Goal: Task Accomplishment & Management: Manage account settings

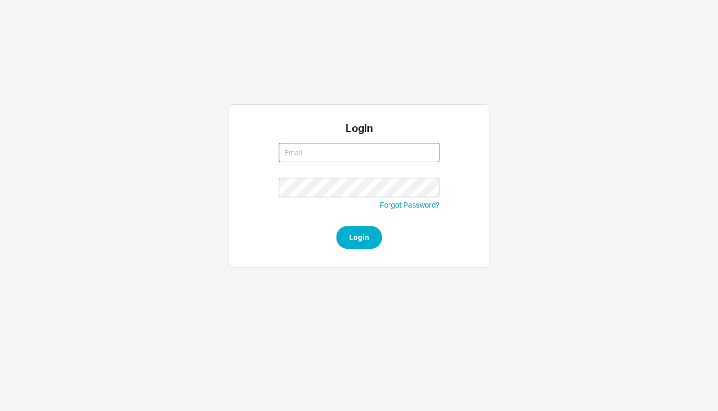
type input "[EMAIL_ADDRESS][DOMAIN_NAME]"
click at [358, 229] on button "Login" at bounding box center [359, 237] width 46 height 23
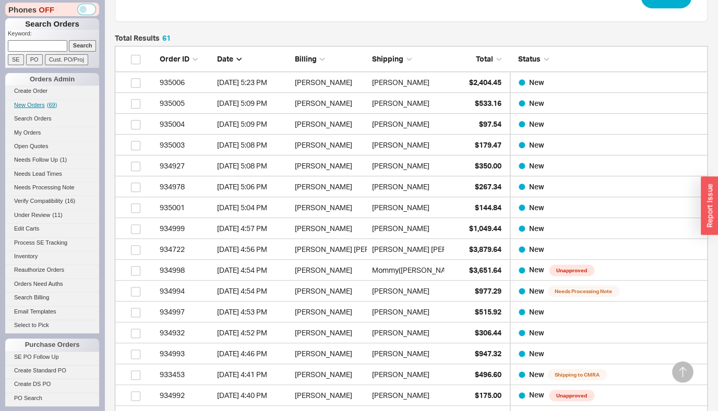
scroll to position [1291, 584]
click at [40, 110] on link "New Orders ( 69 )" at bounding box center [52, 105] width 94 height 11
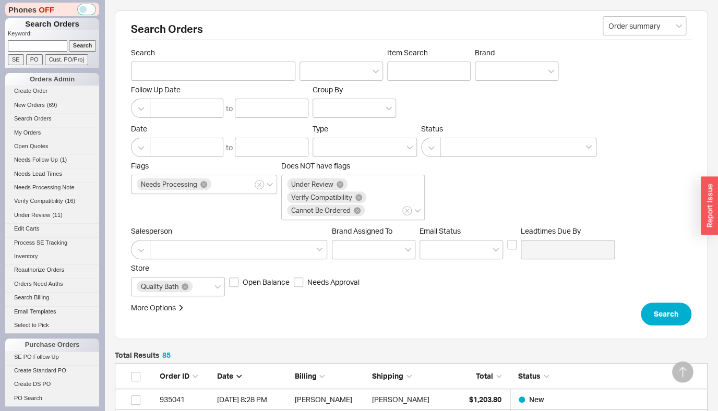
scroll to position [242, 0]
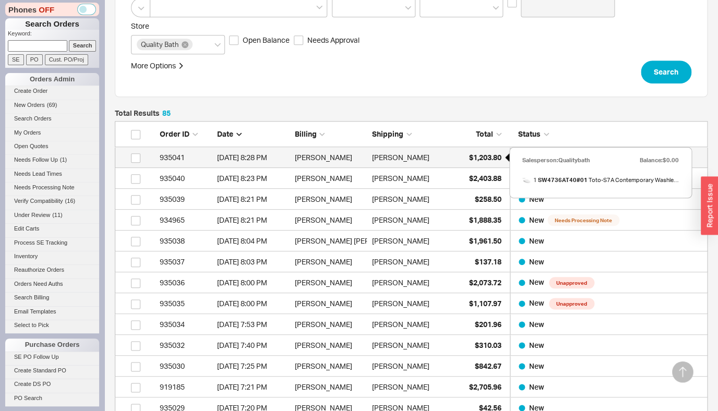
click at [479, 159] on span "$1,203.80" at bounding box center [485, 157] width 32 height 9
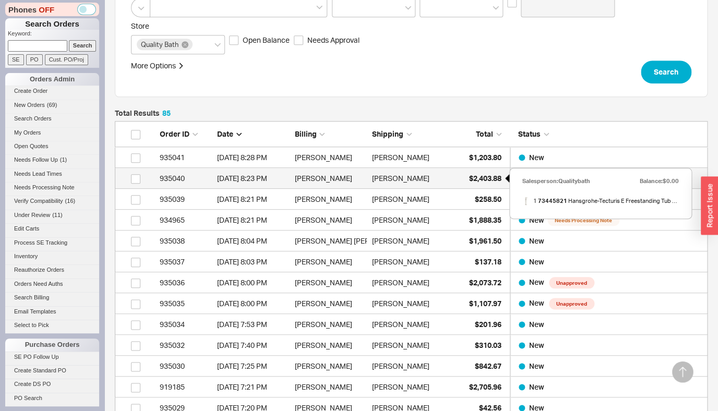
click at [477, 183] on span "$2,403.88" at bounding box center [485, 178] width 32 height 9
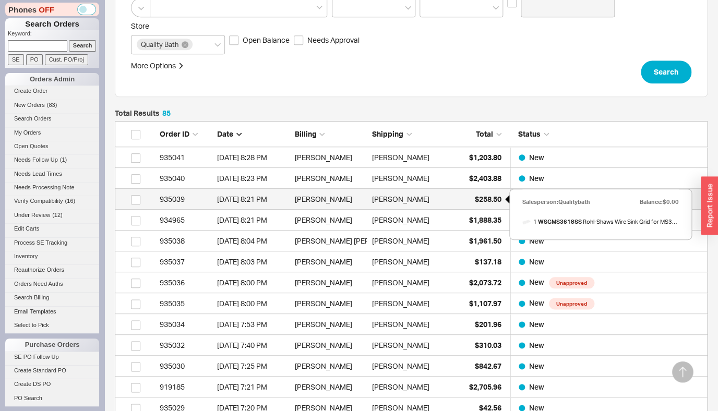
click at [480, 197] on span "$258.50" at bounding box center [488, 199] width 27 height 9
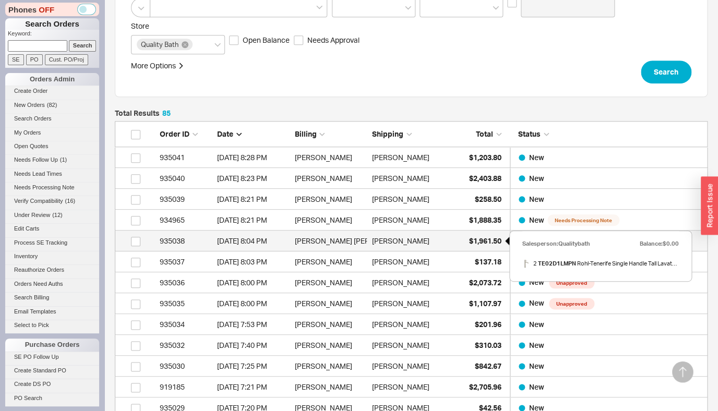
click at [489, 238] on span "$1,961.50" at bounding box center [485, 240] width 32 height 9
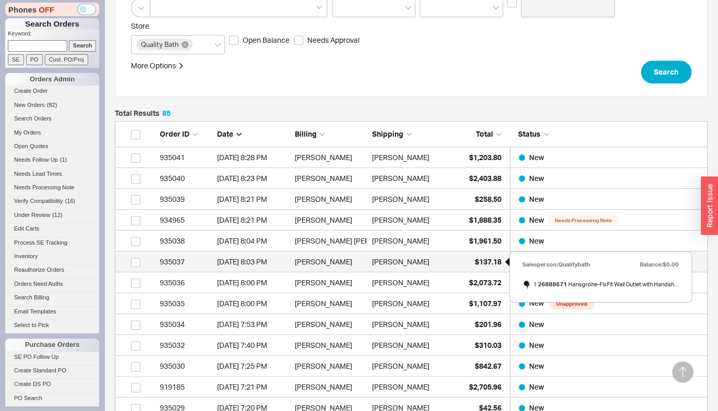
click at [478, 258] on span "$137.18" at bounding box center [488, 261] width 27 height 9
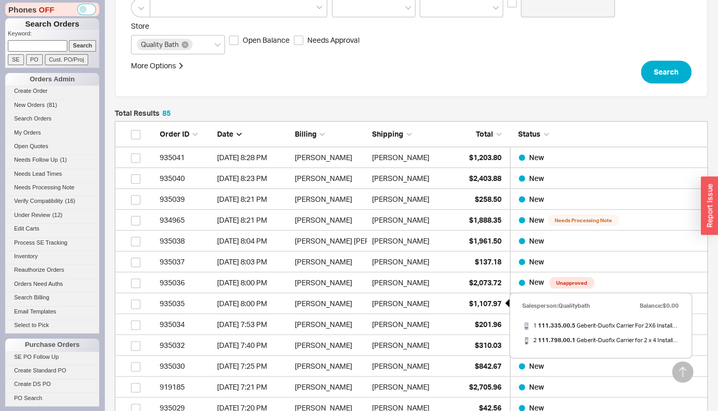
scroll to position [342, 0]
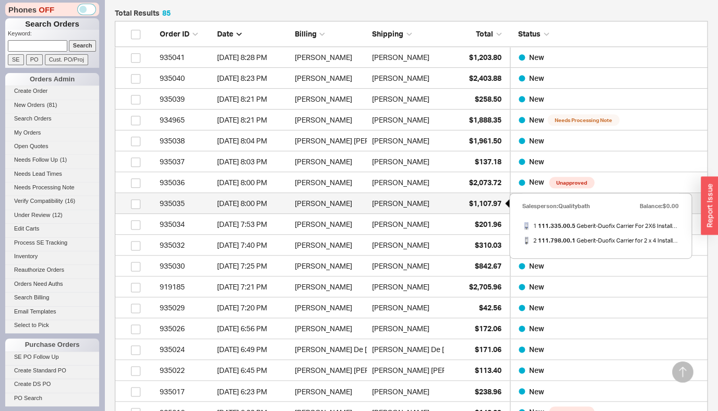
click at [492, 202] on span "$1,107.97" at bounding box center [485, 203] width 32 height 9
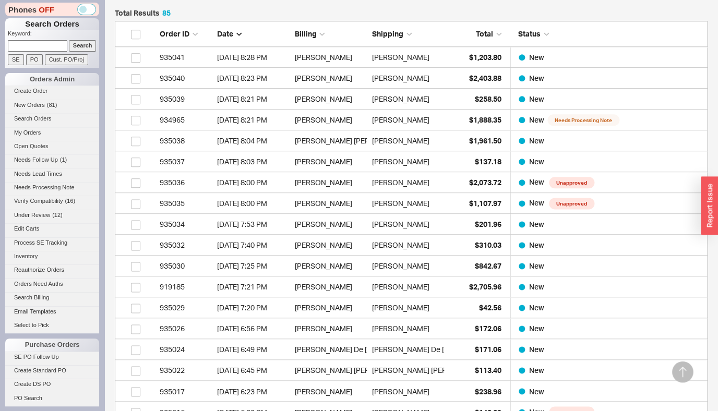
scroll to position [167, 0]
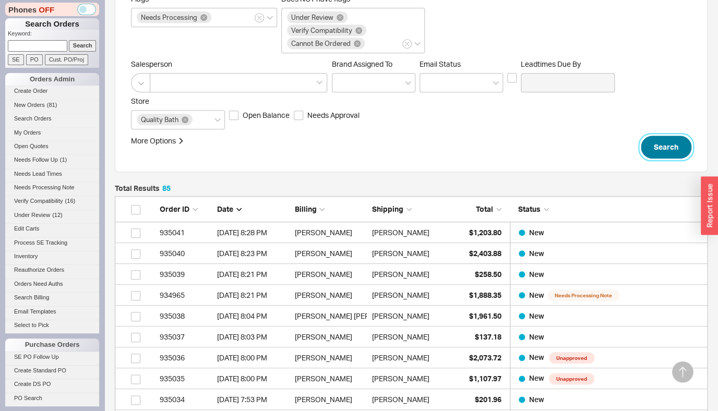
click at [653, 142] on button "Search" at bounding box center [666, 147] width 51 height 23
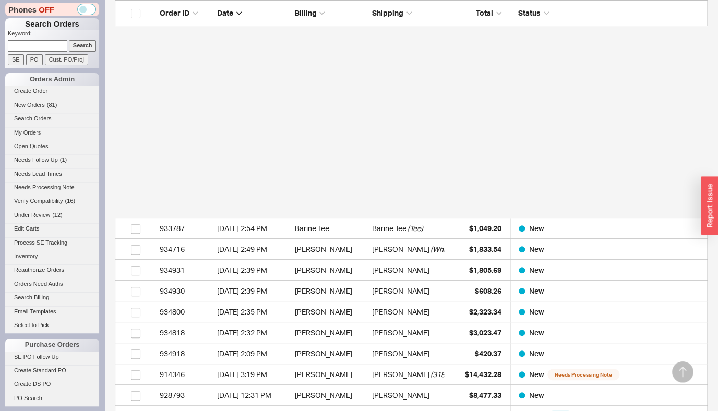
scroll to position [1789, 0]
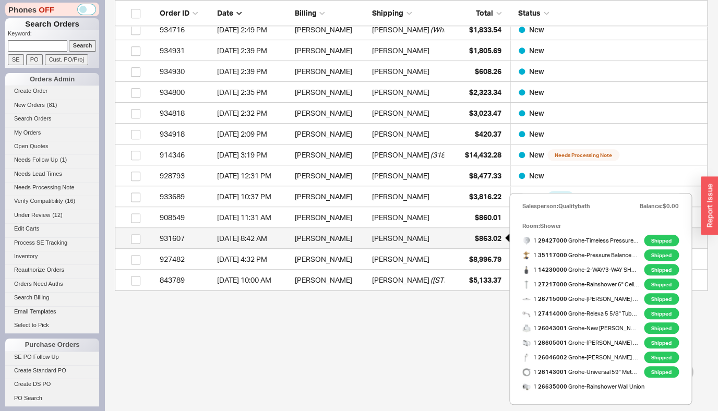
click at [485, 242] on span "$863.02" at bounding box center [488, 238] width 27 height 9
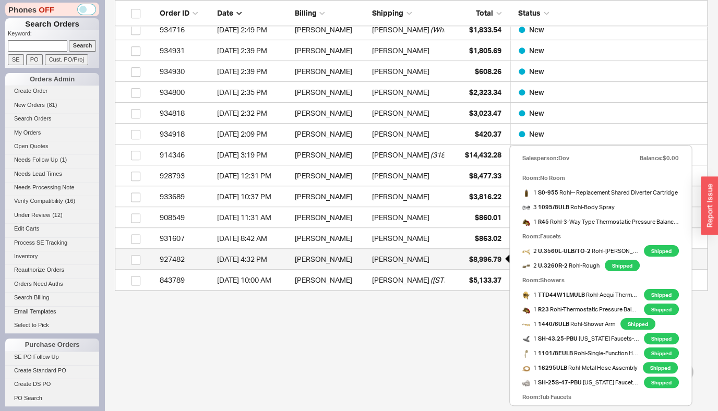
click at [478, 260] on span "$8,996.79" at bounding box center [485, 259] width 32 height 9
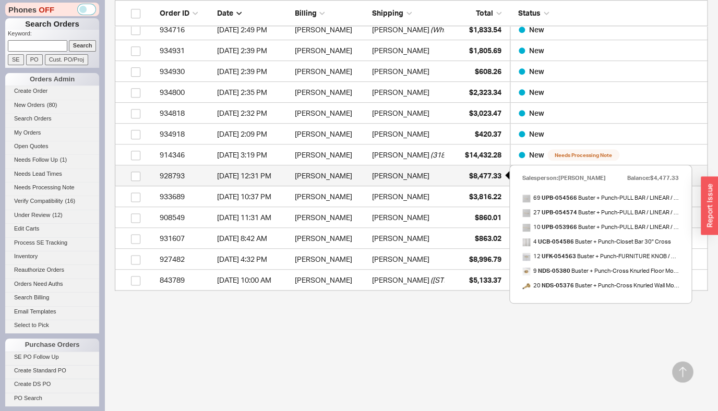
click at [483, 173] on span "$8,477.33" at bounding box center [485, 175] width 32 height 9
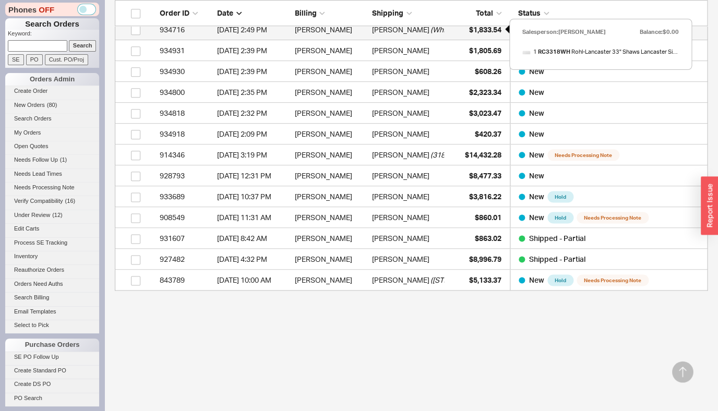
click at [492, 33] on span "$1,833.54" at bounding box center [485, 29] width 32 height 9
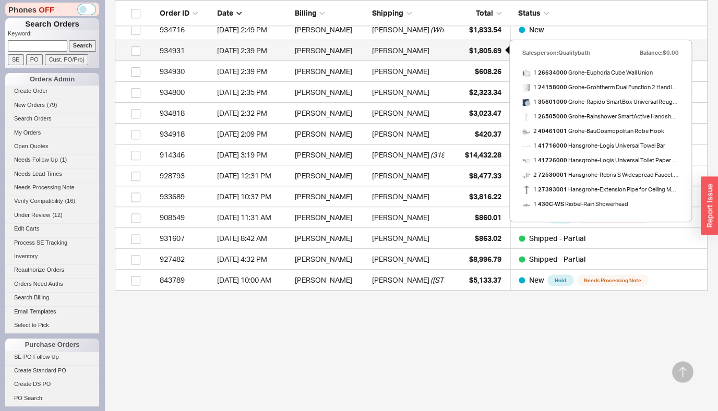
click at [487, 53] on span "$1,805.69" at bounding box center [485, 50] width 32 height 9
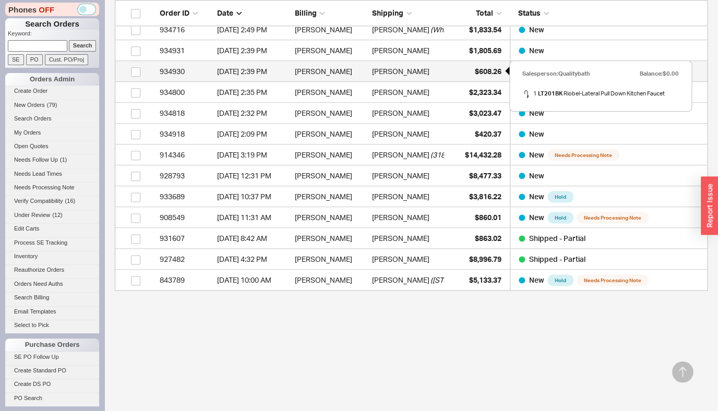
click at [472, 74] on div "$608.26" at bounding box center [475, 71] width 52 height 21
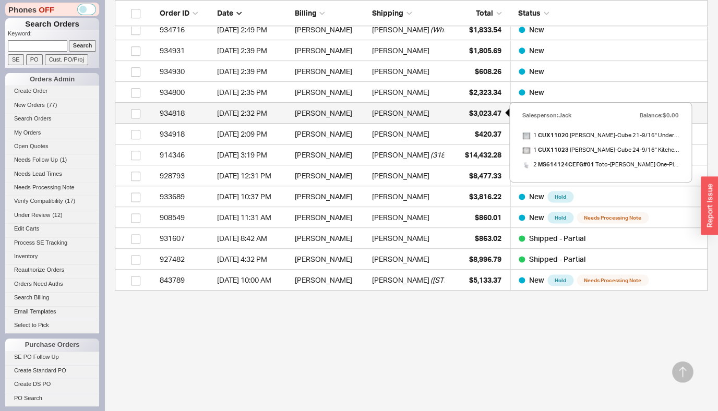
click at [482, 115] on span "$3,023.47" at bounding box center [485, 113] width 32 height 9
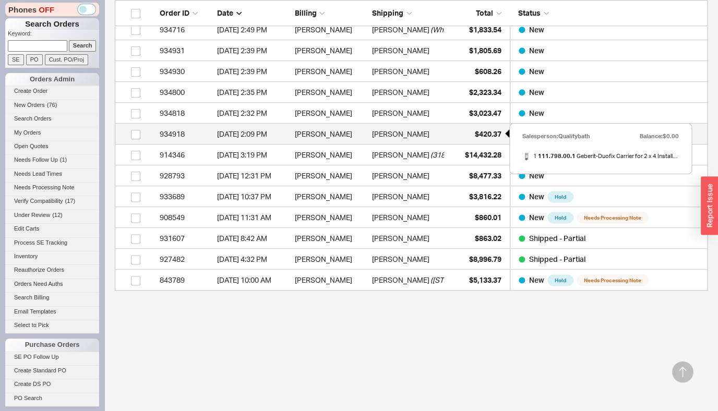
click at [487, 136] on span "$420.37" at bounding box center [488, 133] width 27 height 9
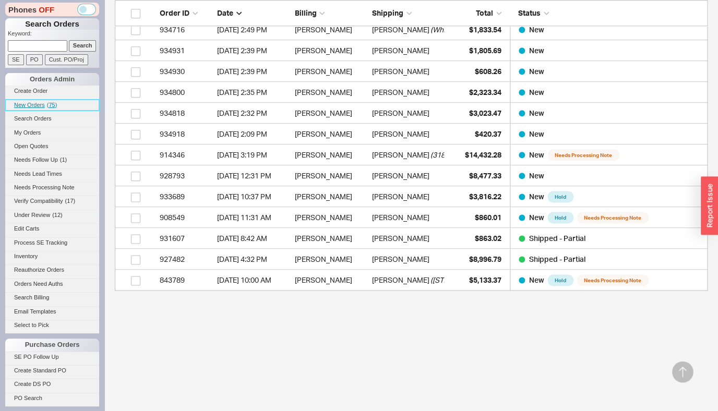
click at [49, 103] on span "( 75 )" at bounding box center [52, 105] width 10 height 6
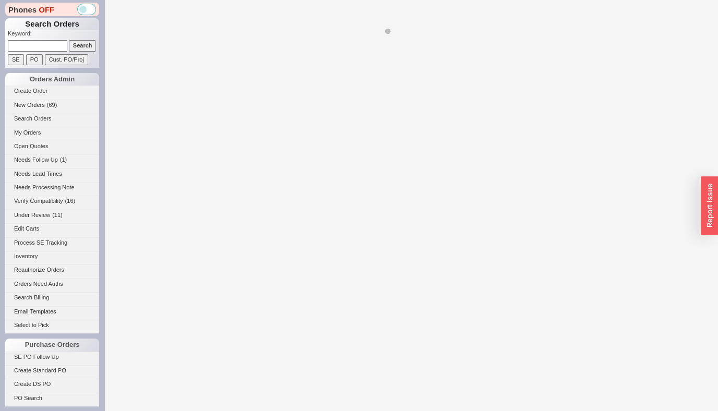
select select "*"
select select "LOW"
select select "3"
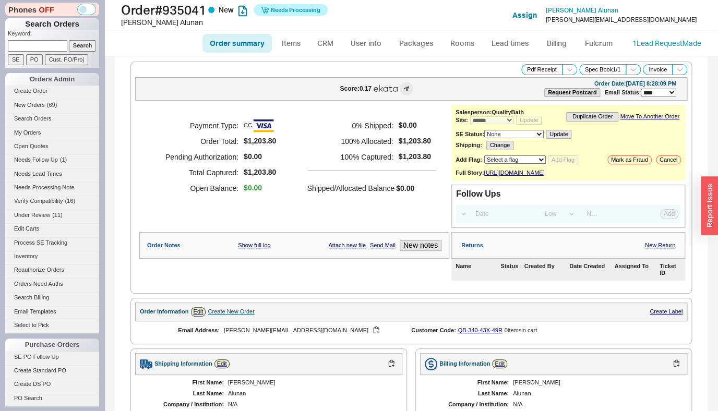
select select "10"
click option "Under Review" at bounding box center [0, 0] width 0 height 0
click at [566, 163] on button "Add Flag" at bounding box center [563, 159] width 30 height 9
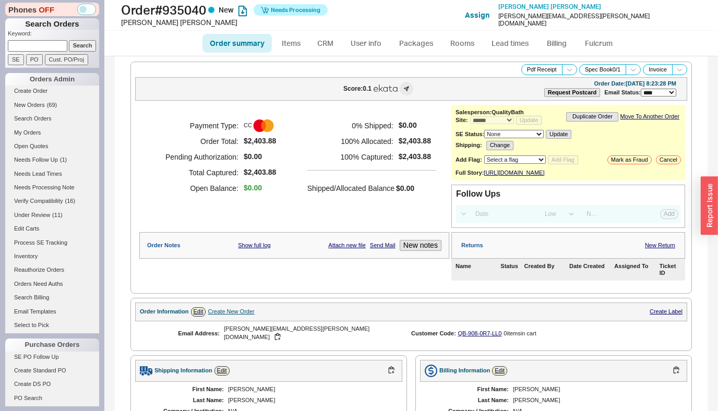
select select "*"
select select "LOW"
select select "3"
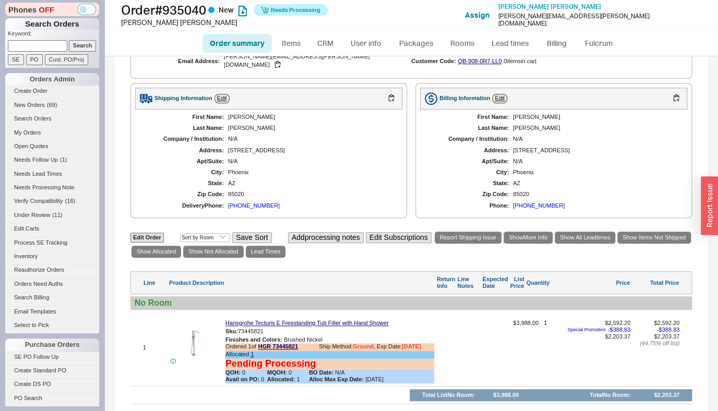
scroll to position [141, 0]
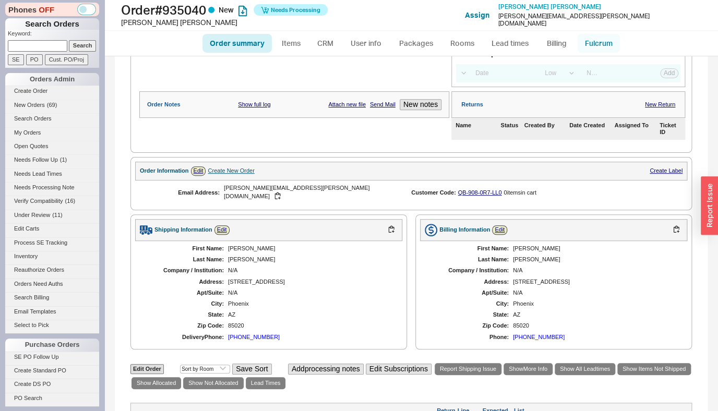
click at [591, 47] on link "Fulcrum" at bounding box center [598, 43] width 43 height 19
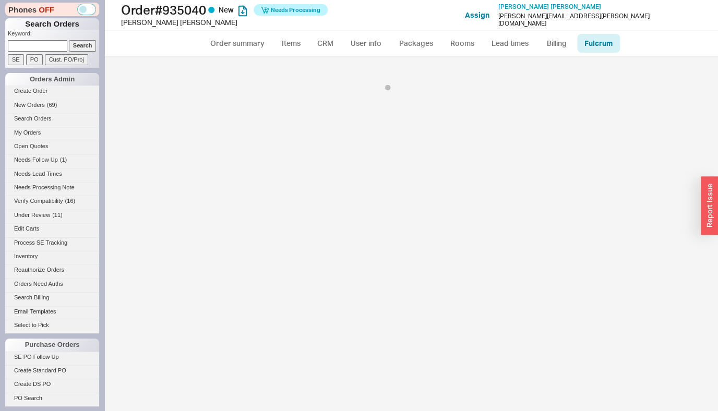
select select "5"
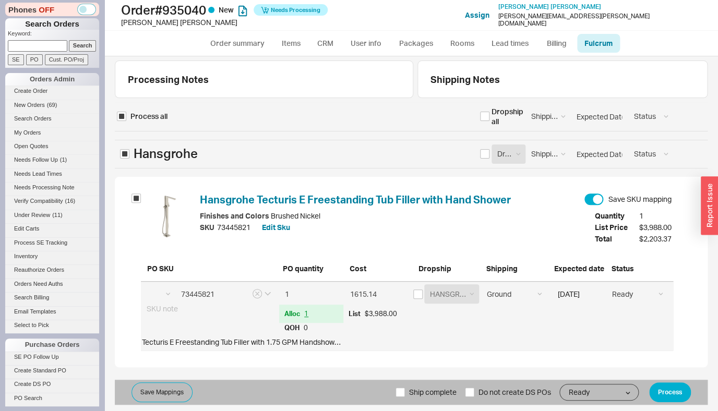
select select "HGR"
click at [667, 395] on button "Process" at bounding box center [670, 392] width 42 height 20
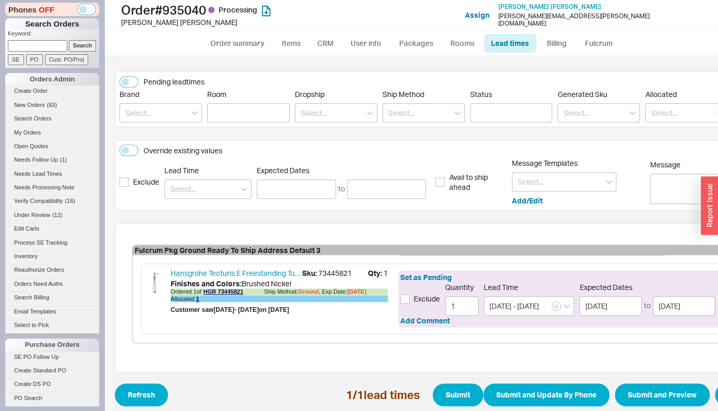
scroll to position [113, 69]
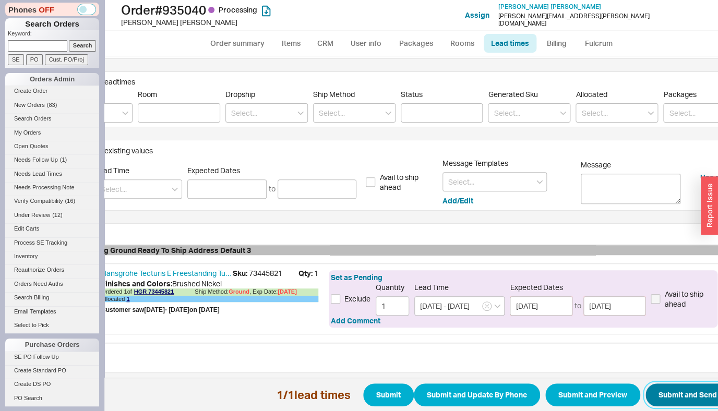
click at [676, 383] on button "Submit and Send Email" at bounding box center [697, 394] width 105 height 23
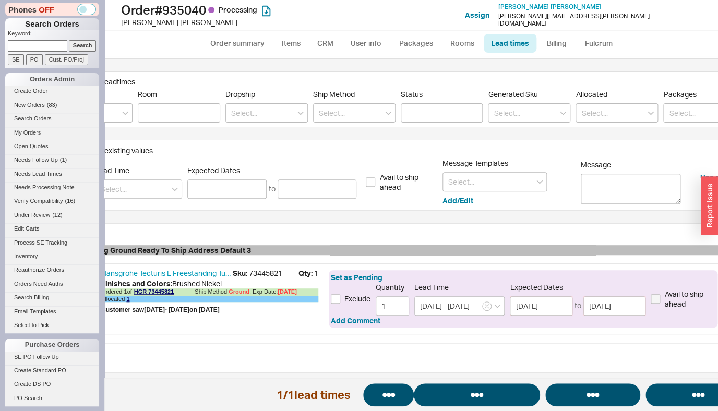
select select "*"
select select "LOW"
select select "3"
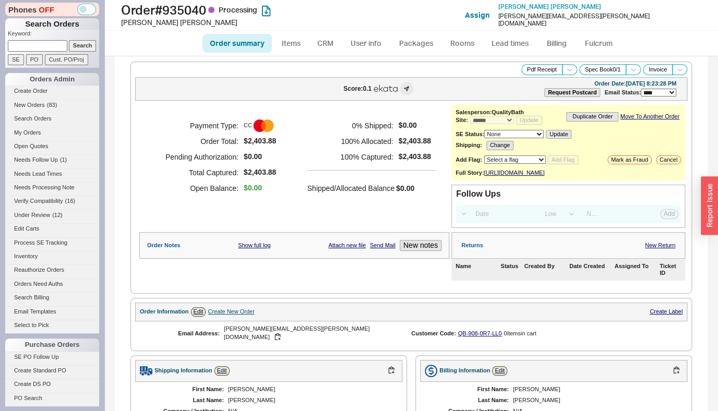
select select "*"
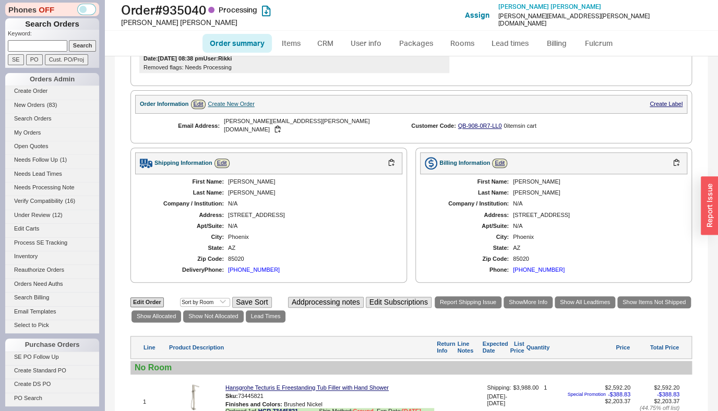
scroll to position [430, 0]
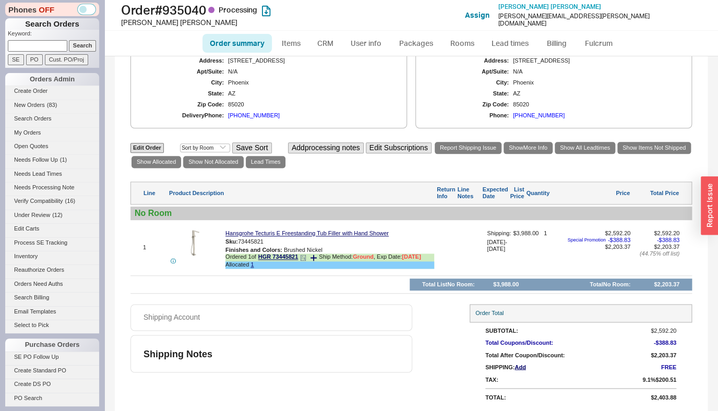
click at [304, 260] on icon at bounding box center [303, 258] width 5 height 6
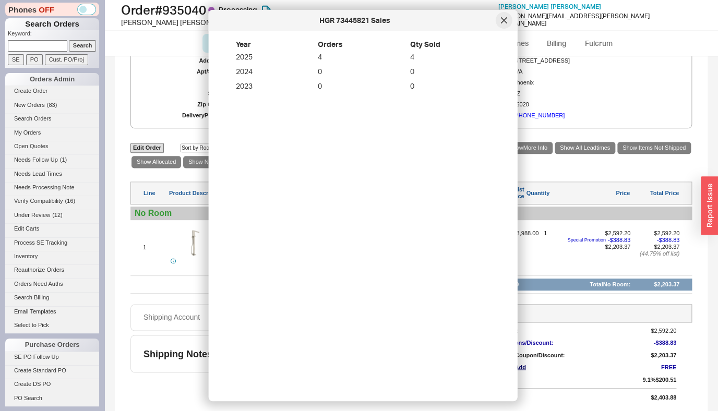
click at [505, 20] on icon at bounding box center [504, 20] width 6 height 6
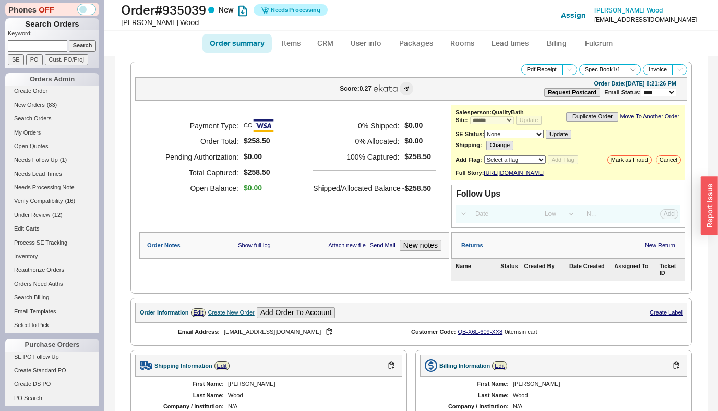
select select "*"
select select "LOW"
select select "3"
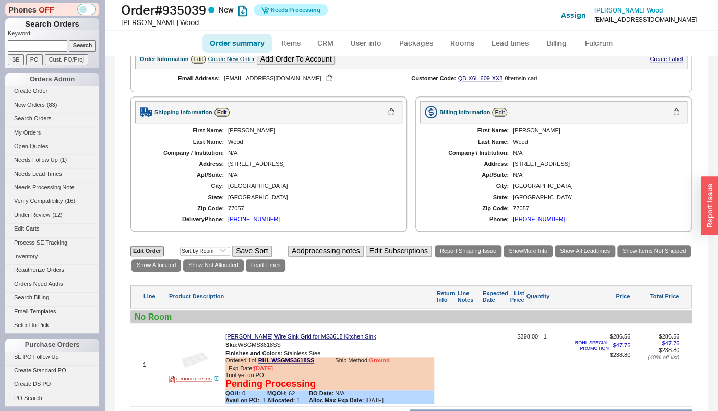
scroll to position [395, 0]
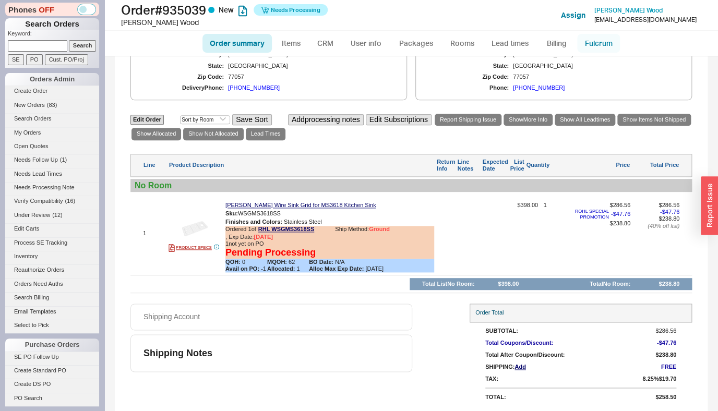
click at [592, 47] on link "Fulcrum" at bounding box center [598, 43] width 43 height 19
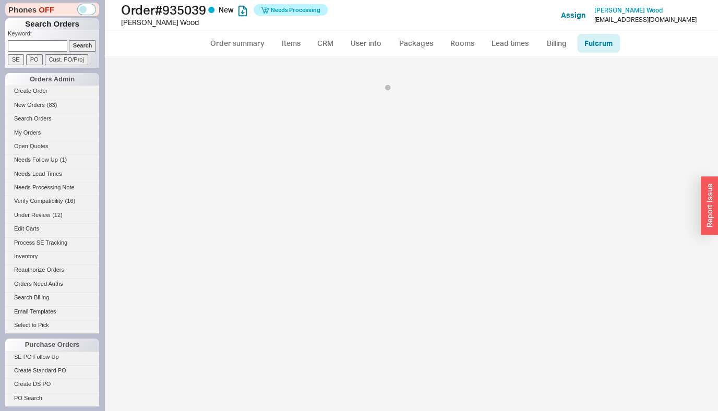
select select "RHL"
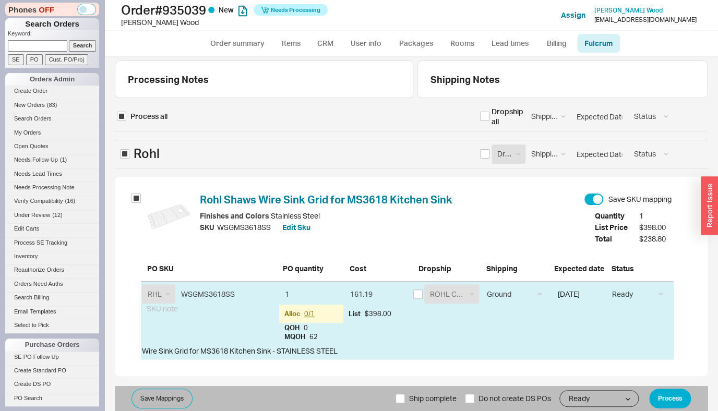
scroll to position [3, 0]
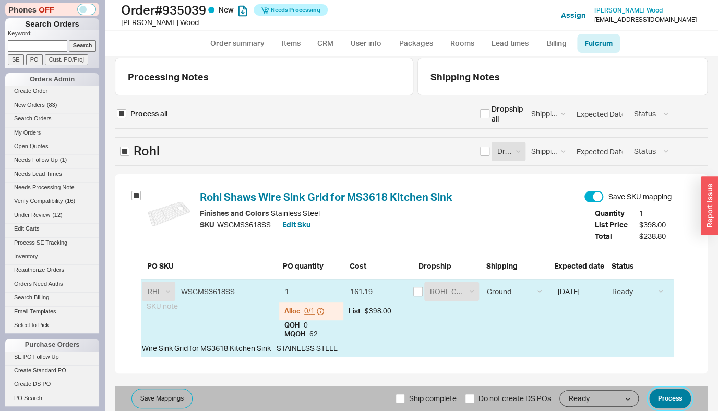
click at [664, 397] on button "Process" at bounding box center [670, 399] width 42 height 20
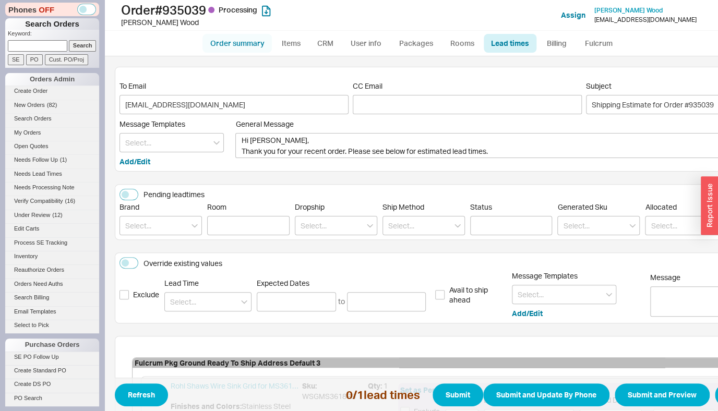
click at [256, 43] on link "Order summary" at bounding box center [236, 43] width 69 height 19
select select "*"
select select "LOW"
select select "3"
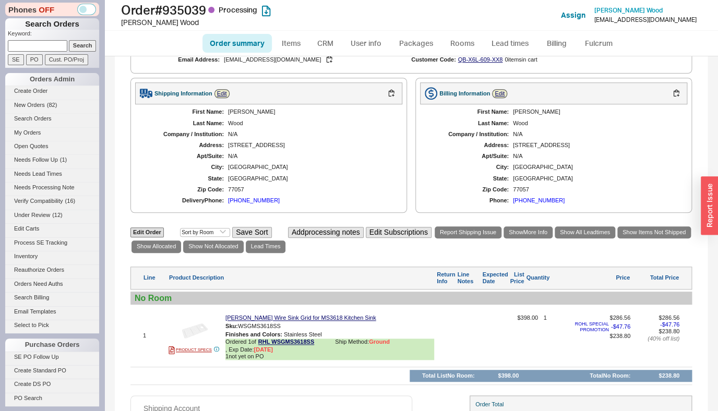
scroll to position [392, 0]
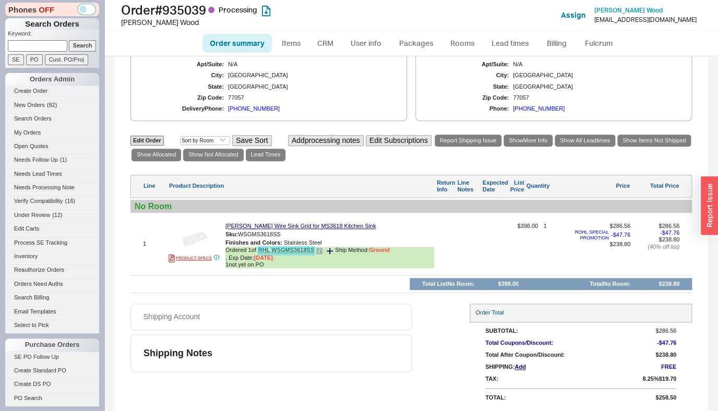
click at [298, 254] on link "RHL WSGMS3618SS" at bounding box center [286, 251] width 56 height 8
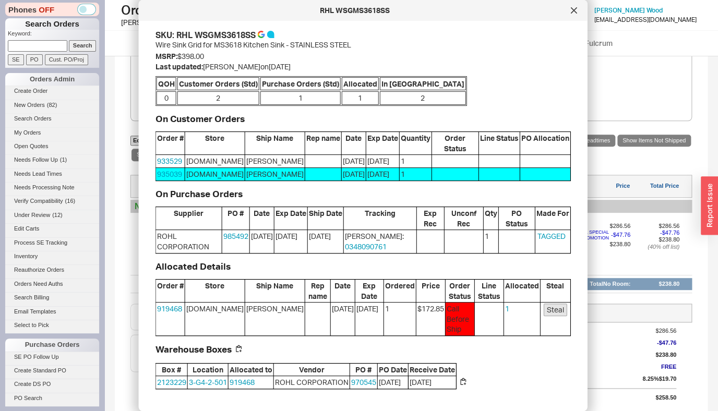
scroll to position [5, 0]
click at [571, 12] on icon at bounding box center [574, 10] width 6 height 6
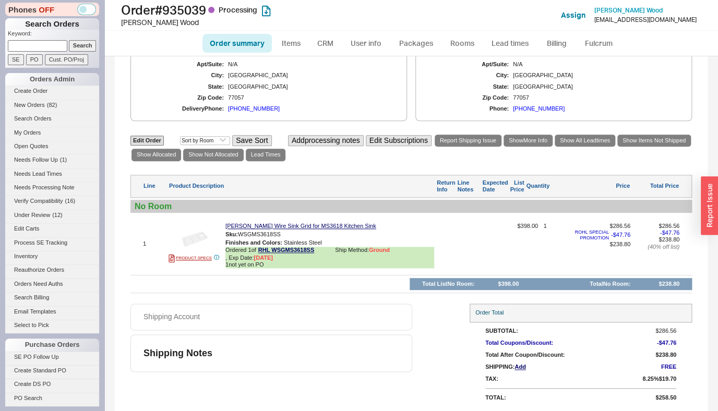
click at [262, 162] on div "Edit Order Select an option Sort by Brand Sort by Room Save Sort Add processing…" at bounding box center [410, 148] width 561 height 28
click at [270, 154] on link "Lead Times" at bounding box center [266, 155] width 40 height 12
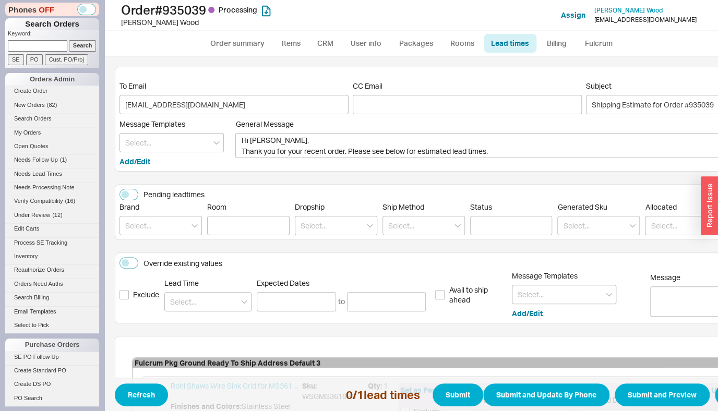
scroll to position [139, 0]
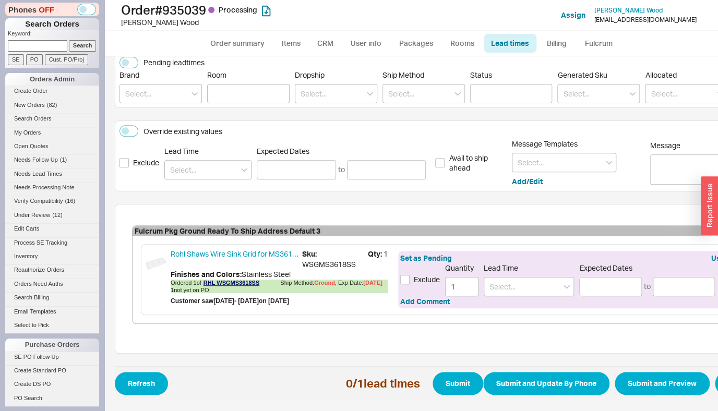
click at [550, 291] on div "Set as Pending Use prev leadtime Exclude Quantity 1 Lead Time Expected Dates to…" at bounding box center [592, 279] width 389 height 57
click at [541, 278] on input at bounding box center [529, 286] width 90 height 19
click at [525, 299] on div "7 - 10 Business Days" at bounding box center [528, 308] width 89 height 19
type input "7 - 10 Business Days"
type input "08/28/2025"
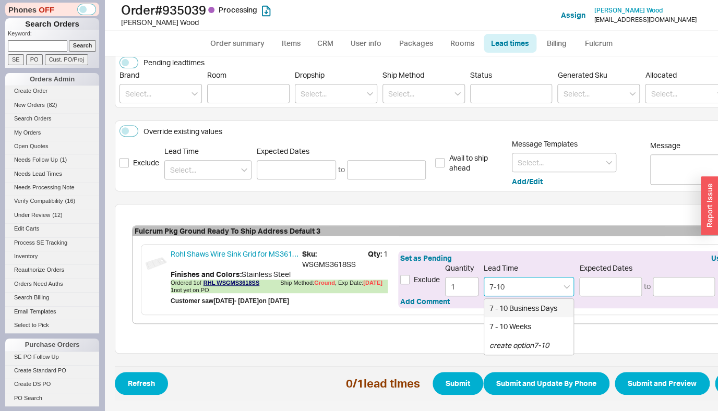
type input "[DATE]"
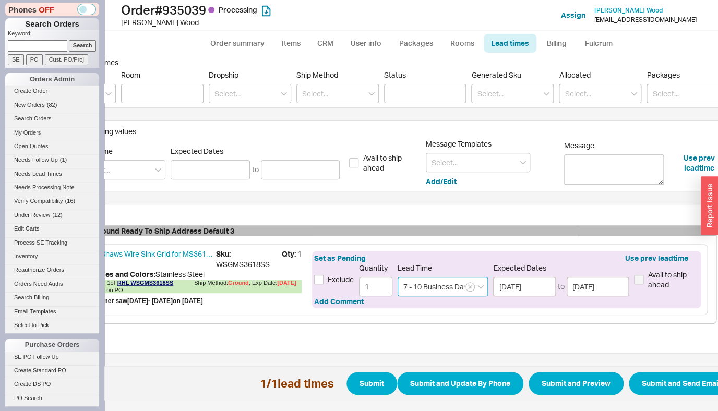
scroll to position [139, 87]
type input "7 - 10 Business Days"
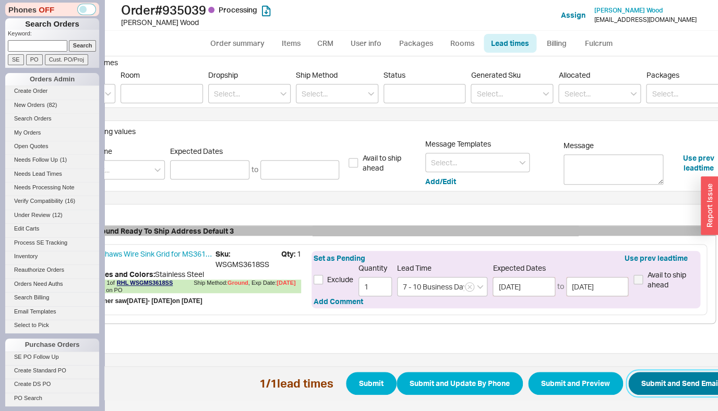
click at [671, 382] on button "Submit and Send Email" at bounding box center [680, 383] width 105 height 23
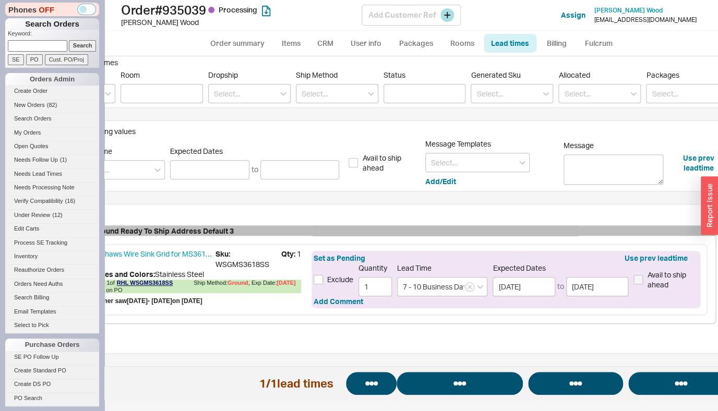
select select "*"
select select "LOW"
select select "3"
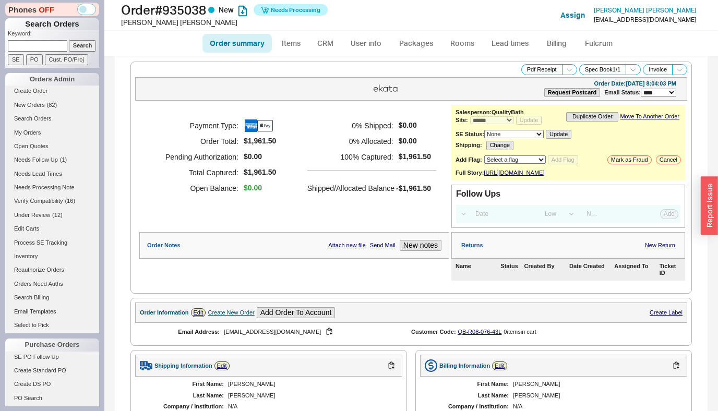
select select "*"
select select "LOW"
select select "3"
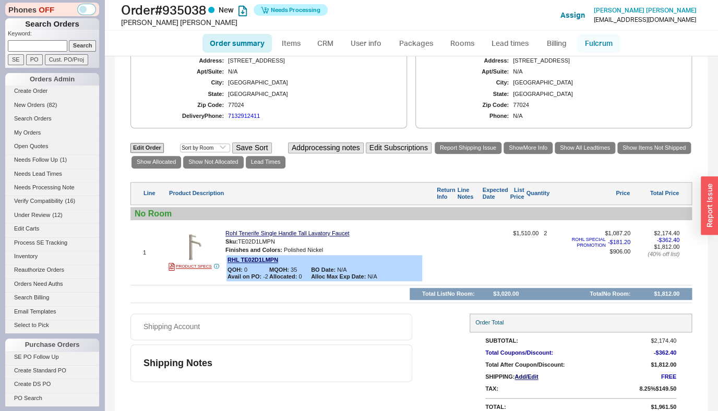
click at [594, 44] on link "Fulcrum" at bounding box center [598, 43] width 43 height 19
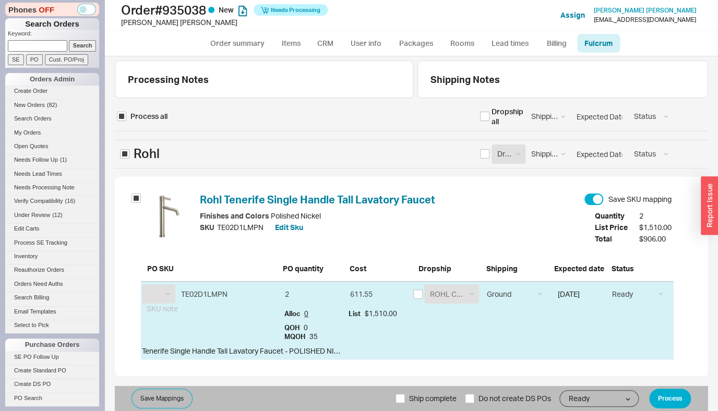
scroll to position [3, 0]
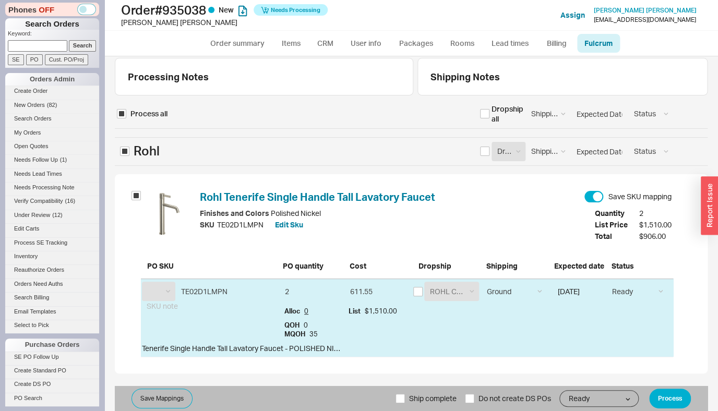
select select "RHL"
click at [400, 395] on label "Ship complete" at bounding box center [425, 398] width 61 height 25
click at [400, 395] on input "Ship complete" at bounding box center [399, 398] width 9 height 9
checkbox input "true"
click at [668, 400] on button "Process" at bounding box center [670, 399] width 42 height 20
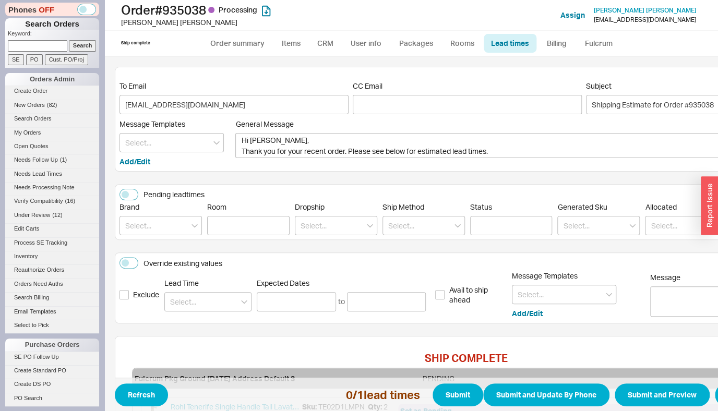
scroll to position [160, 0]
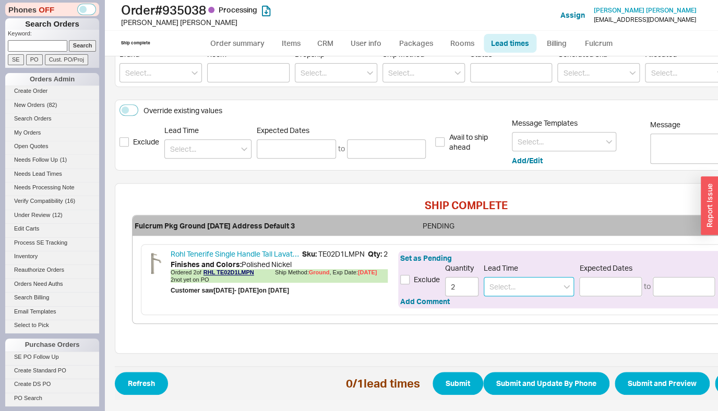
click at [509, 280] on input at bounding box center [529, 286] width 90 height 19
click at [533, 303] on div "7 - 10 Business Days" at bounding box center [528, 308] width 89 height 19
type input "7 - 10 Business Days"
type input "[DATE]"
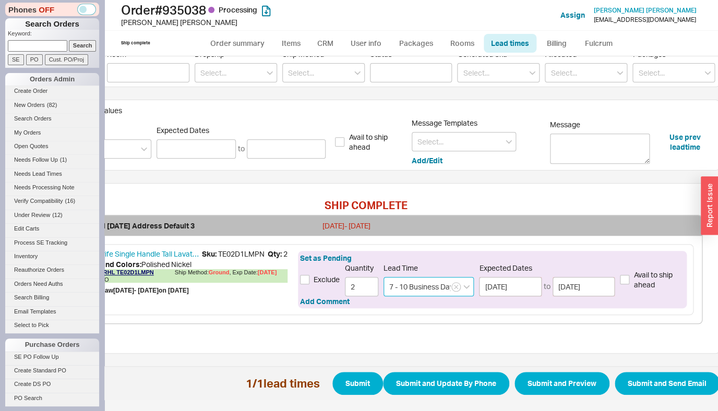
scroll to position [160, 111]
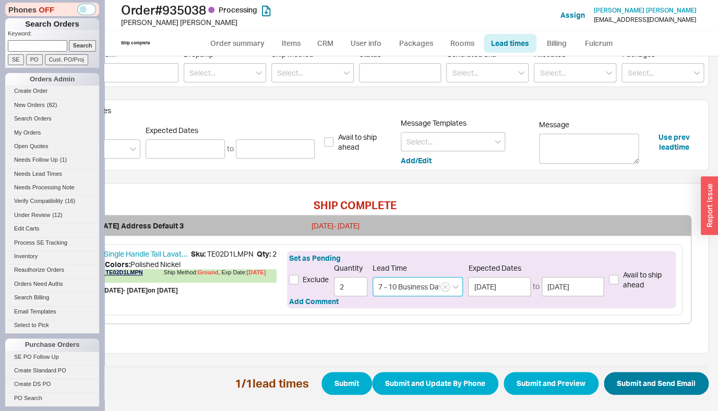
type input "7 - 10 Business Days"
click at [692, 387] on button "Submit and Send Email" at bounding box center [656, 383] width 105 height 23
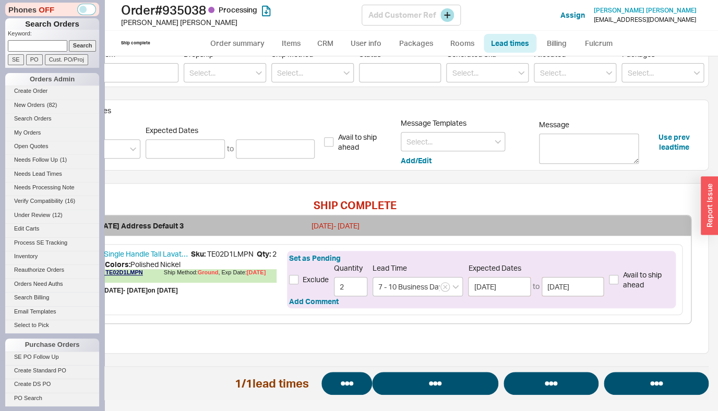
select select "*"
select select "LOW"
select select "3"
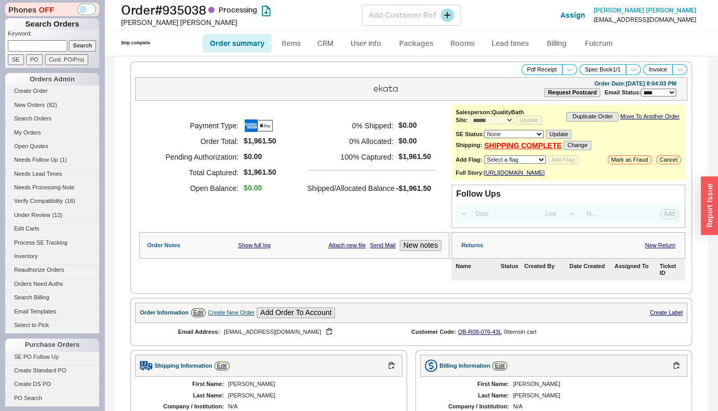
select select "*"
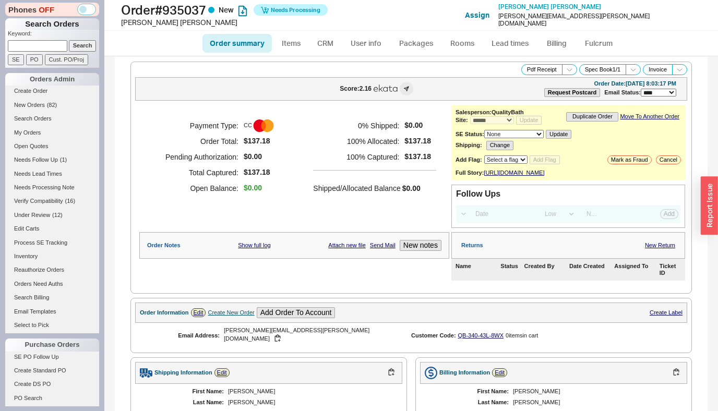
select select "*"
select select "LOW"
select select "3"
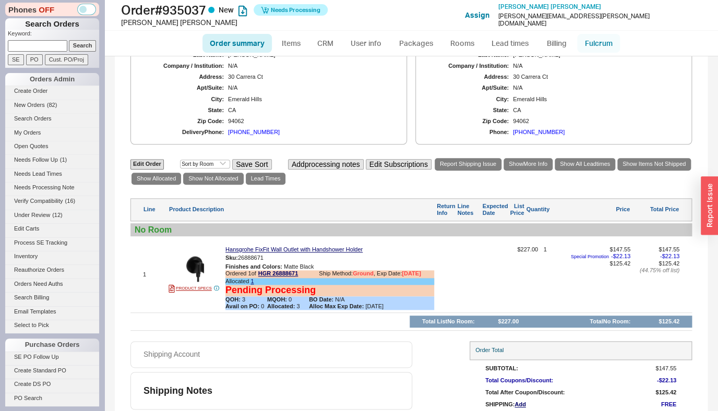
click at [597, 37] on link "Fulcrum" at bounding box center [598, 43] width 43 height 19
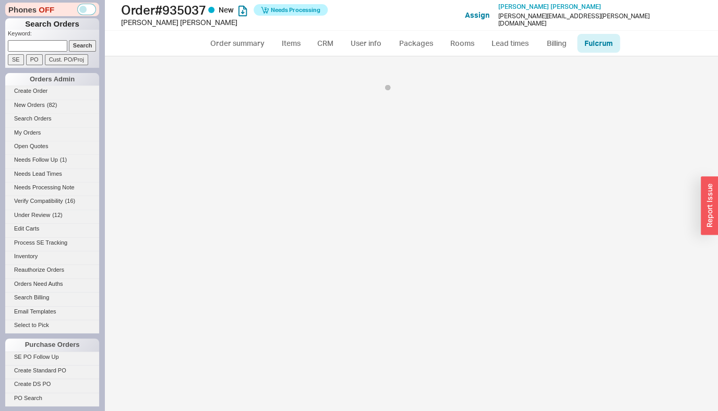
select select "HGR"
select select "5"
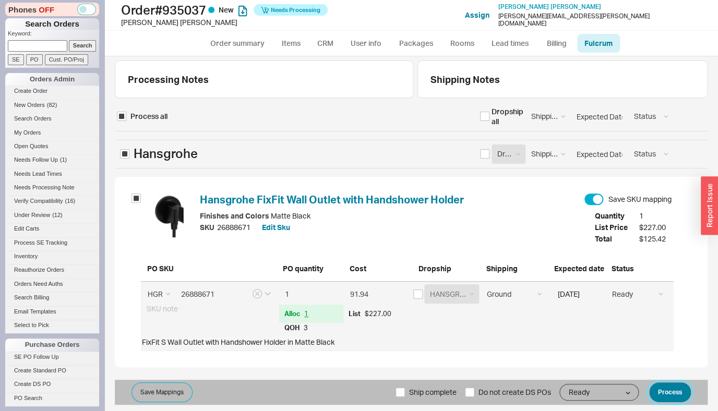
click at [666, 393] on button "Process" at bounding box center [670, 392] width 42 height 20
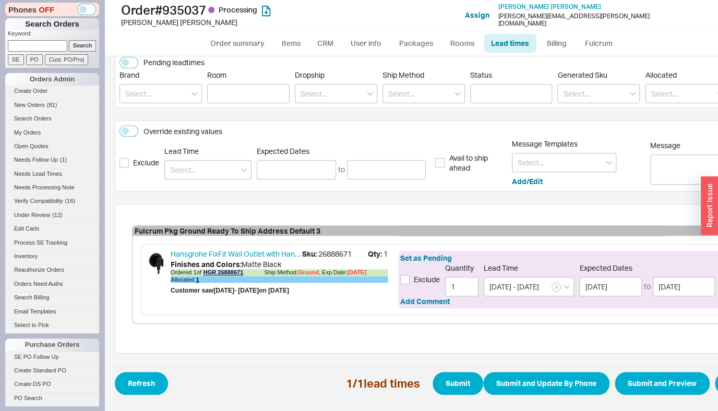
scroll to position [139, 100]
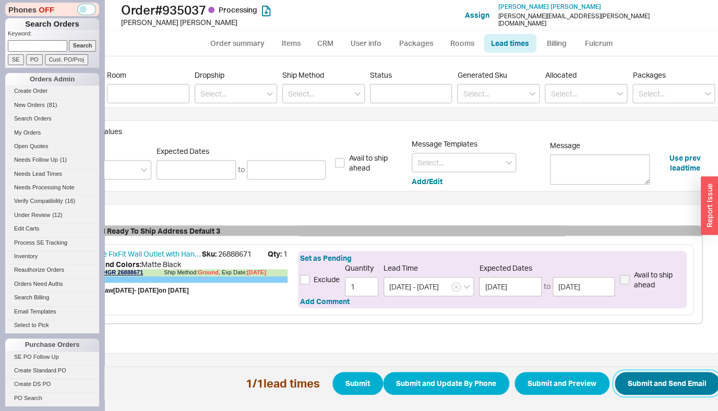
click at [658, 384] on button "Submit and Send Email" at bounding box center [667, 383] width 105 height 23
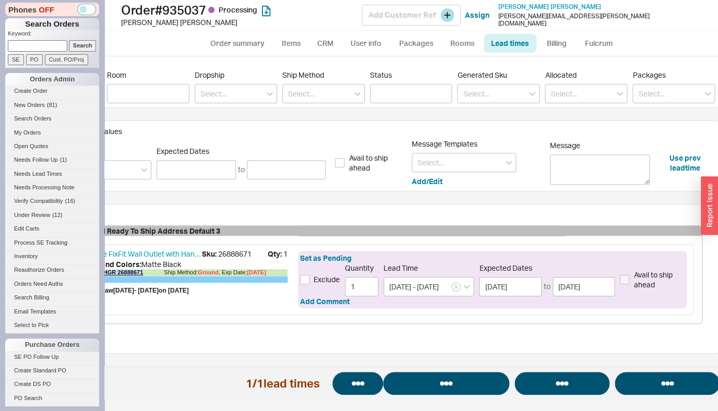
select select "*"
select select "LOW"
select select "3"
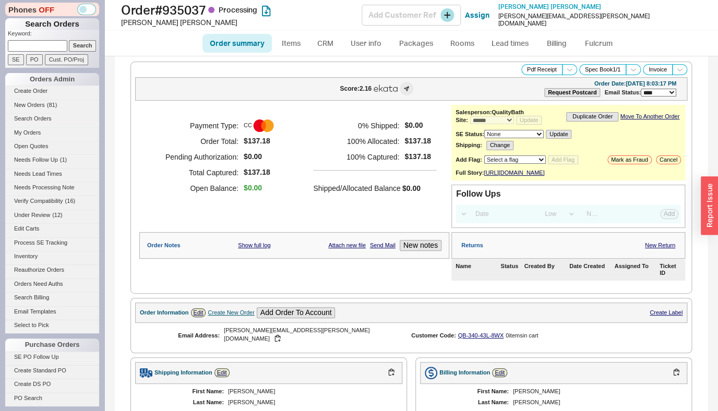
select select "*"
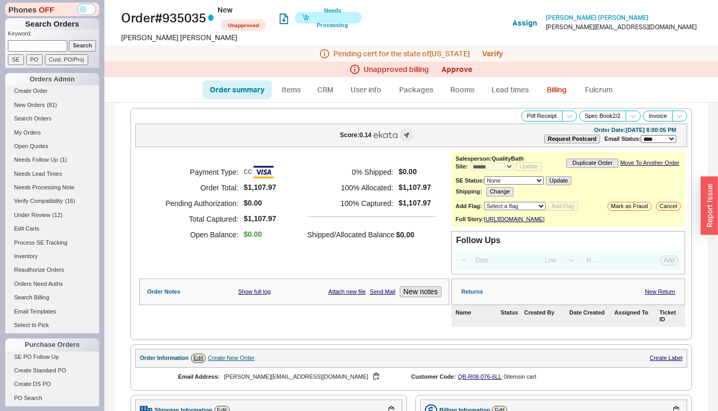
select select "*"
select select "LOW"
select select "3"
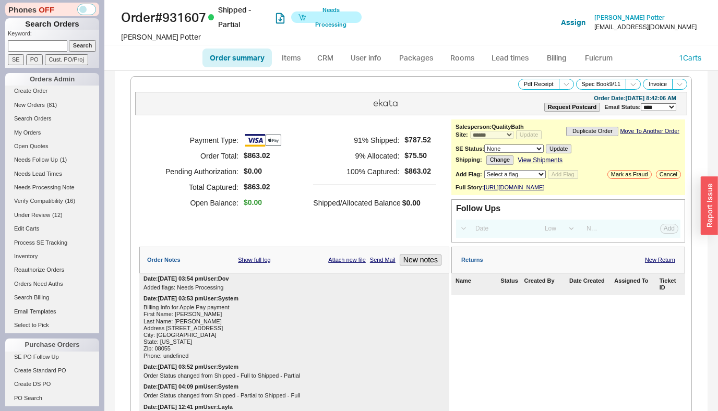
select select "*"
select select "LOW"
select select "3"
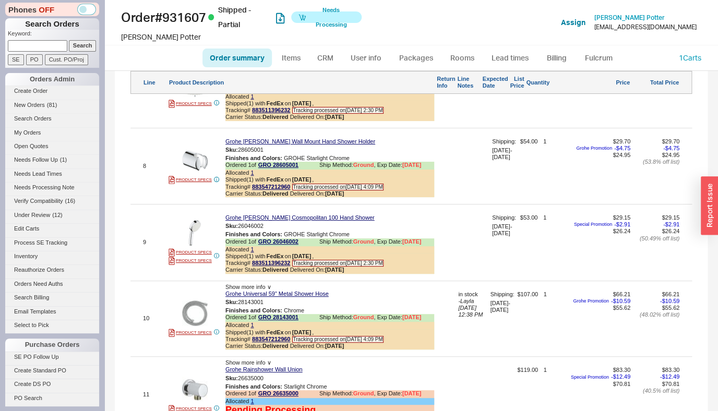
scroll to position [1648, 0]
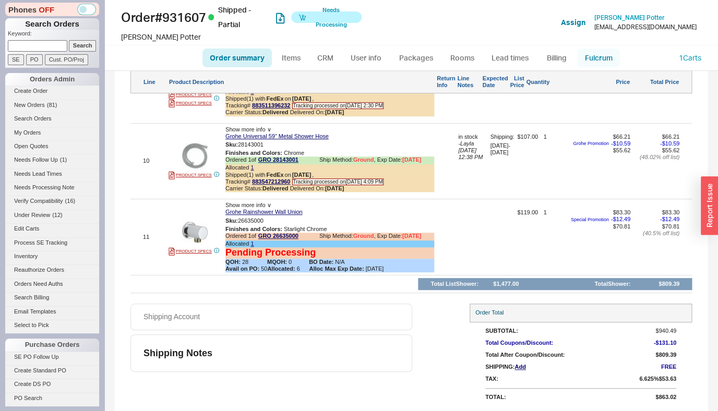
click at [594, 62] on link "Fulcrum" at bounding box center [598, 58] width 43 height 19
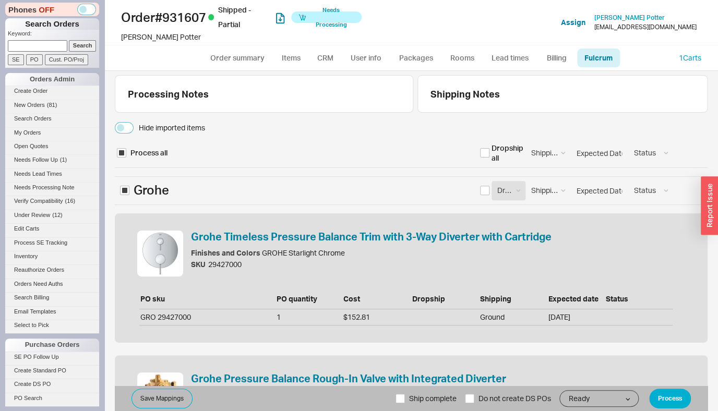
select select "GRO"
click at [655, 401] on button "Process" at bounding box center [670, 399] width 42 height 20
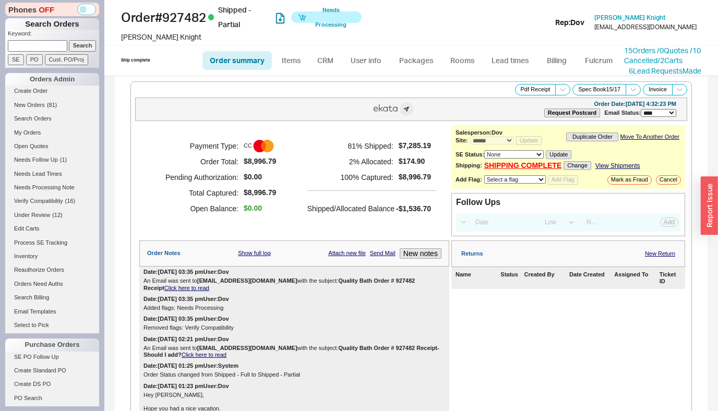
select select "*"
select select "LOW"
select select "3"
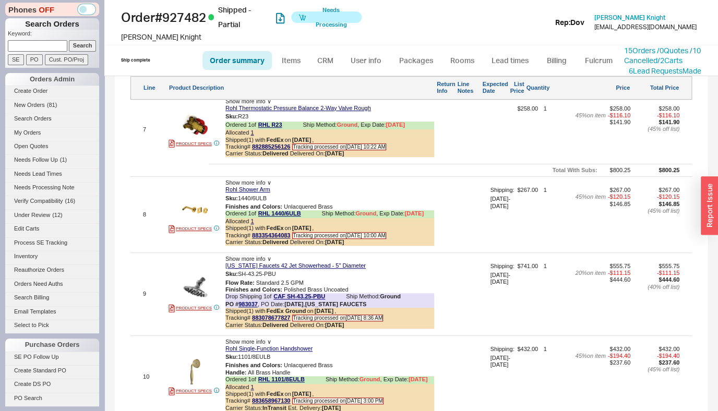
scroll to position [1672, 0]
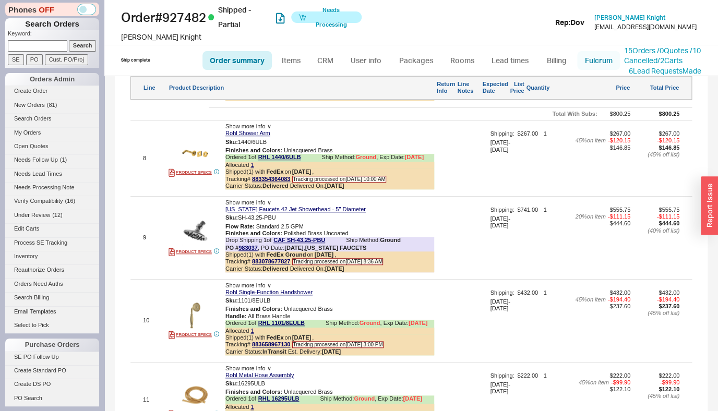
click at [598, 54] on link "Fulcrum" at bounding box center [598, 60] width 43 height 19
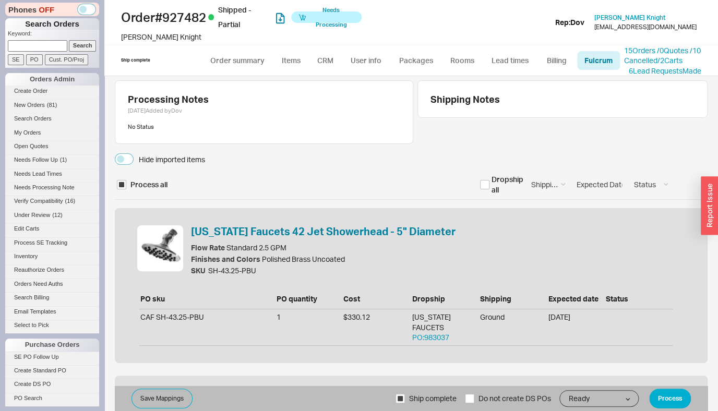
select select "RHL"
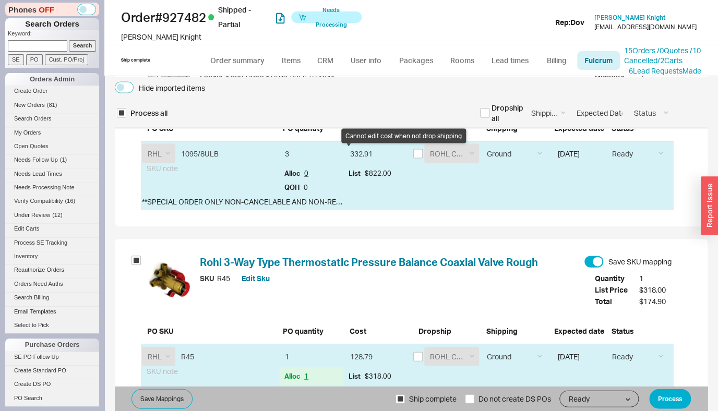
scroll to position [864, 0]
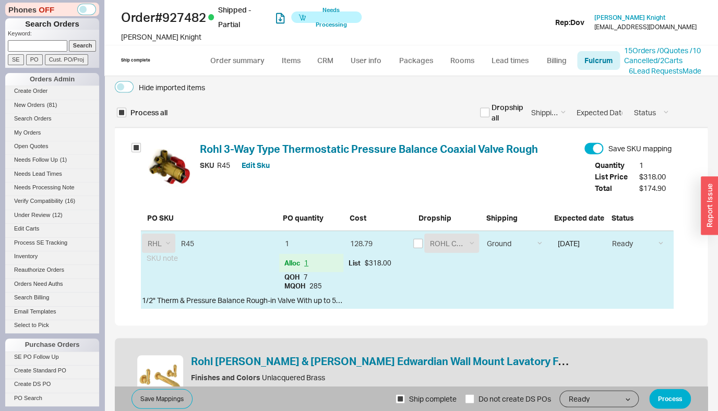
click at [413, 407] on span "Ship complete" at bounding box center [432, 398] width 47 height 25
click at [405, 403] on input "Ship complete" at bounding box center [399, 398] width 9 height 9
drag, startPoint x: 406, startPoint y: 402, endPoint x: 410, endPoint y: 393, distance: 10.3
click at [409, 402] on span "Ship complete" at bounding box center [432, 398] width 47 height 25
click at [405, 402] on input "Ship complete" at bounding box center [399, 398] width 9 height 9
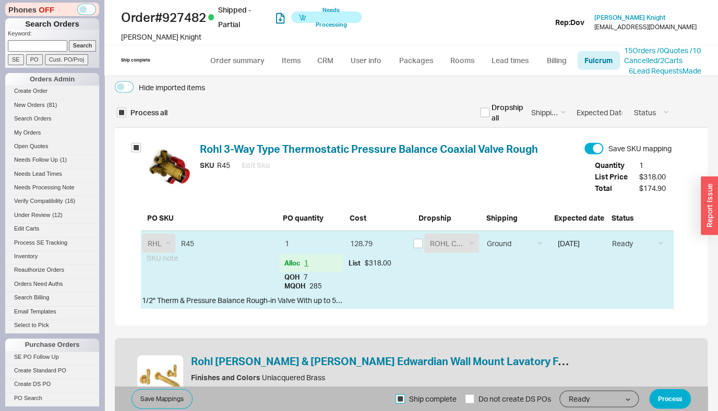
checkbox input "true"
click at [591, 244] on input "08/19/2025" at bounding box center [578, 243] width 52 height 19
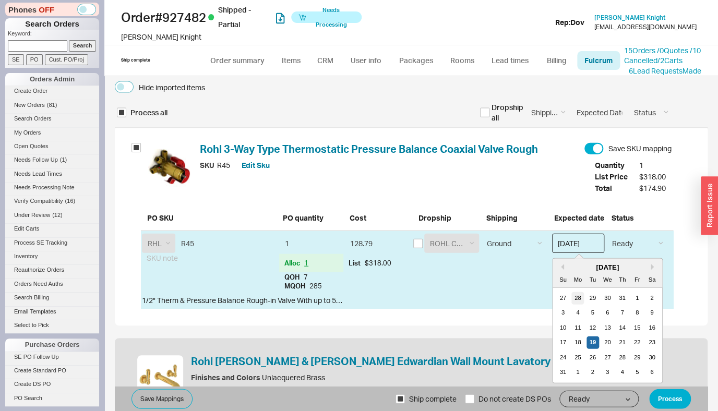
click at [571, 304] on div "28" at bounding box center [577, 298] width 13 height 13
type input "07/28/2025"
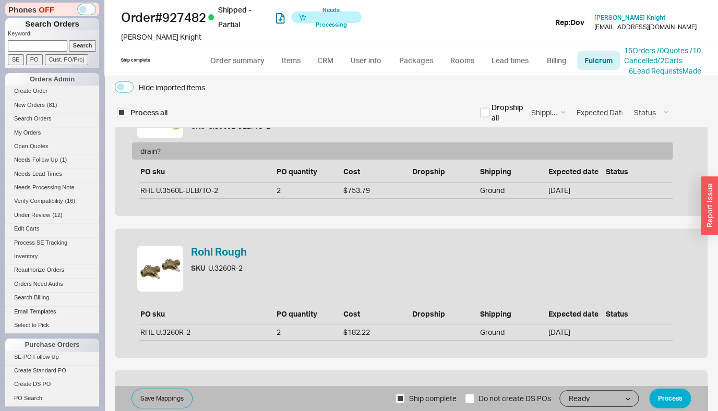
scroll to position [1381, 0]
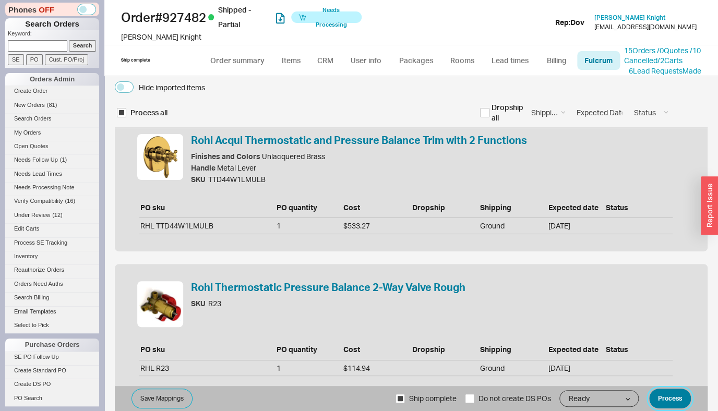
click at [665, 401] on button "Process" at bounding box center [670, 399] width 42 height 20
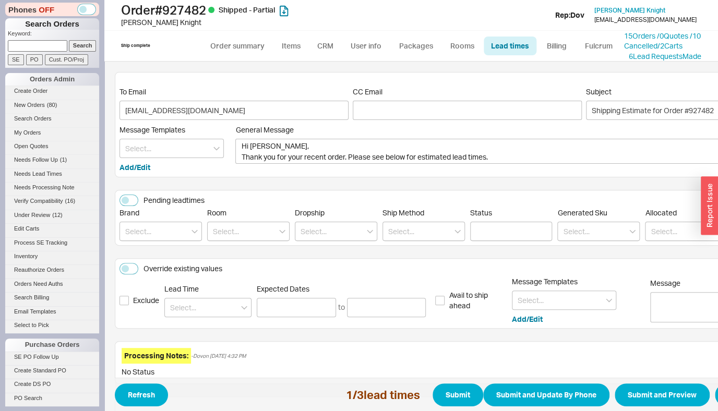
click at [225, 65] on div "View sent emails To Email info@twigandtrove.com CC Email Subject Shipping Estim…" at bounding box center [411, 237] width 614 height 350
click at [239, 47] on link "Order summary" at bounding box center [236, 46] width 69 height 19
select select "*"
select select "LOW"
select select "3"
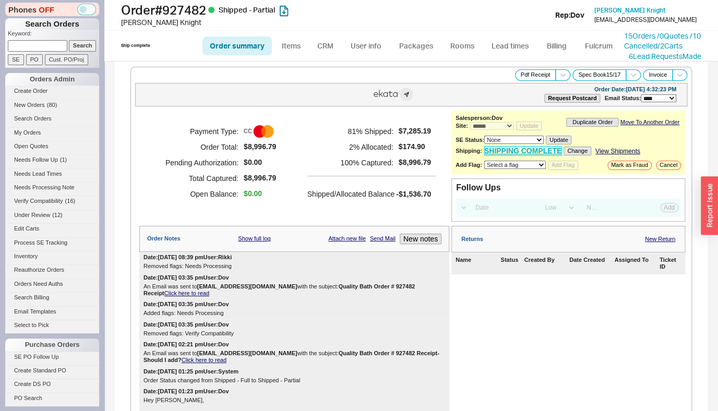
click at [519, 155] on link "SHIPPING COMPLETE" at bounding box center [523, 151] width 78 height 9
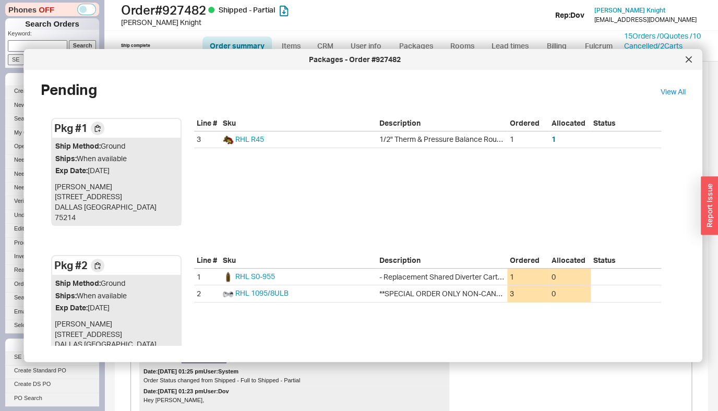
scroll to position [16, 0]
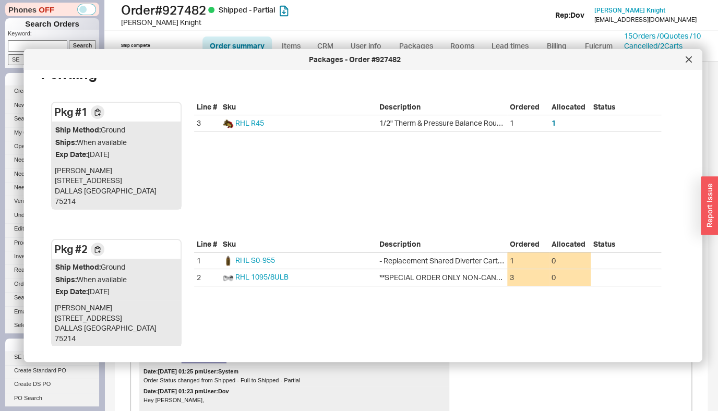
click at [692, 59] on div at bounding box center [688, 59] width 17 height 17
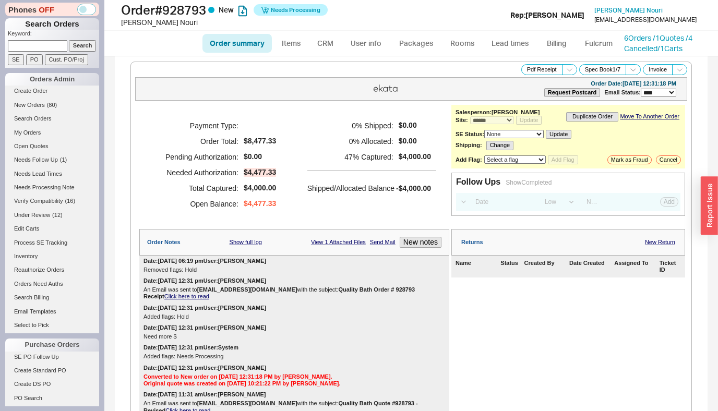
select select "*"
select select "LOW"
select select "3"
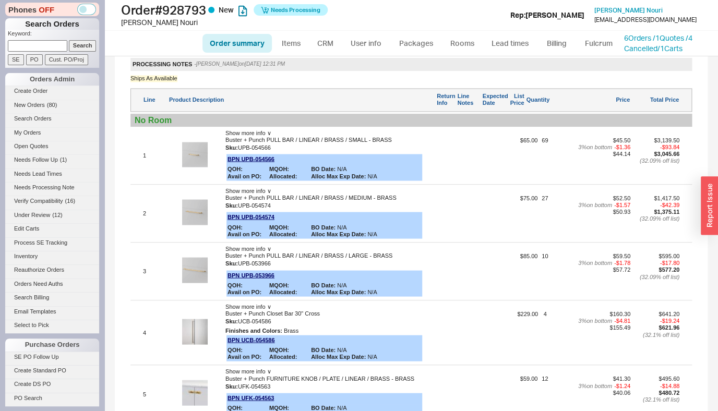
scroll to position [911, 0]
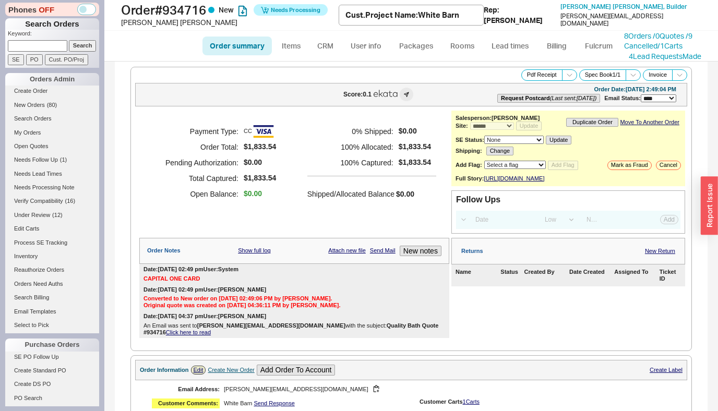
select select "*"
select select "LOW"
select select "3"
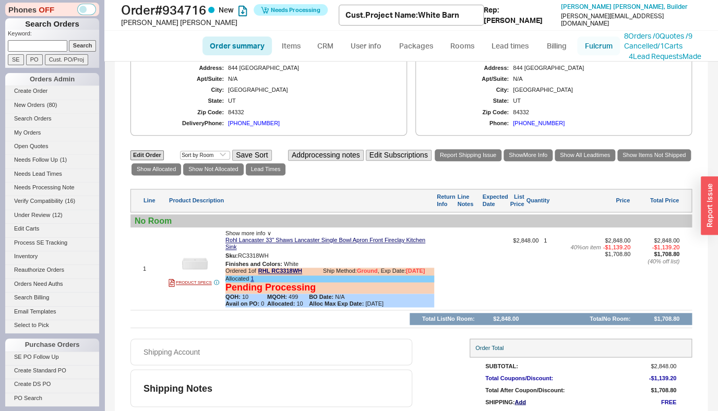
click at [590, 49] on link "Fulcrum" at bounding box center [598, 46] width 43 height 19
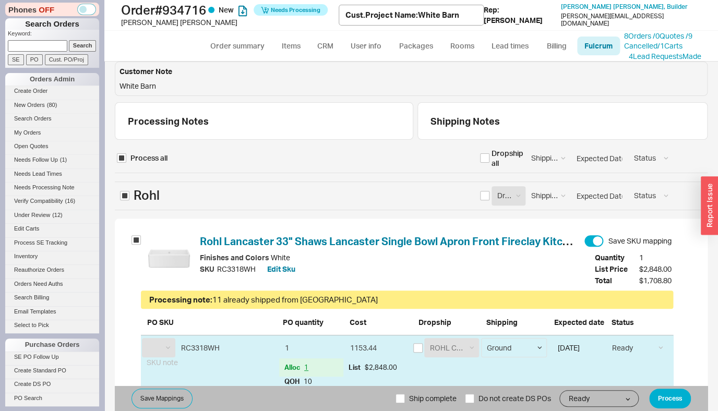
scroll to position [56, 0]
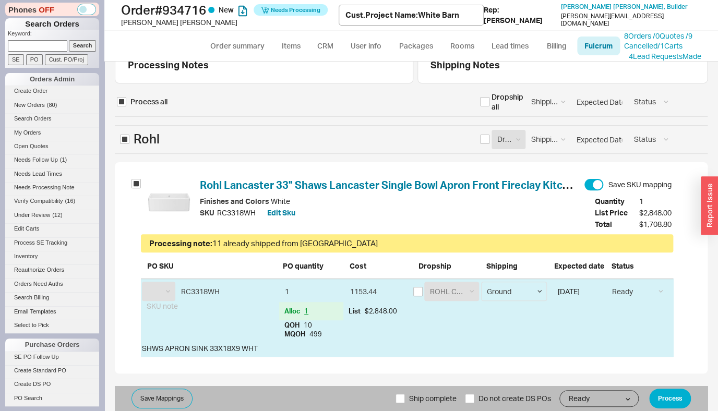
select select "RHL"
click at [481, 282] on select "Ground LTL Our Truck --------------- Customer Pickup - Showroom Customer Pickup…" at bounding box center [514, 291] width 66 height 19
select select "9"
click option "LTL" at bounding box center [0, 0] width 0 height 0
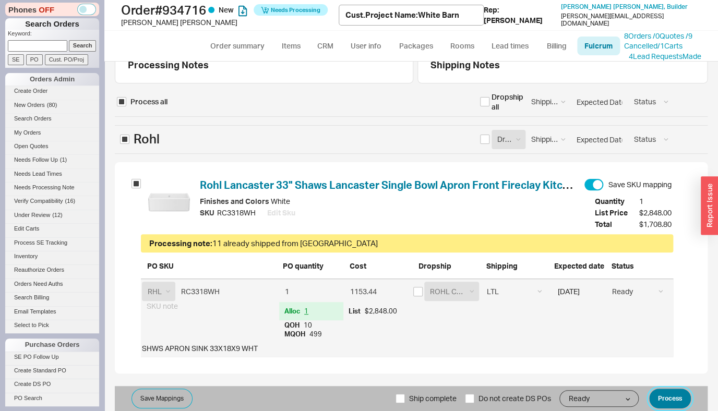
click at [670, 395] on button "Process" at bounding box center [670, 399] width 42 height 20
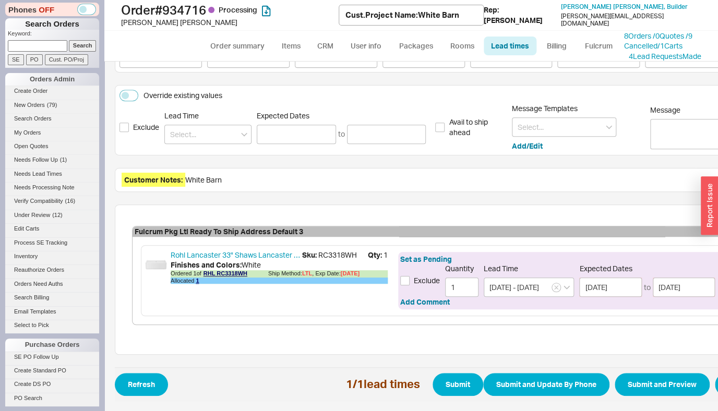
scroll to position [181, 89]
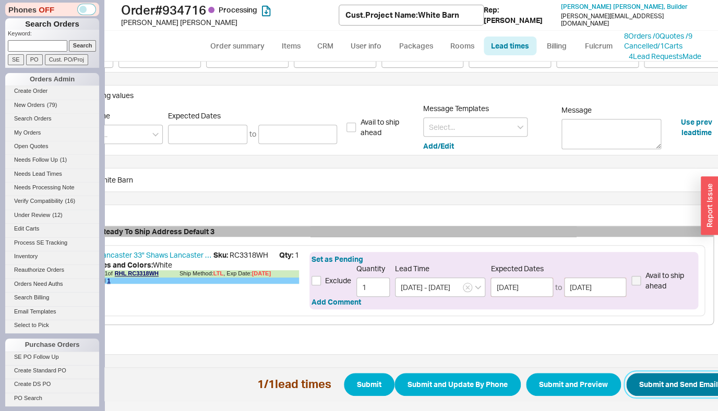
click at [680, 377] on button "Submit and Send Email" at bounding box center [678, 384] width 105 height 23
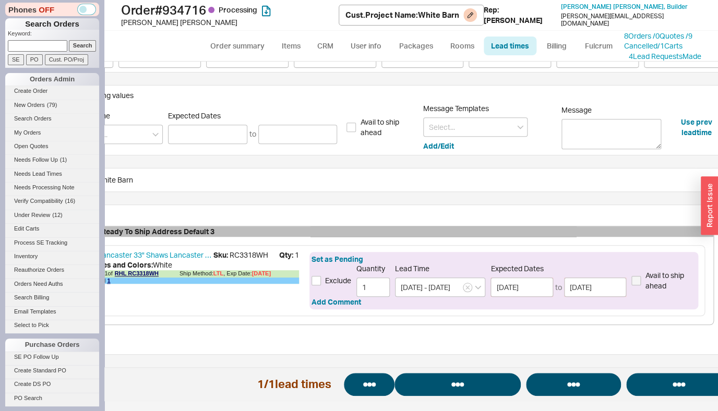
select select "*"
select select "LOW"
select select "3"
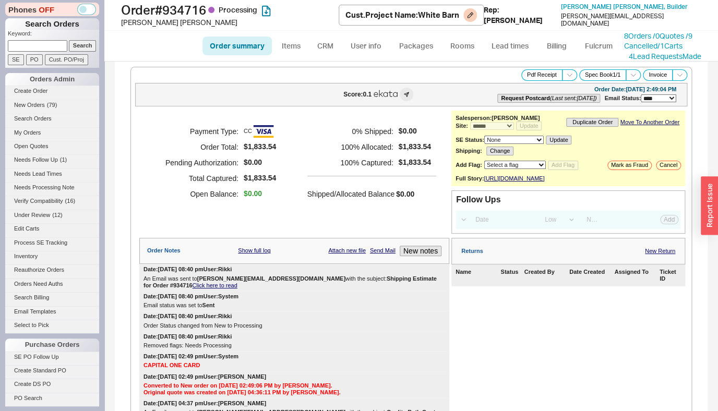
select select "*"
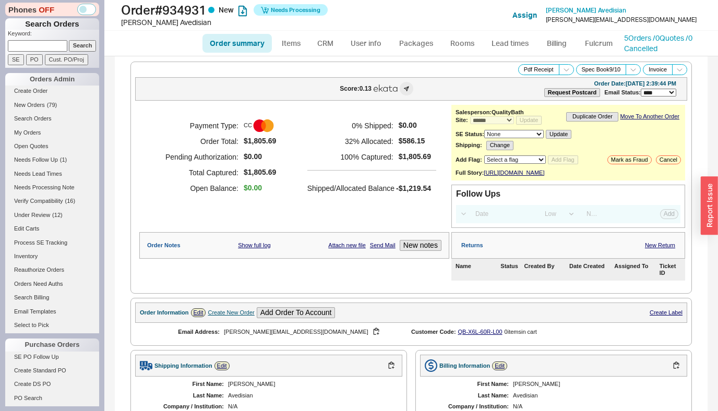
select select "*"
select select "LOW"
select select "3"
select select "8"
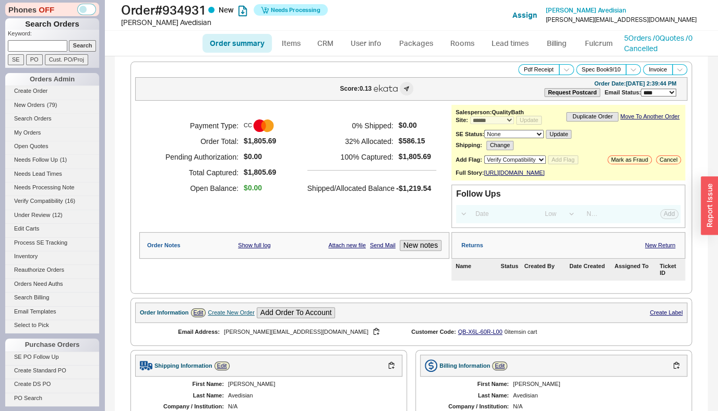
click option "Verify Compatibility" at bounding box center [0, 0] width 0 height 0
click at [561, 164] on button "Add Flag" at bounding box center [563, 159] width 30 height 9
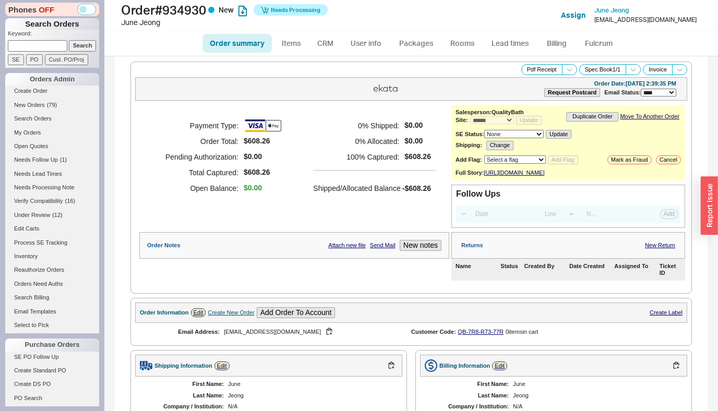
select select "*"
select select "LOW"
select select "3"
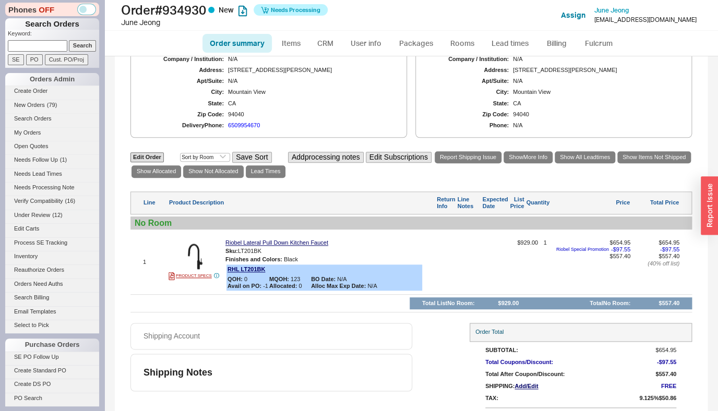
scroll to position [377, 0]
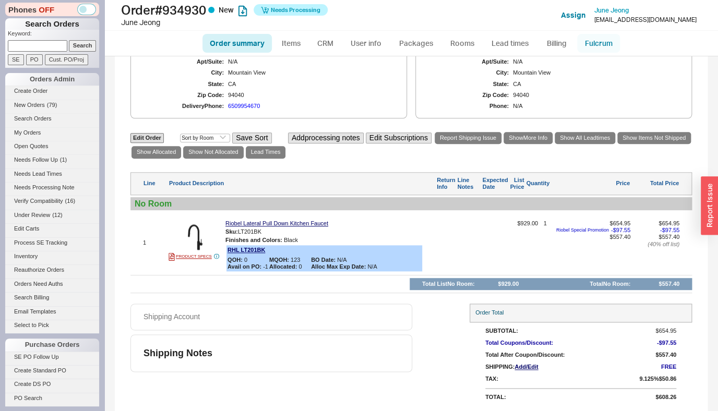
click at [586, 48] on link "Fulcrum" at bounding box center [598, 43] width 43 height 19
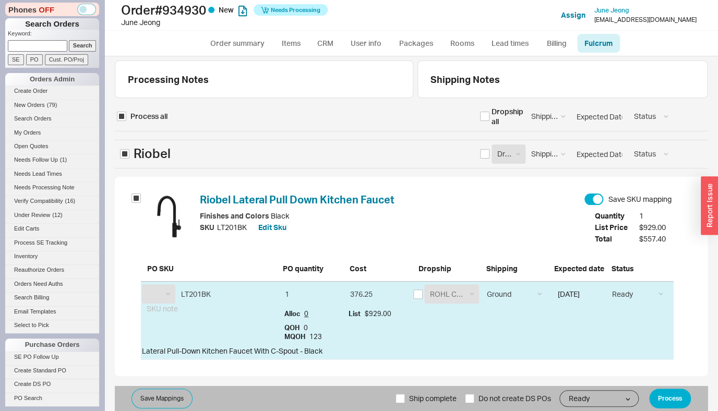
select select "RHL"
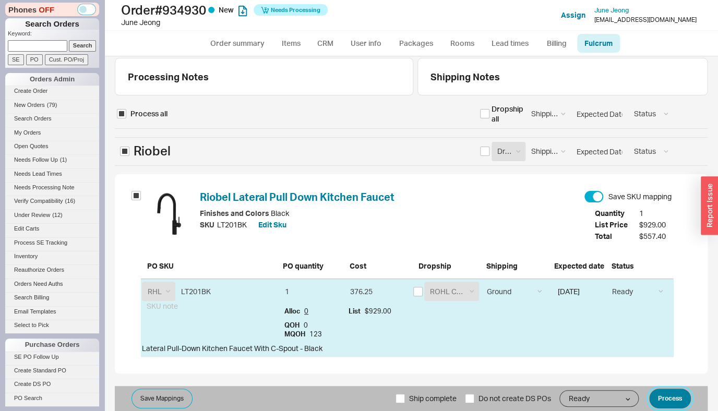
click at [657, 394] on button "Process" at bounding box center [670, 399] width 42 height 20
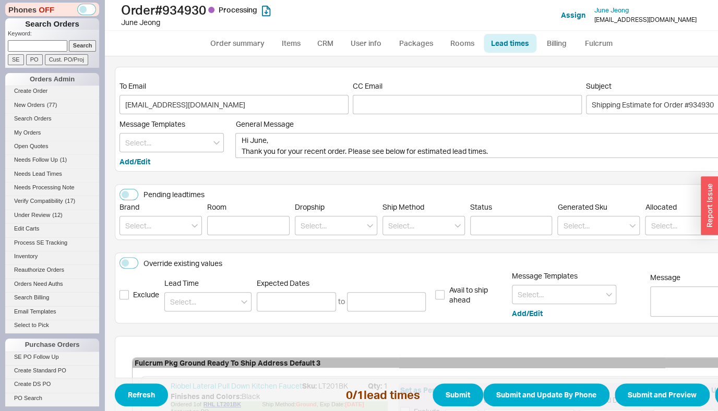
scroll to position [139, 0]
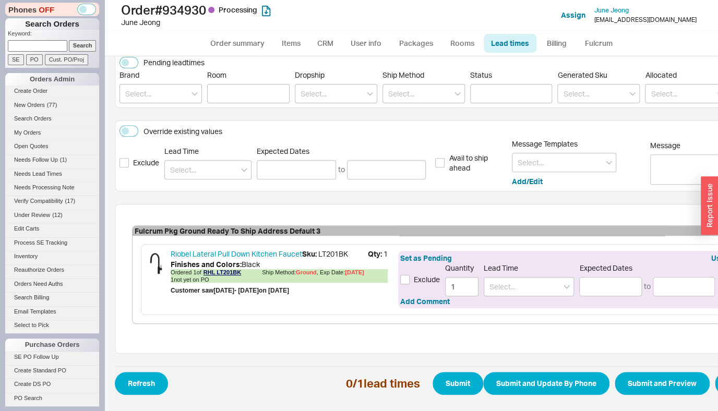
click at [494, 289] on div "Set as Pending Use prev leadtime Exclude Quantity 1 Lead Time Expected Dates to…" at bounding box center [592, 279] width 389 height 57
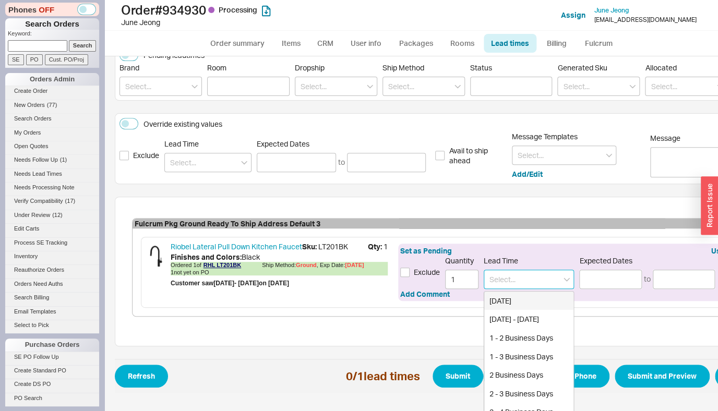
click at [502, 279] on input at bounding box center [529, 279] width 90 height 19
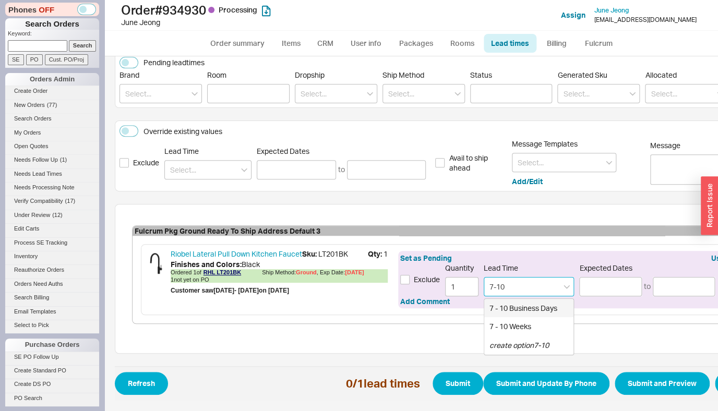
click at [522, 303] on div "7 - 10 Business Days" at bounding box center [528, 308] width 89 height 19
type input "7 - 10 Business Days"
type input "08/28/2025"
type input "09/03/2025"
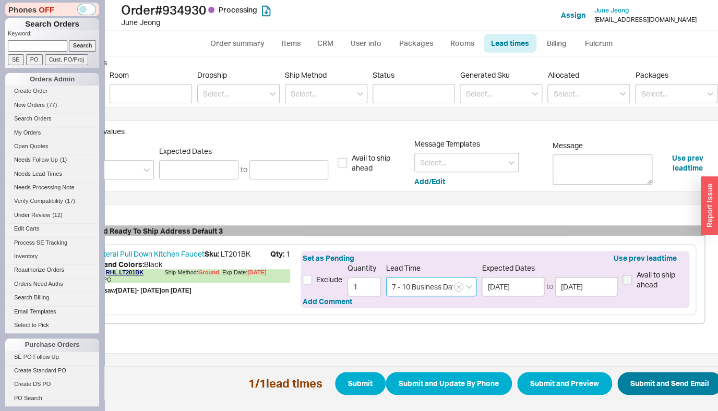
type input "7 - 10 Business Days"
click at [676, 372] on button "Submit and Send Email" at bounding box center [669, 383] width 105 height 23
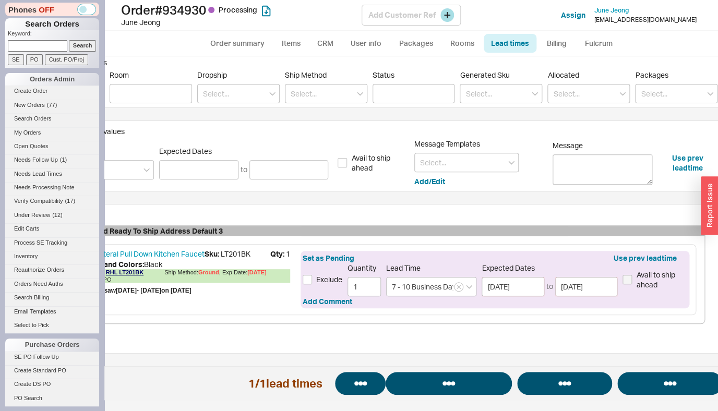
select select "*"
select select "LOW"
select select "3"
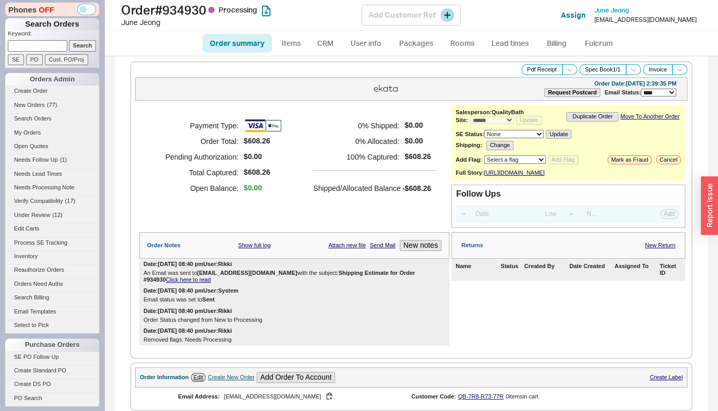
select select "*"
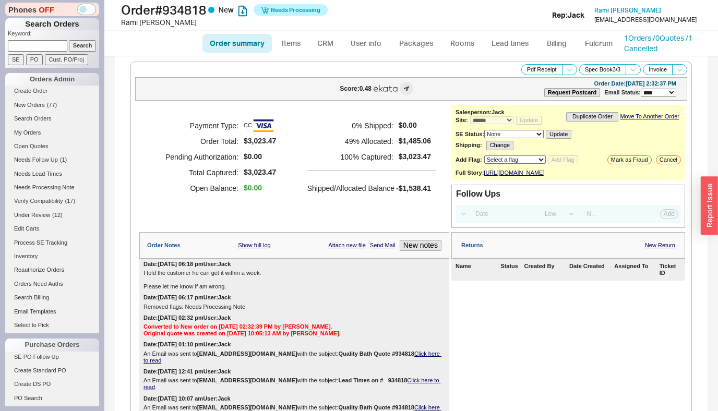
select select "*"
select select "LOW"
select select "3"
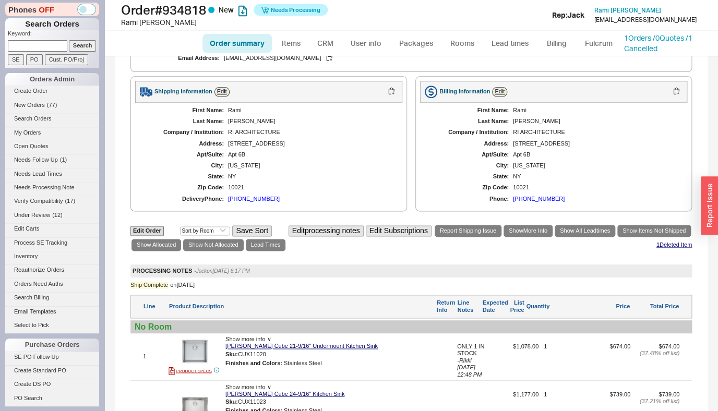
scroll to position [631, 0]
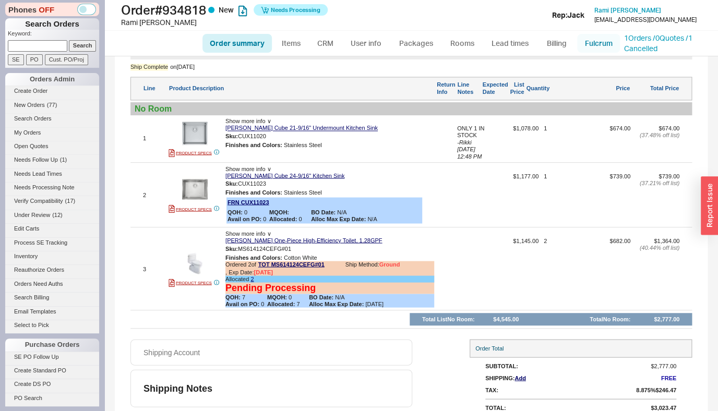
click at [597, 45] on link "Fulcrum" at bounding box center [598, 43] width 43 height 19
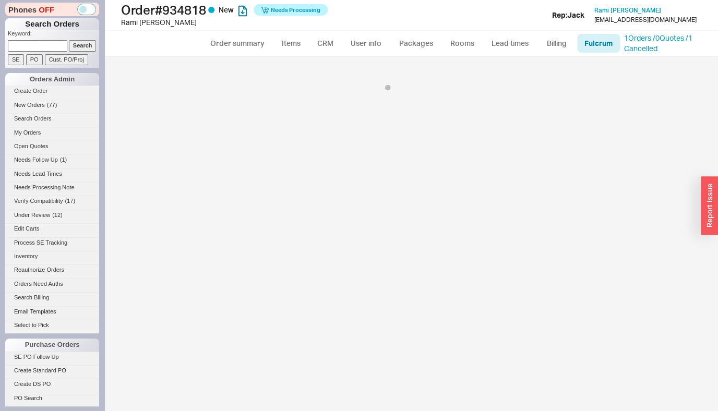
select select "547"
select select "136"
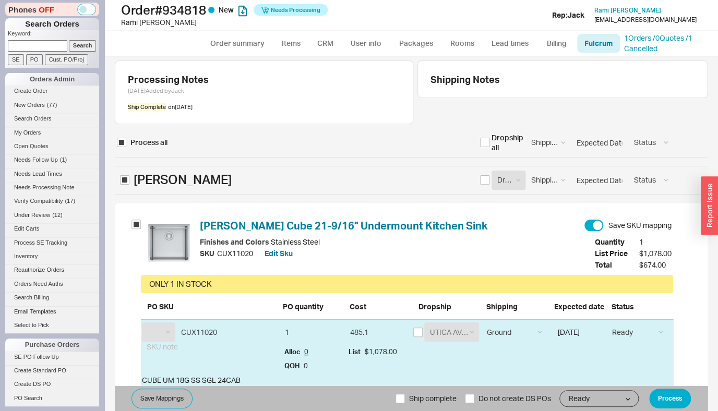
select select "FRN"
select select "TOT"
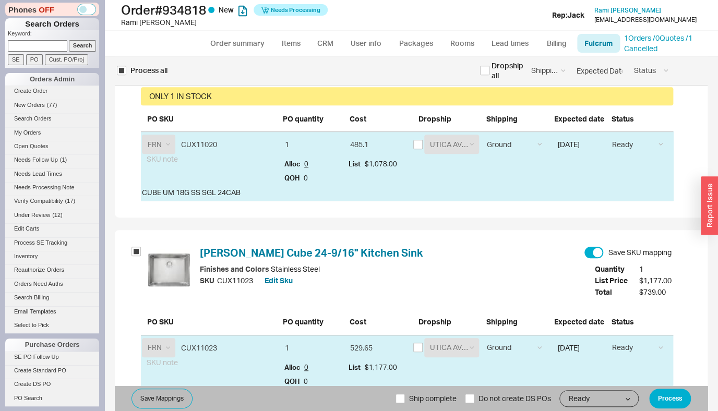
click at [415, 149] on div "A.F. SUPPLY FRANKE GREAT NECK PLUMBING SUPPLY UTICA AVE. PLBG SUPPY CORP. The D…" at bounding box center [446, 144] width 66 height 19
click at [413, 143] on input "checkbox" at bounding box center [417, 144] width 9 height 9
checkbox input "true"
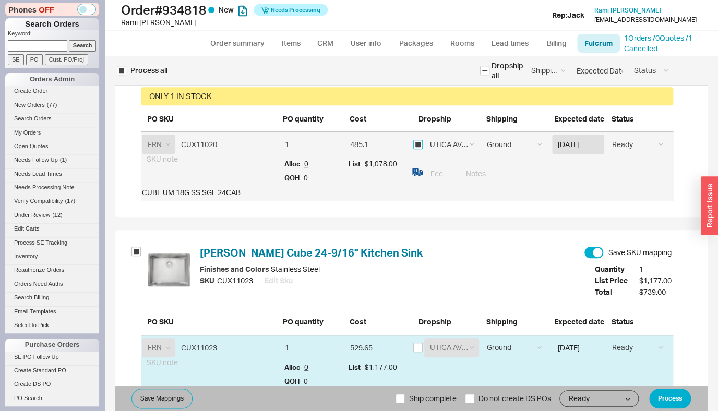
checkbox input "true"
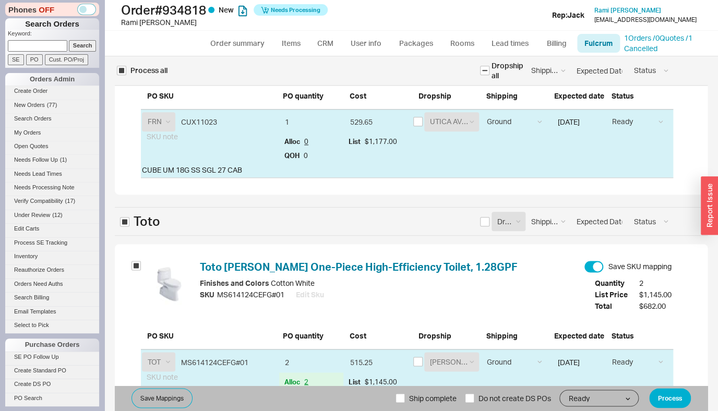
scroll to position [441, 0]
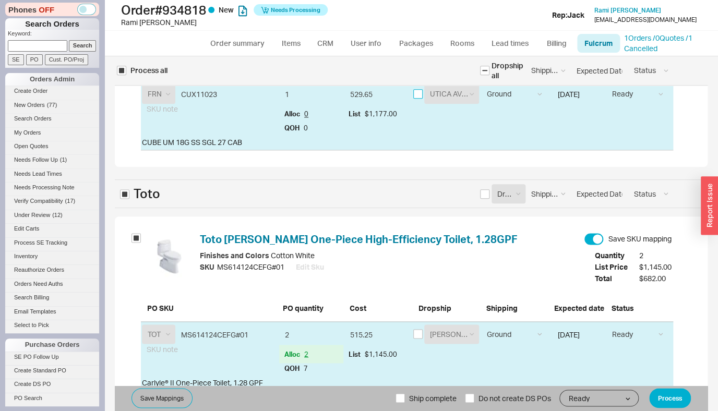
click at [416, 96] on input "checkbox" at bounding box center [417, 93] width 9 height 9
checkbox input "true"
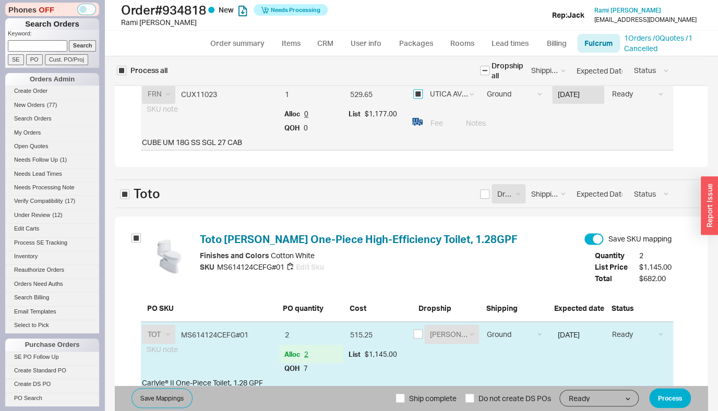
scroll to position [475, 0]
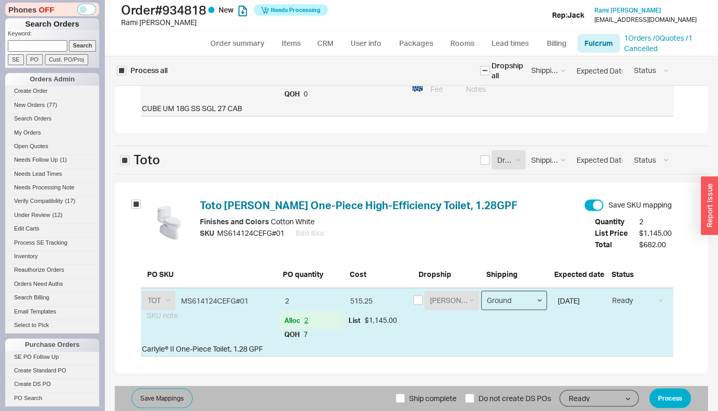
click at [481, 291] on select "Ground LTL Our Truck --------------- Customer Pickup - Showroom Customer Pickup…" at bounding box center [514, 300] width 66 height 19
select select "8"
click option "Our Truck" at bounding box center [0, 0] width 0 height 0
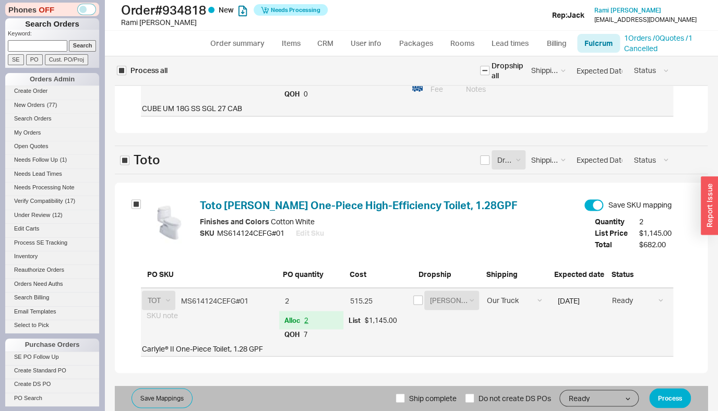
click at [412, 397] on span "Ship complete" at bounding box center [432, 398] width 47 height 25
click at [405, 397] on input "Ship complete" at bounding box center [399, 397] width 9 height 9
checkbox input "true"
click at [670, 400] on button "Process" at bounding box center [670, 398] width 42 height 20
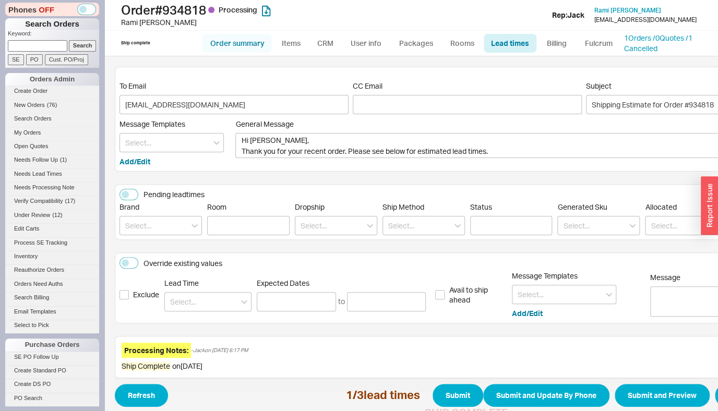
click at [243, 38] on link "Order summary" at bounding box center [236, 43] width 69 height 19
select select "*"
select select "LOW"
select select "3"
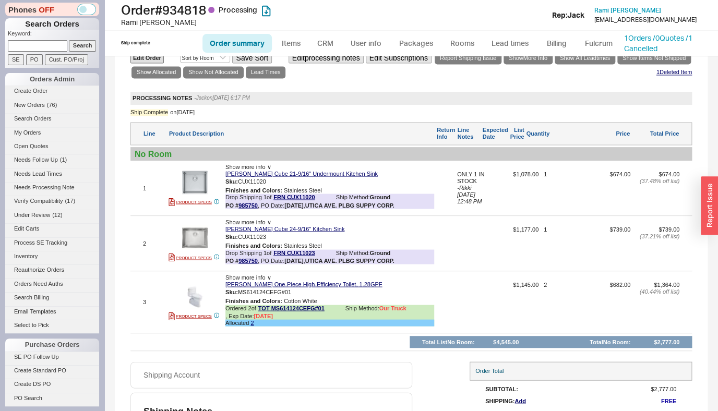
scroll to position [649, 0]
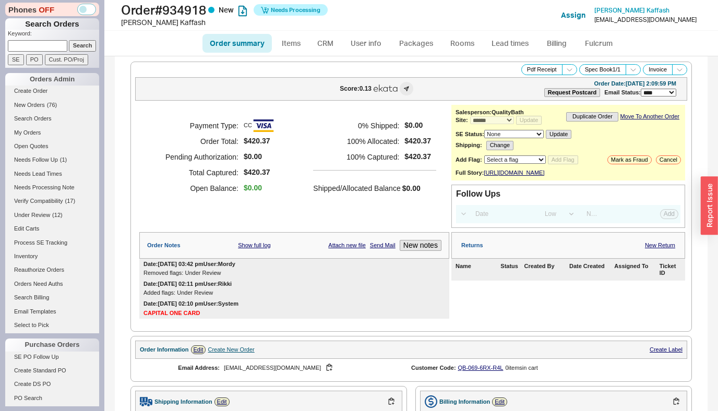
select select "*"
select select "LOW"
select select "3"
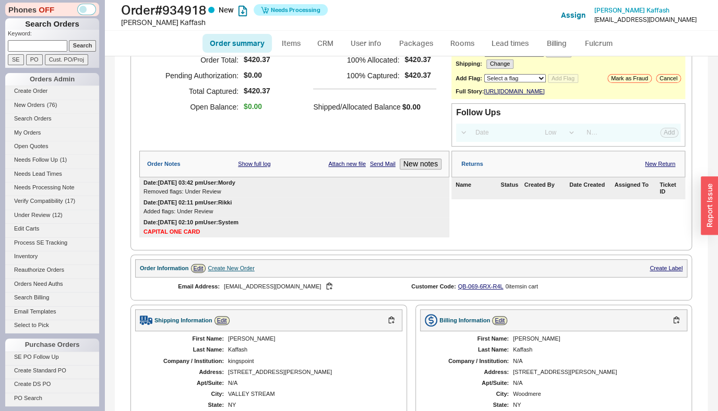
scroll to position [75, 0]
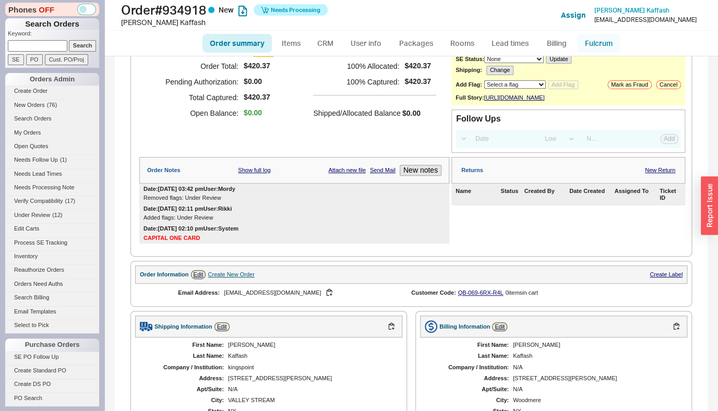
click at [593, 50] on link "Fulcrum" at bounding box center [598, 43] width 43 height 19
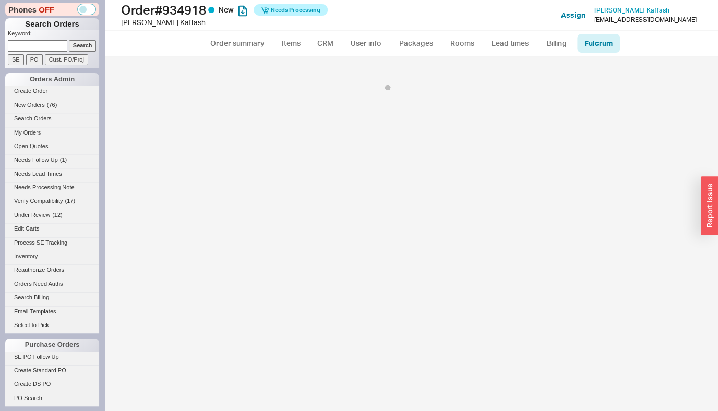
select select "245"
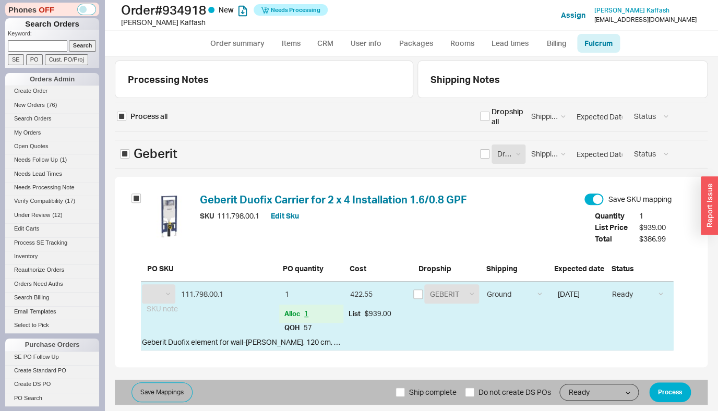
select select "GBR"
click at [686, 392] on button "Process" at bounding box center [670, 392] width 42 height 20
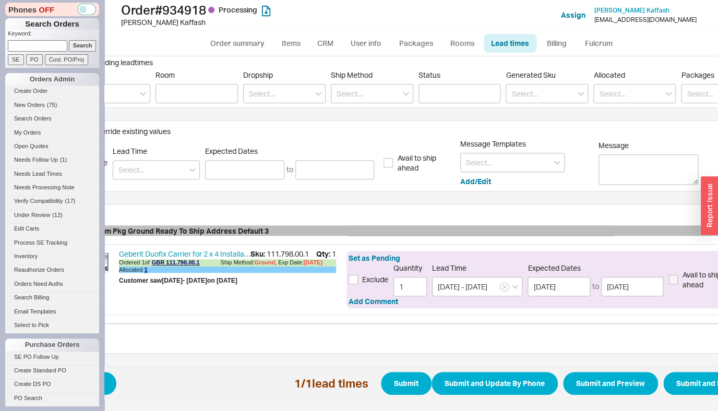
scroll to position [139, 85]
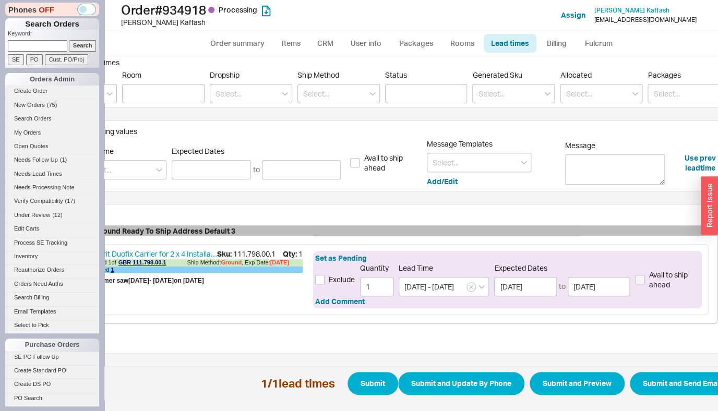
click at [651, 390] on span "Refresh 1 / 1 lead times Submit Submit and Update By Phone Submit and Preview S…" at bounding box center [382, 383] width 705 height 34
click at [655, 380] on button "Submit and Send Email" at bounding box center [682, 383] width 105 height 23
select select "*"
select select "LOW"
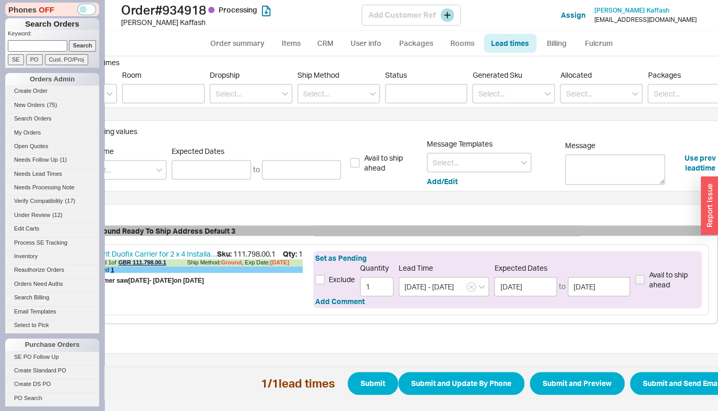
select select "3"
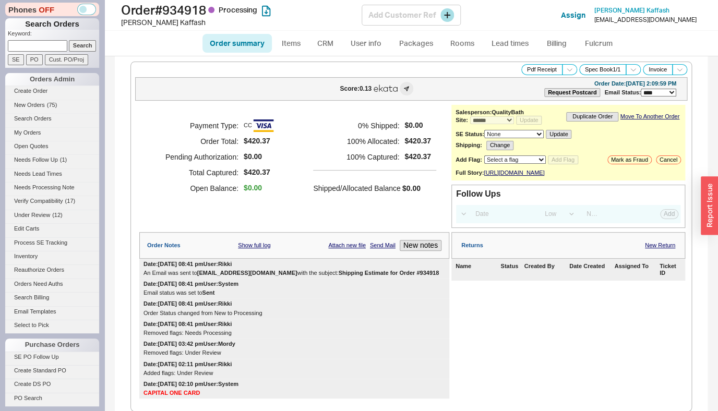
select select "*"
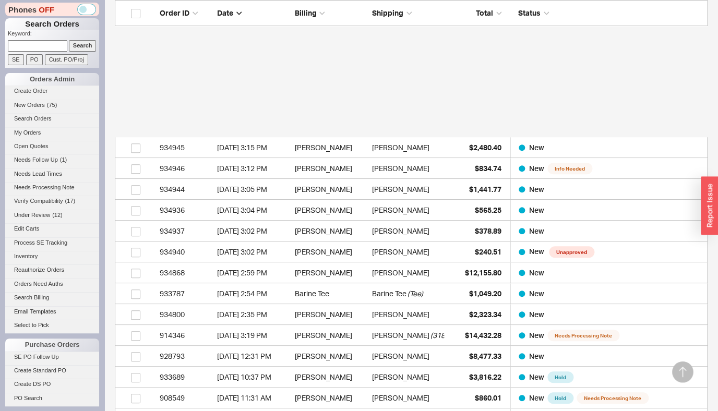
scroll to position [1664, 0]
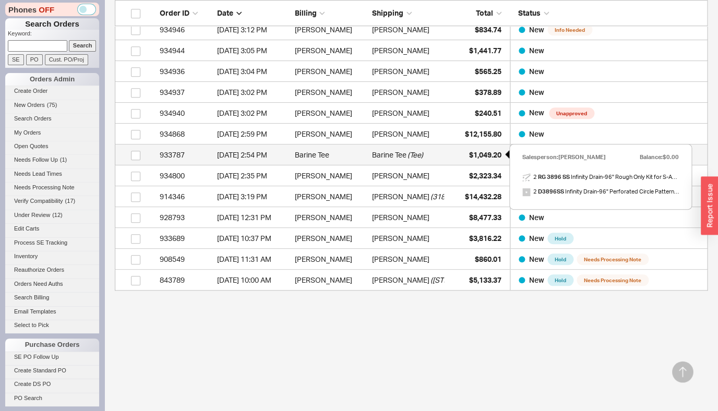
click at [487, 160] on div "$1,049.20" at bounding box center [475, 155] width 52 height 21
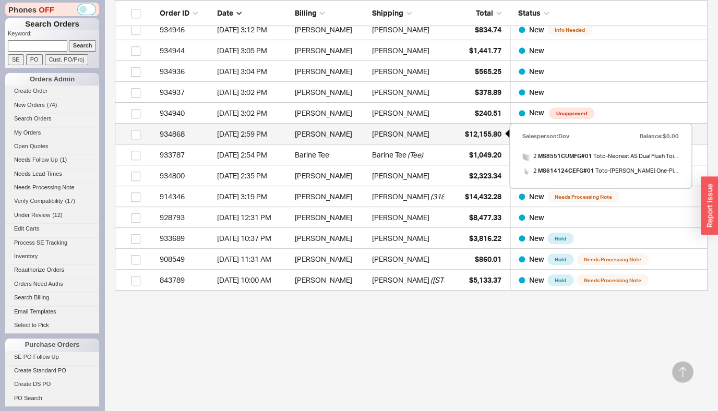
click at [477, 134] on span "$12,155.80" at bounding box center [483, 133] width 37 height 9
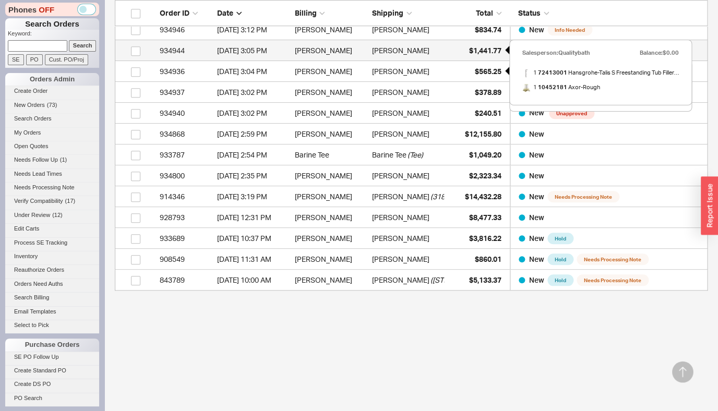
click at [477, 53] on span "$1,441.77" at bounding box center [485, 50] width 32 height 9
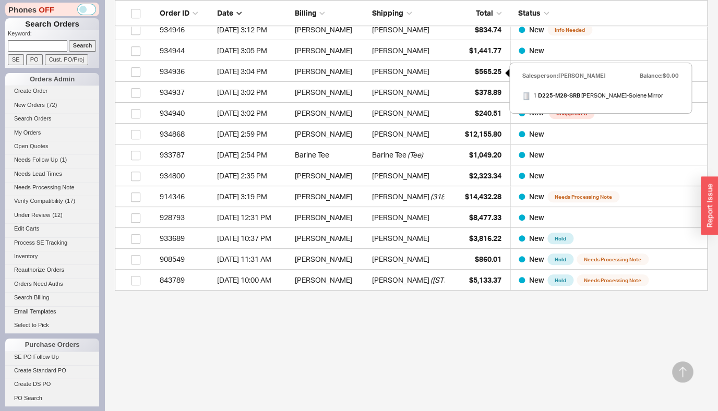
scroll to position [1555, 0]
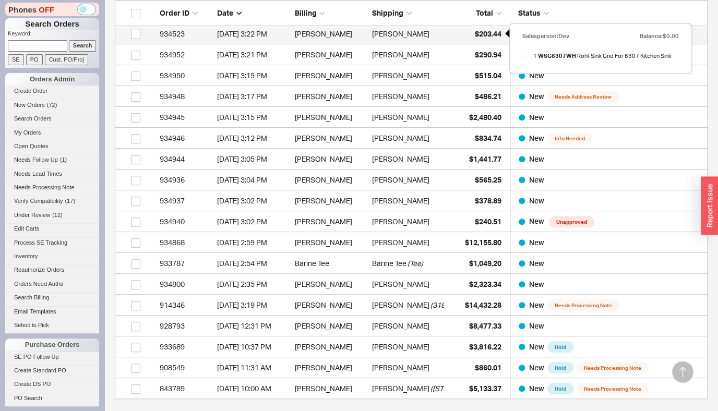
click at [490, 34] on span "$203.44" at bounding box center [488, 33] width 27 height 9
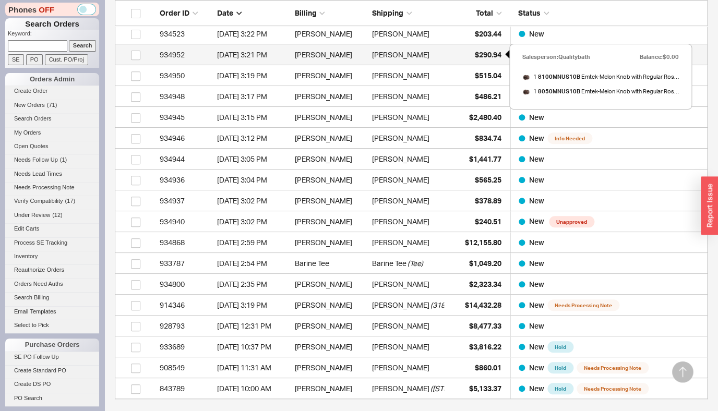
click at [476, 54] on span "$290.94" at bounding box center [488, 54] width 27 height 9
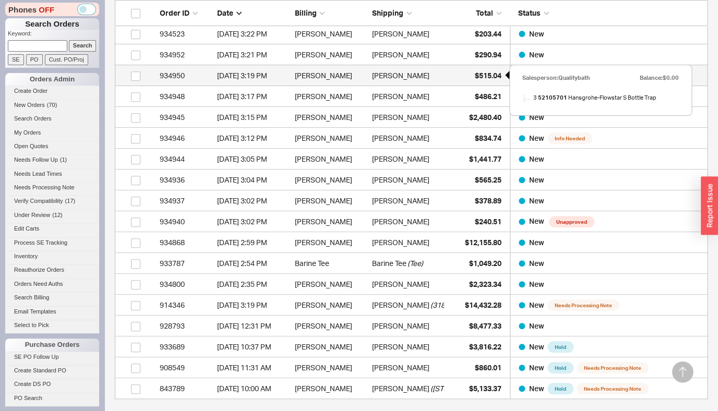
click at [493, 75] on span "$515.04" at bounding box center [488, 75] width 27 height 9
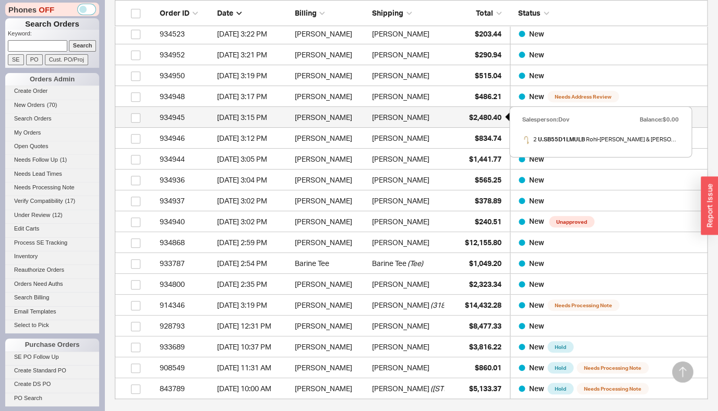
click at [475, 116] on span "$2,480.40" at bounding box center [485, 117] width 32 height 9
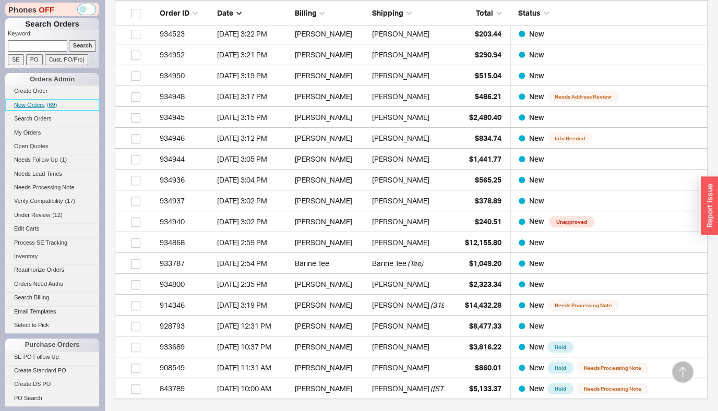
click at [19, 102] on span "New Orders" at bounding box center [29, 105] width 31 height 6
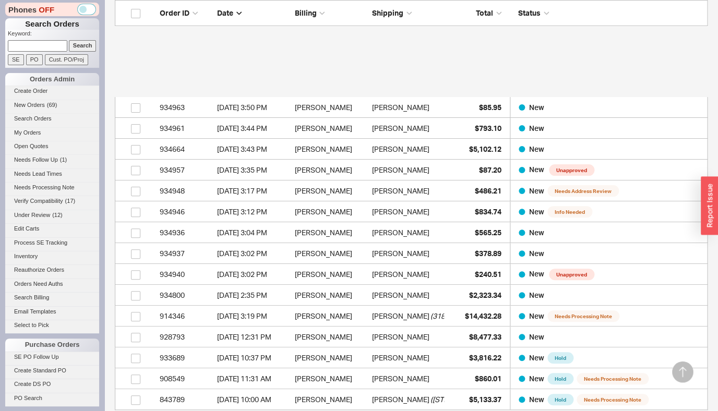
scroll to position [1539, 0]
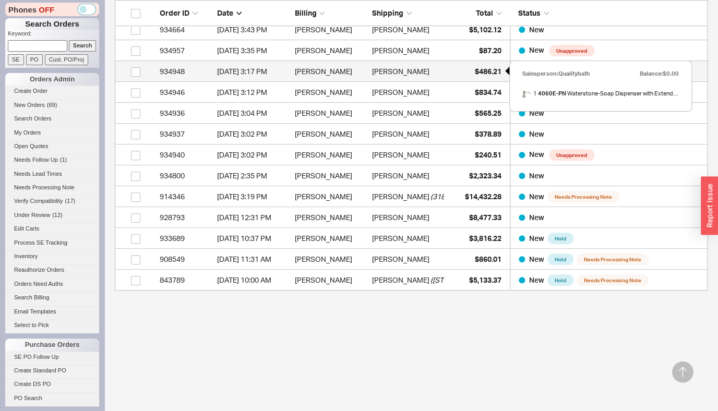
click at [486, 73] on span "$486.21" at bounding box center [488, 71] width 27 height 9
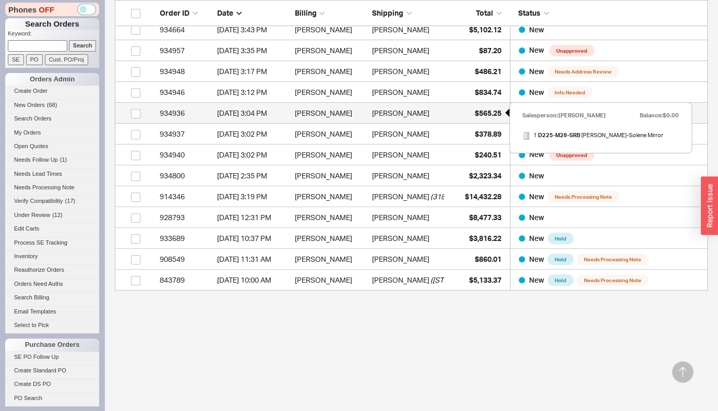
click at [485, 115] on span "$565.25" at bounding box center [488, 113] width 27 height 9
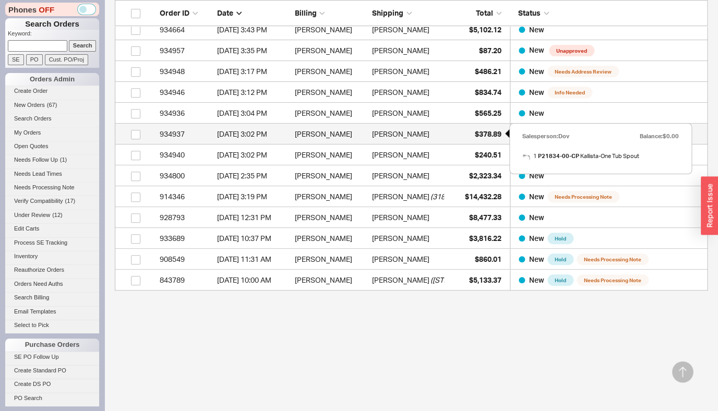
click at [497, 131] on span "$378.89" at bounding box center [488, 133] width 27 height 9
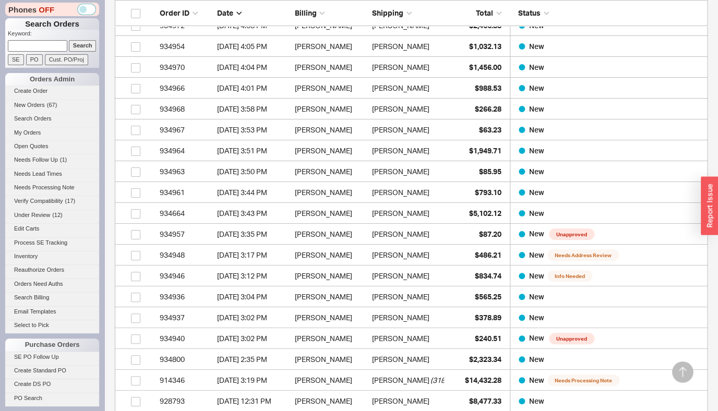
scroll to position [1347, 0]
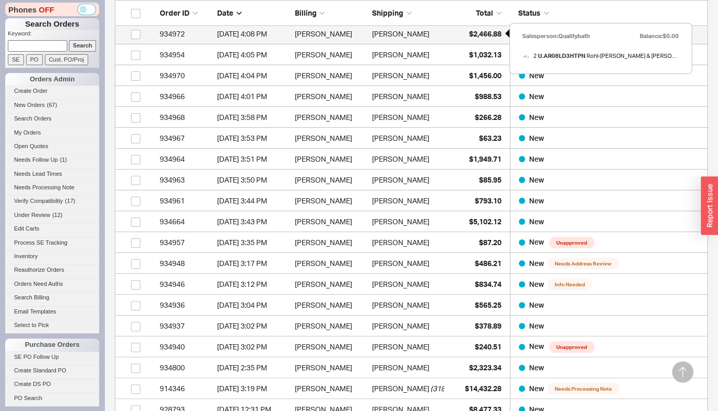
click at [483, 39] on div "$2,466.88" at bounding box center [475, 33] width 52 height 21
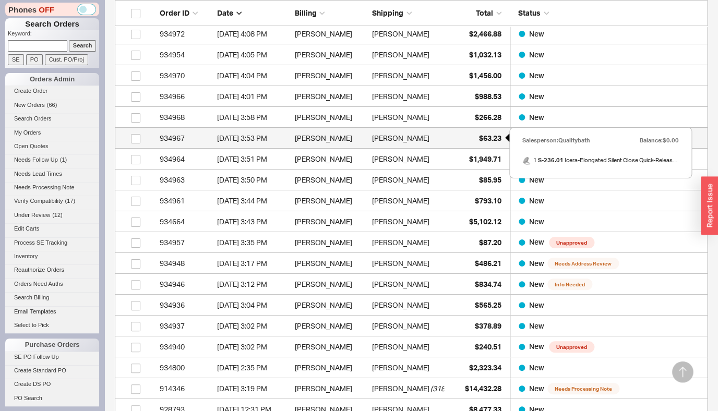
click at [491, 135] on span "$63.23" at bounding box center [490, 138] width 22 height 9
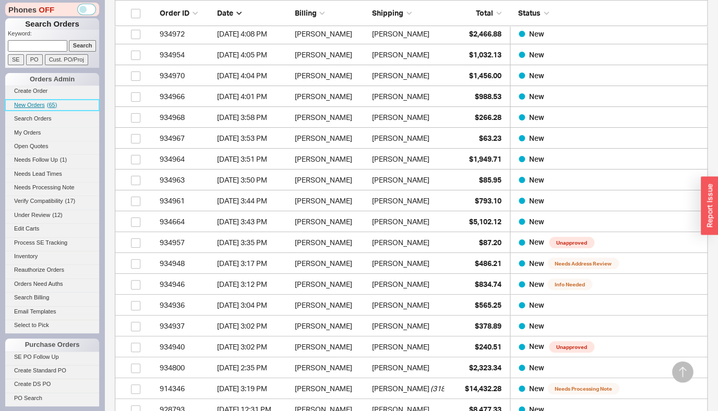
click at [37, 103] on span "New Orders" at bounding box center [29, 105] width 31 height 6
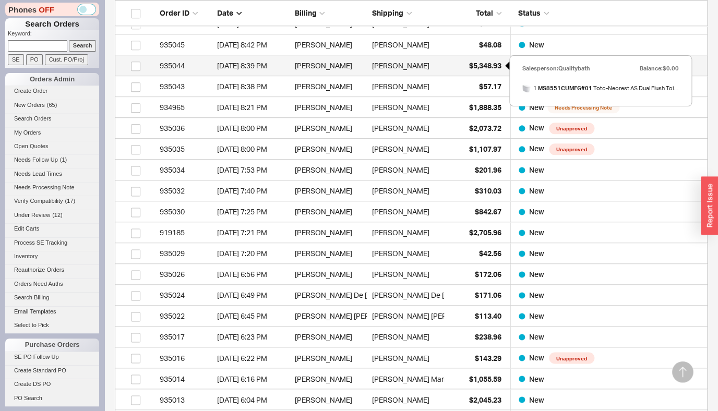
scroll to position [275, 0]
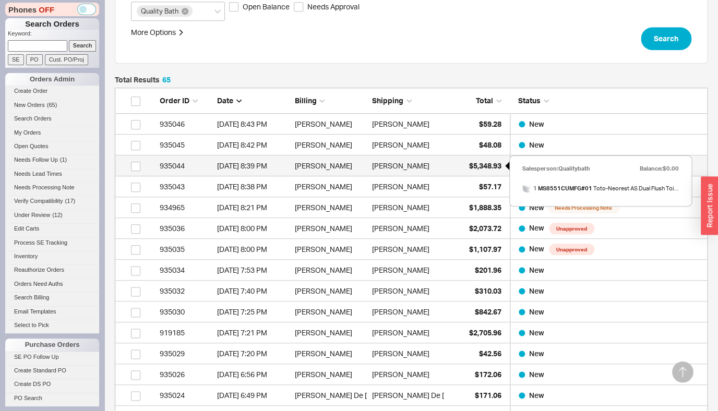
click at [492, 167] on span "$5,348.93" at bounding box center [485, 165] width 32 height 9
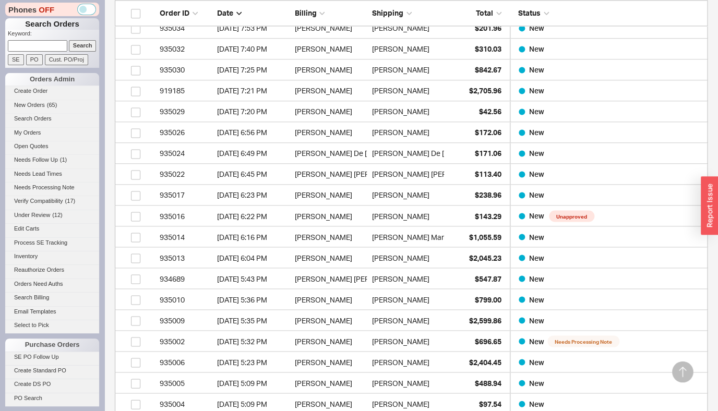
scroll to position [526, 0]
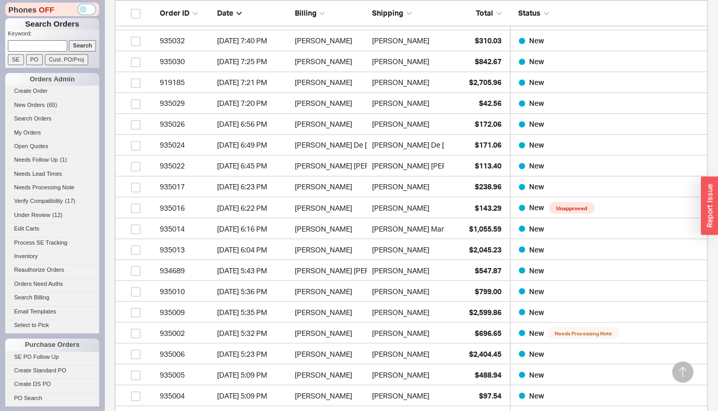
click at [477, 233] on html "Phones OFF Search Orders Keyword: Search SE PO Cust. PO/Proj Orders Admin Creat…" at bounding box center [359, 407] width 718 height 1866
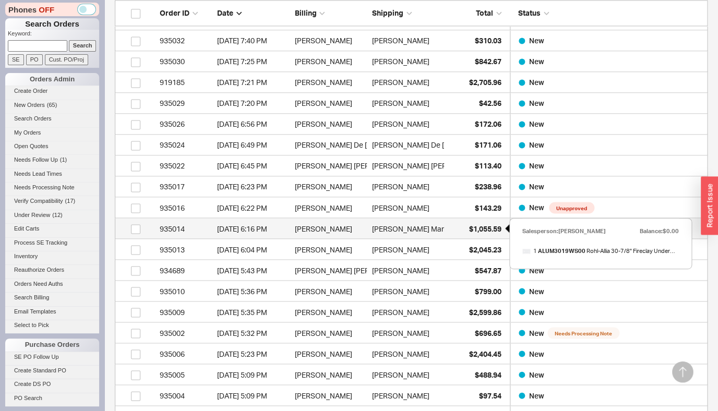
click at [477, 230] on span "$1,055.59" at bounding box center [485, 228] width 32 height 9
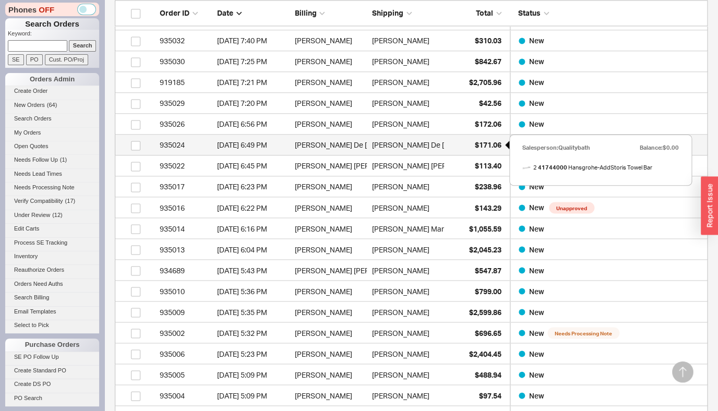
click at [484, 149] on span "$171.06" at bounding box center [488, 144] width 27 height 9
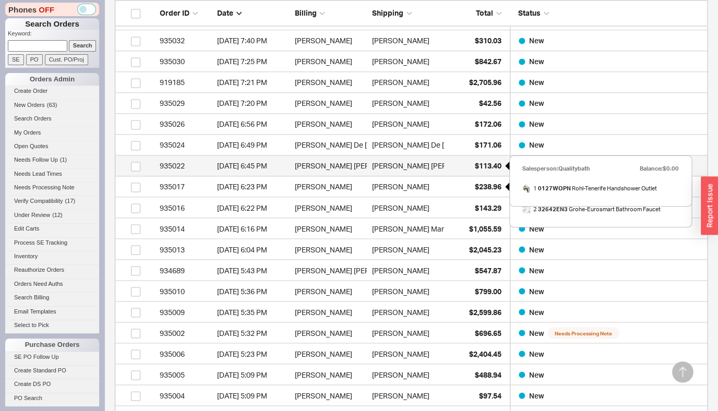
click at [484, 169] on span "$113.40" at bounding box center [488, 165] width 27 height 9
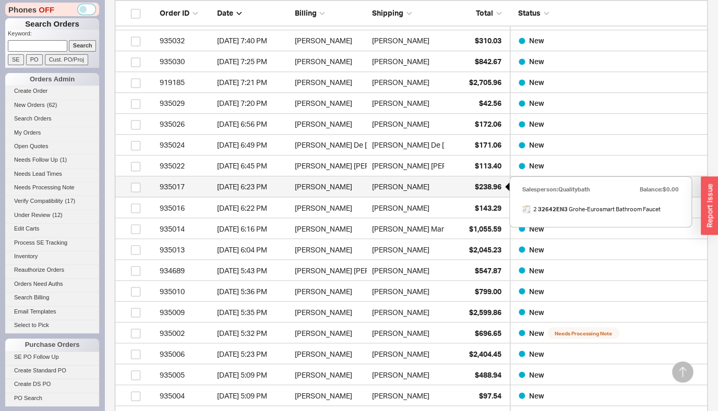
click at [475, 191] on div "$238.96" at bounding box center [475, 186] width 52 height 21
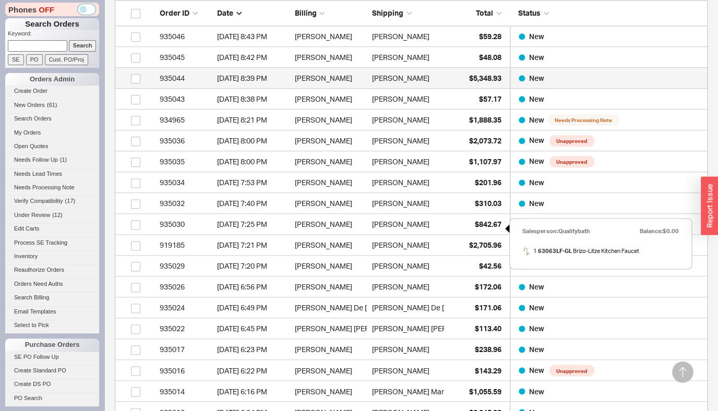
scroll to position [359, 0]
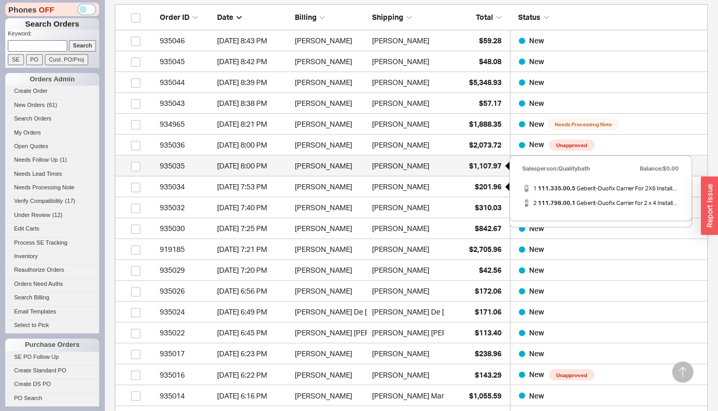
click at [491, 170] on span "$1,107.97" at bounding box center [485, 165] width 32 height 9
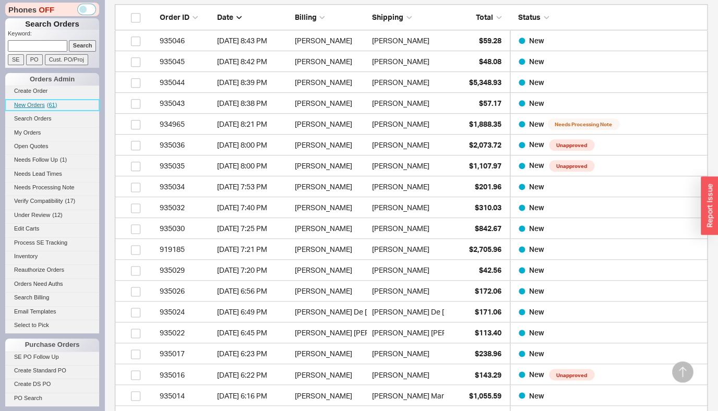
click at [40, 105] on span "New Orders" at bounding box center [29, 105] width 31 height 6
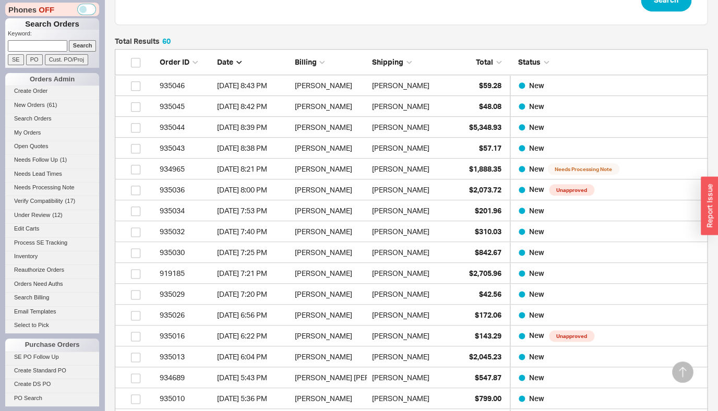
scroll to position [317, 0]
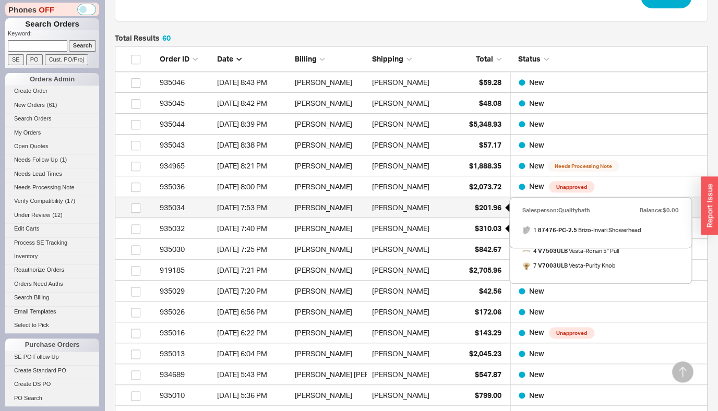
click at [485, 213] on div "$201.96" at bounding box center [475, 207] width 52 height 21
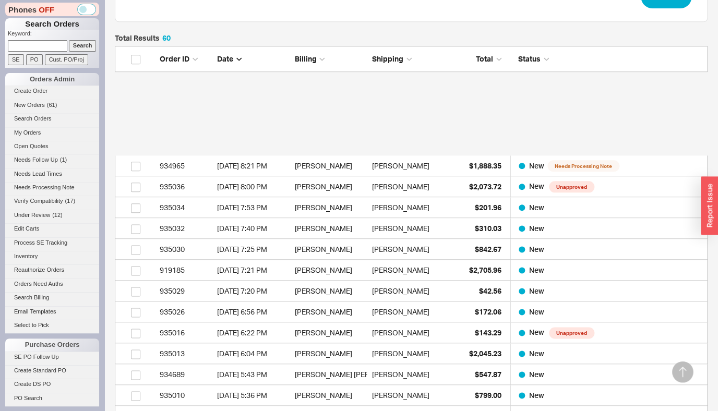
scroll to position [476, 0]
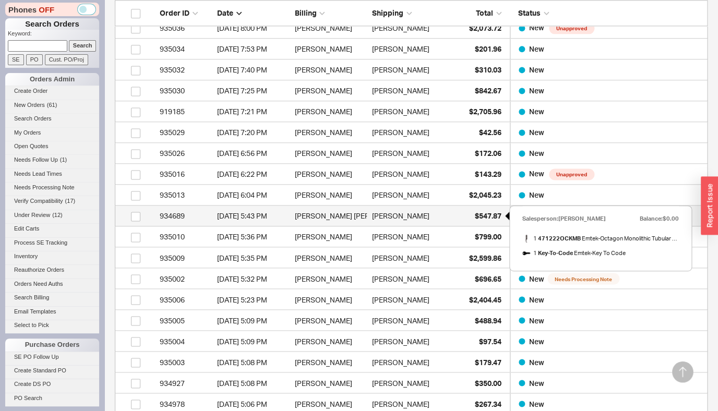
click at [482, 219] on span "$547.87" at bounding box center [488, 215] width 27 height 9
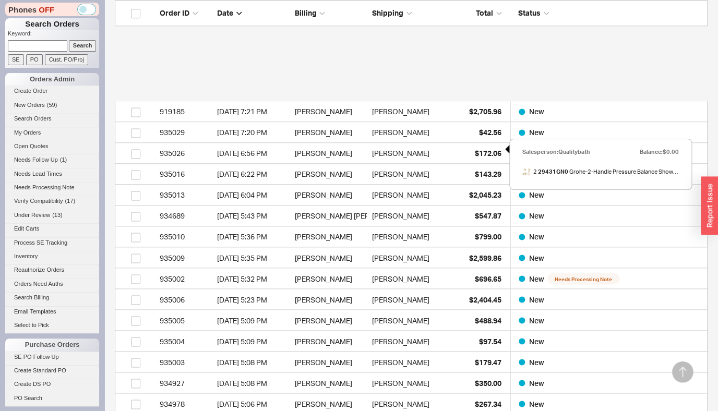
scroll to position [584, 0]
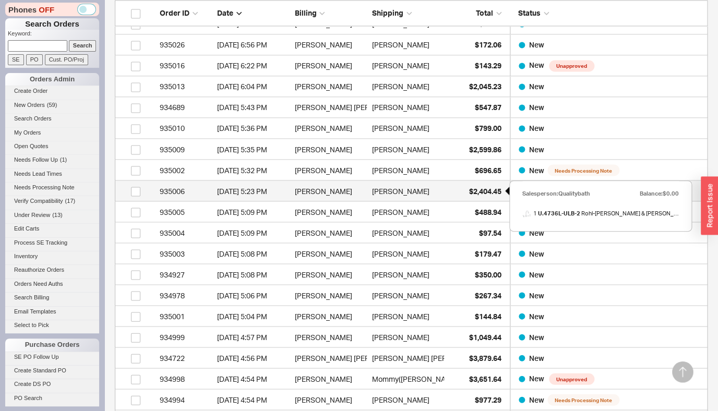
click at [483, 193] on span "$2,404.45" at bounding box center [485, 190] width 32 height 9
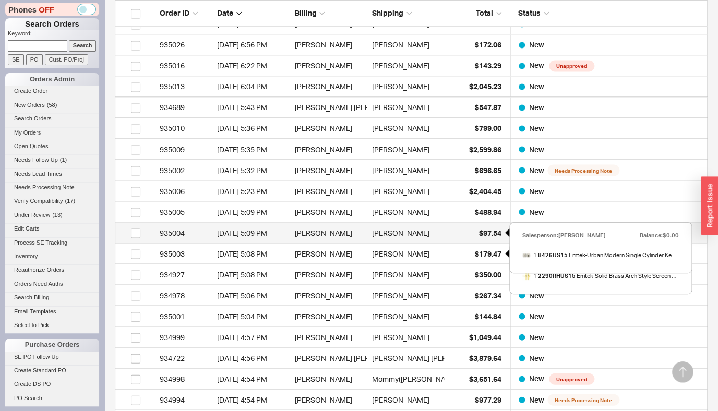
click at [477, 236] on div "$97.54" at bounding box center [475, 232] width 52 height 21
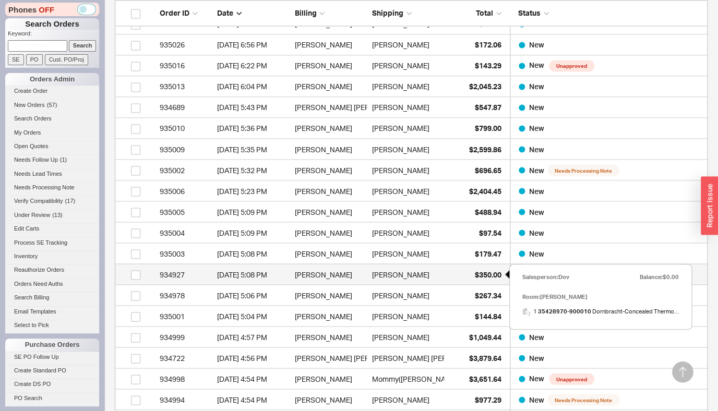
click at [485, 269] on div "$350.00" at bounding box center [475, 274] width 52 height 21
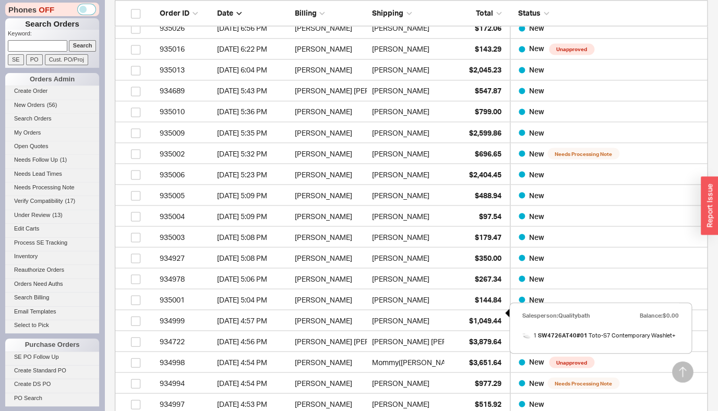
scroll to position [701, 0]
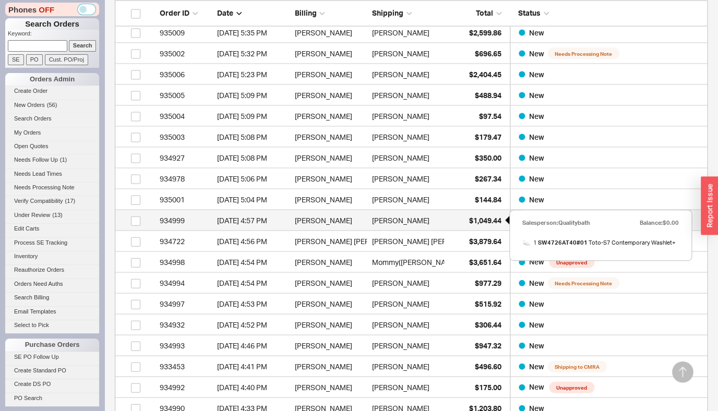
click at [480, 219] on span "$1,049.44" at bounding box center [485, 219] width 32 height 9
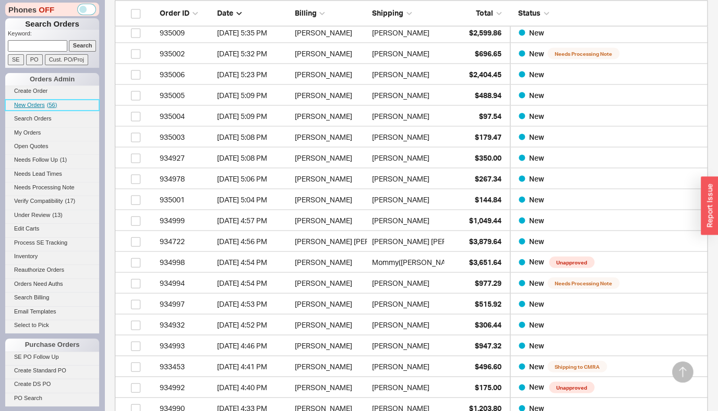
click at [37, 104] on span "New Orders" at bounding box center [29, 105] width 31 height 6
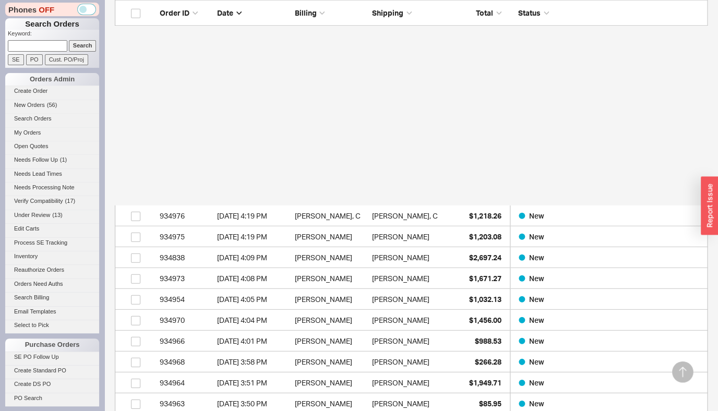
scroll to position [1246, 0]
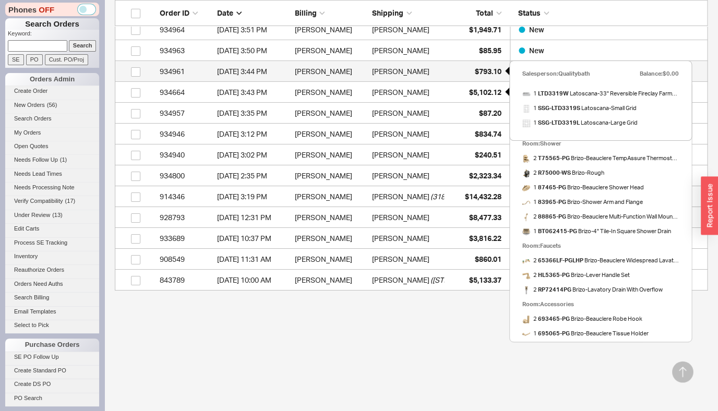
click at [491, 75] on span "$793.10" at bounding box center [488, 71] width 27 height 9
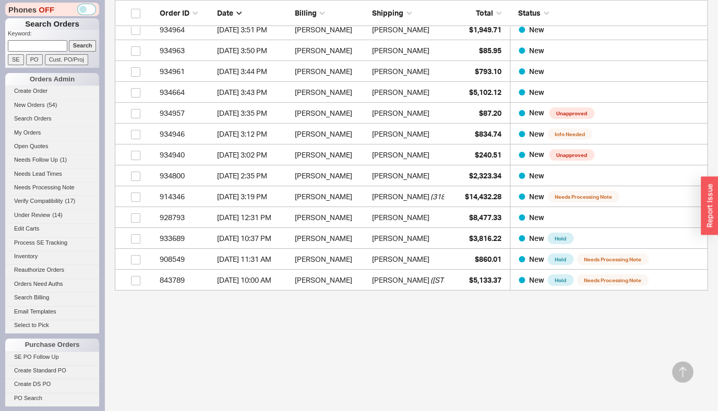
scroll to position [1071, 0]
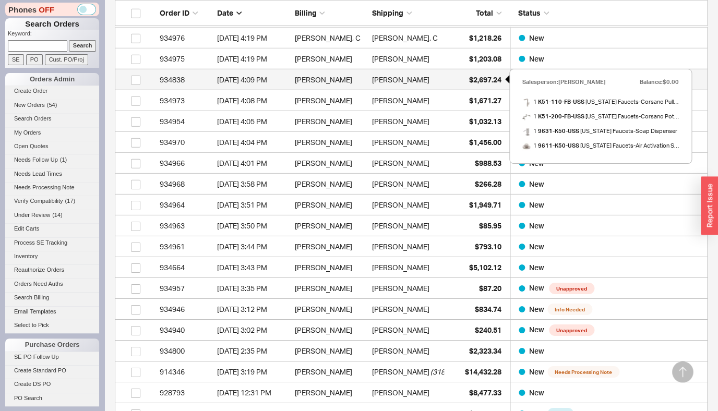
click at [478, 79] on span "$2,697.24" at bounding box center [485, 79] width 32 height 9
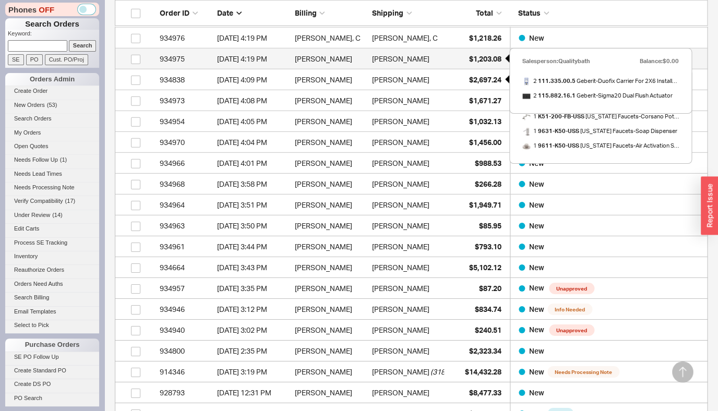
click at [481, 66] on div "$1,203.08" at bounding box center [475, 59] width 52 height 21
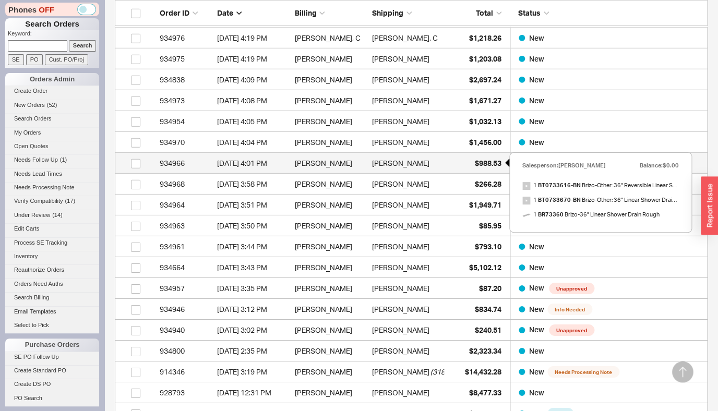
click at [487, 160] on span "$988.53" at bounding box center [488, 163] width 27 height 9
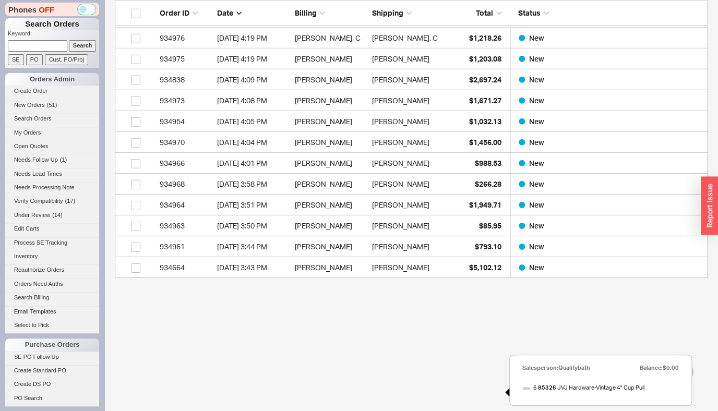
scroll to position [904, 0]
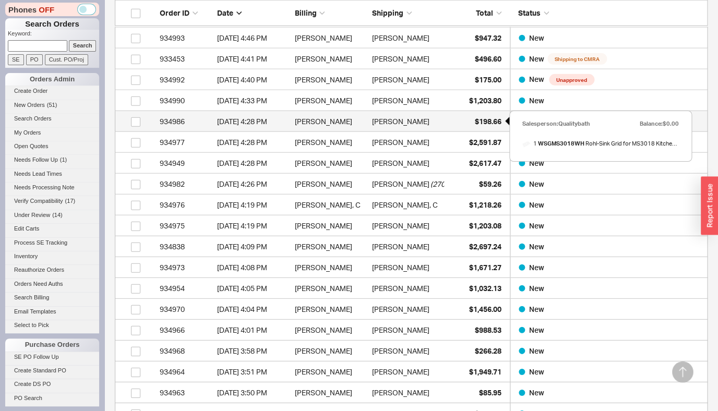
click at [494, 114] on div "$198.66" at bounding box center [475, 121] width 52 height 21
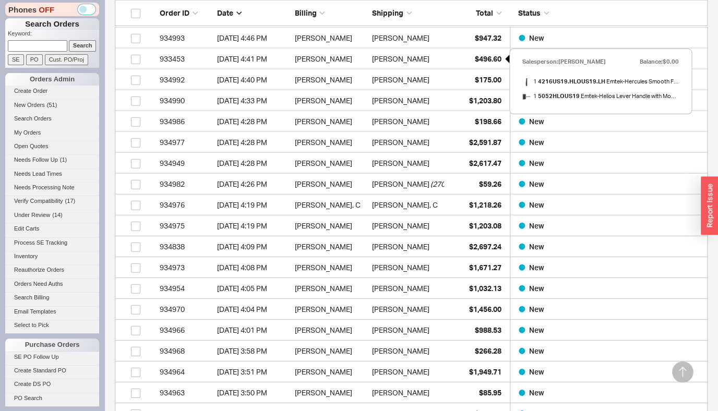
scroll to position [854, 0]
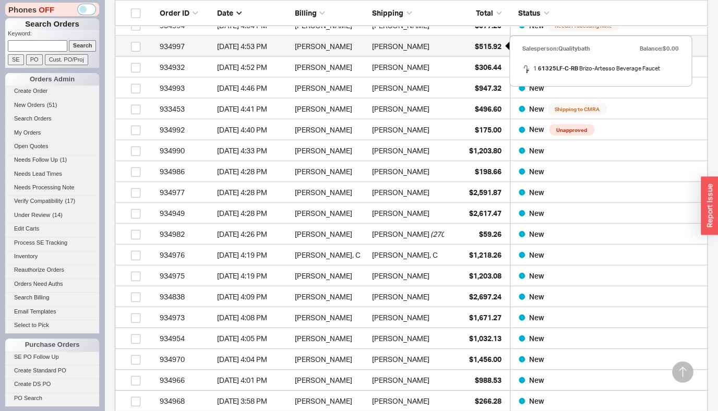
click at [493, 50] on span "$515.92" at bounding box center [488, 46] width 27 height 9
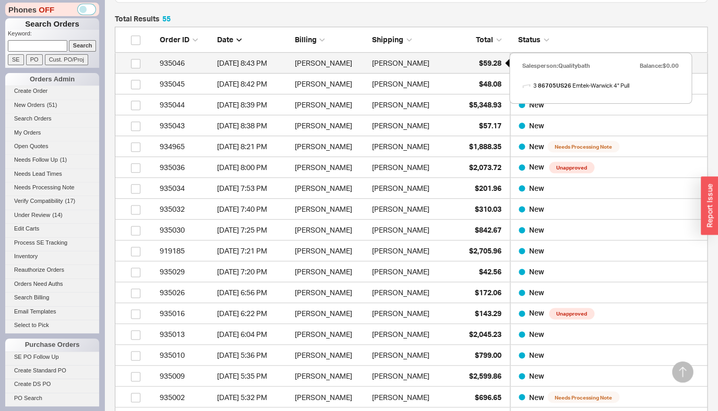
scroll to position [286, 0]
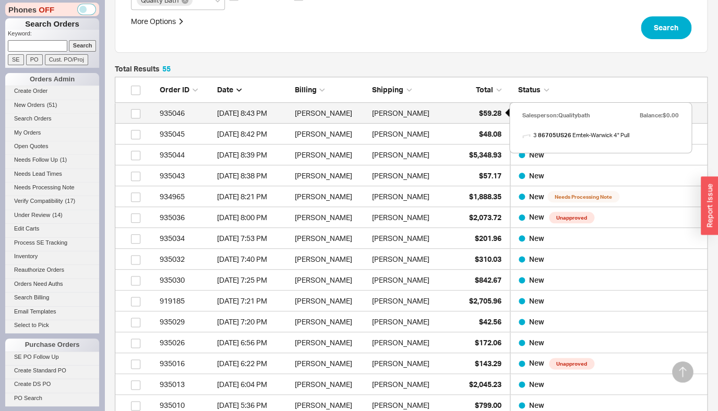
click at [480, 114] on span "$59.28" at bounding box center [490, 113] width 22 height 9
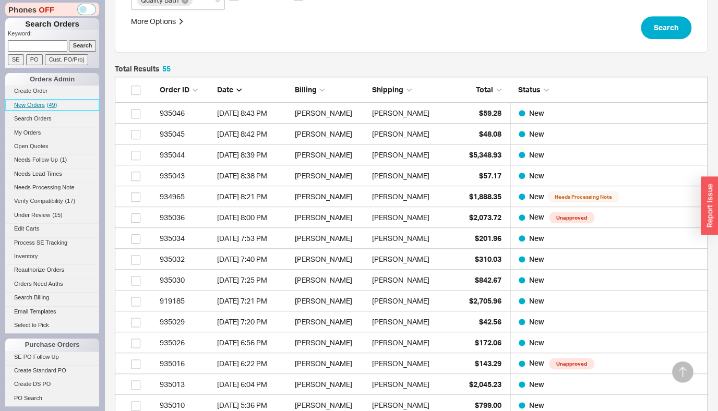
click at [46, 103] on link "New Orders ( 49 )" at bounding box center [52, 105] width 94 height 11
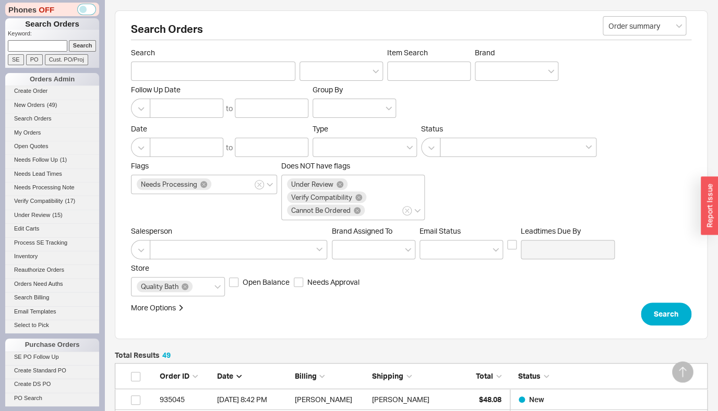
scroll to position [301, 0]
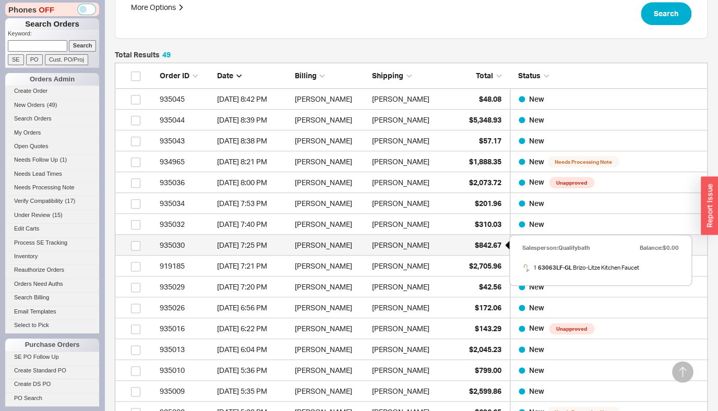
click at [486, 250] on div "$842.67" at bounding box center [475, 245] width 52 height 21
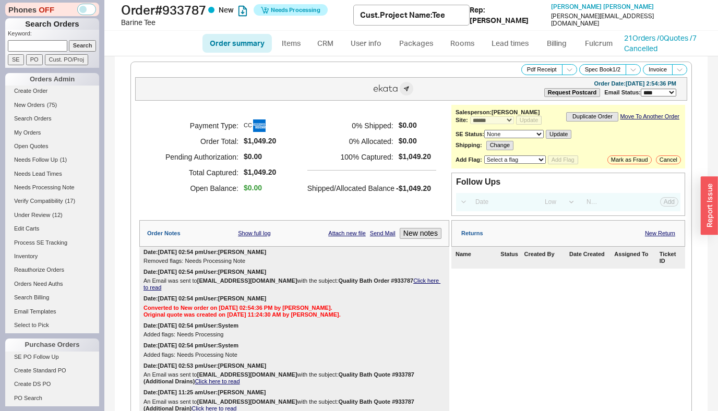
select select "*"
select select "LOW"
select select "3"
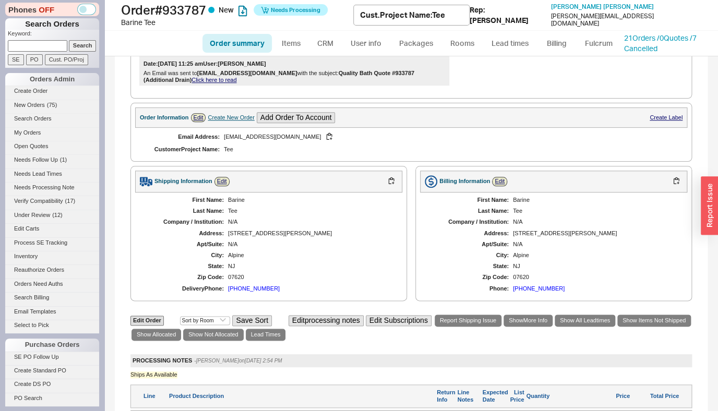
scroll to position [598, 0]
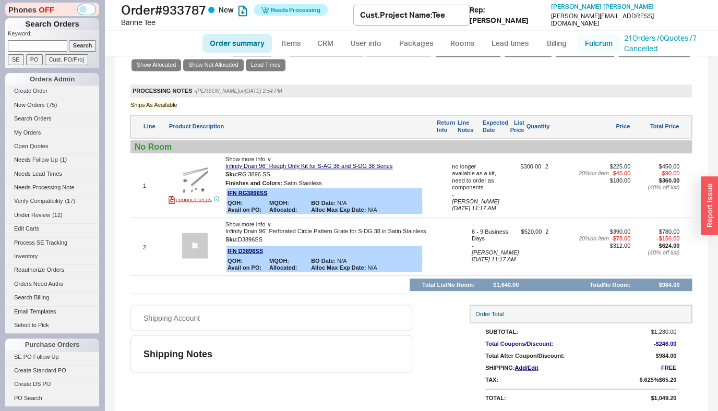
click at [594, 43] on link "Fulcrum" at bounding box center [598, 43] width 43 height 19
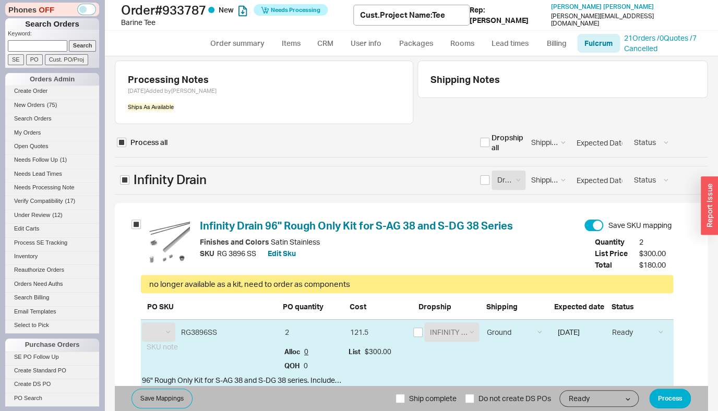
select select "IFN"
click at [486, 183] on input "checkbox" at bounding box center [484, 179] width 9 height 9
checkbox input "true"
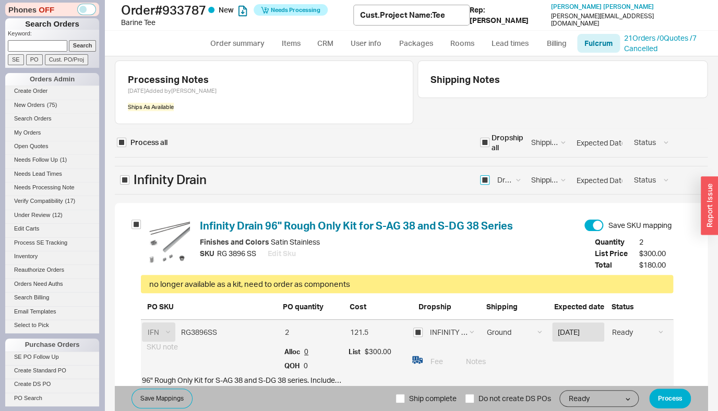
checkbox input "true"
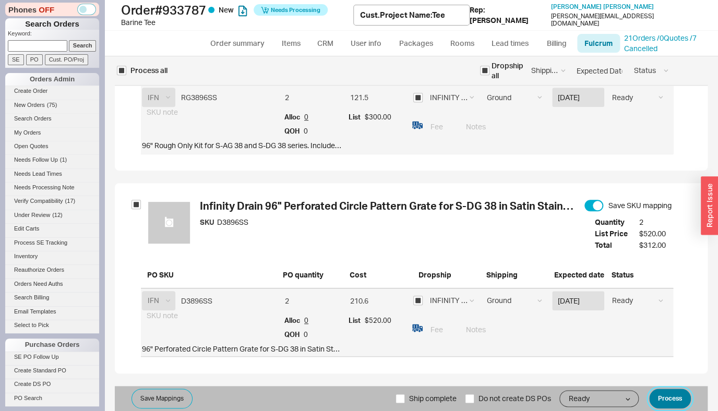
click at [656, 398] on button "Process" at bounding box center [670, 399] width 42 height 20
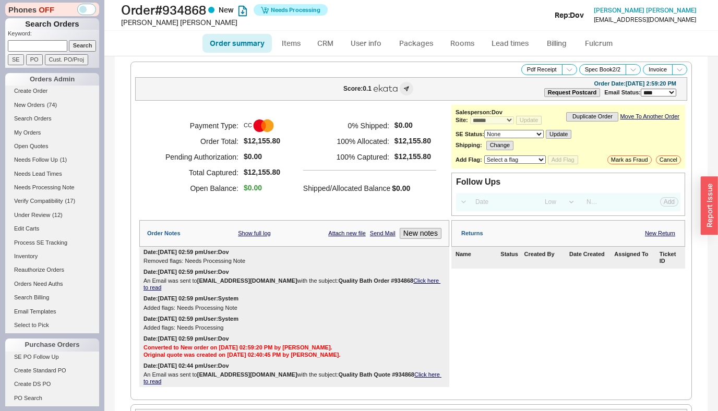
select select "*"
select select "LOW"
select select "3"
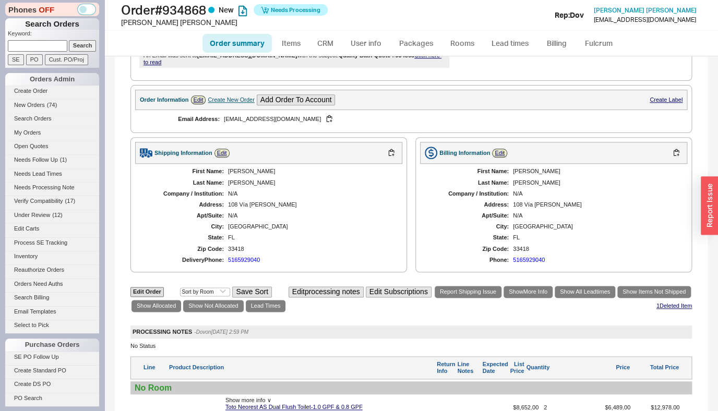
scroll to position [308, 0]
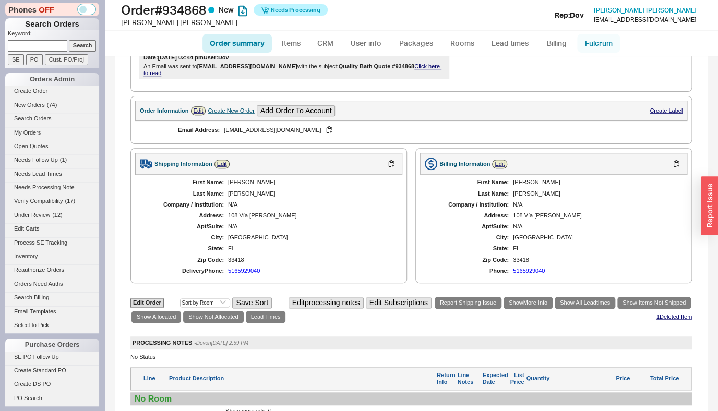
click at [596, 47] on link "Fulcrum" at bounding box center [598, 43] width 43 height 19
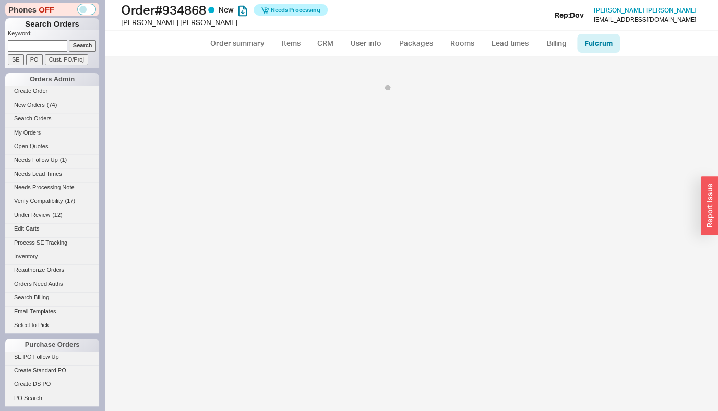
select select "136"
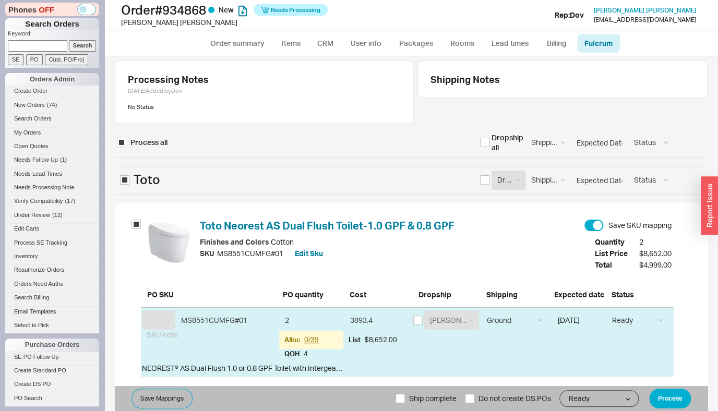
scroll to position [223, 0]
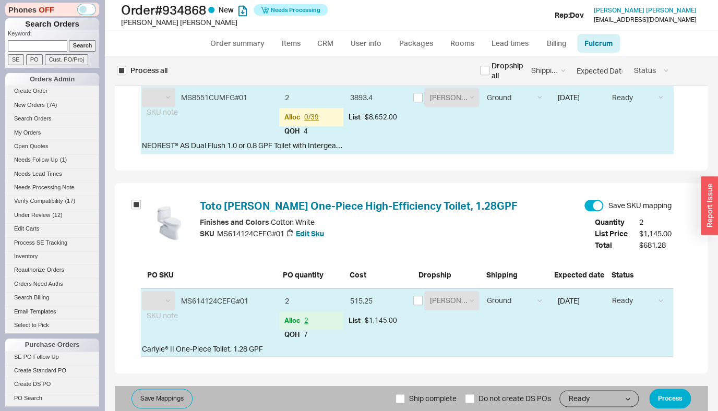
select select "TOT"
click option "Our Truck" at bounding box center [0, 0] width 0 height 0
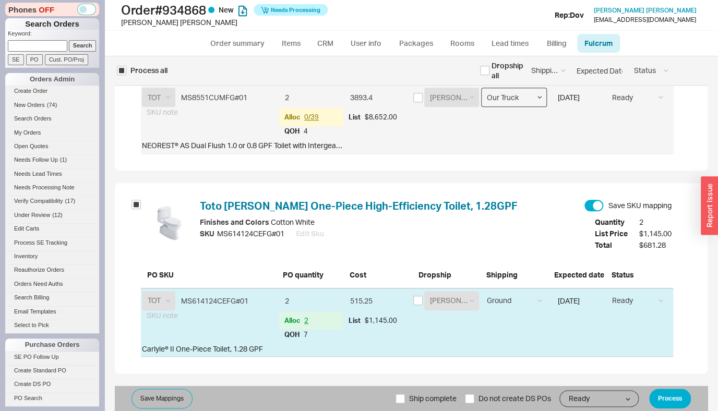
select select "9"
click option "LTL" at bounding box center [0, 0] width 0 height 0
click at [481, 291] on select "Ground LTL Our Truck --------------- Customer Pickup - Showroom Customer Pickup…" at bounding box center [514, 300] width 66 height 19
select select "9"
click option "LTL" at bounding box center [0, 0] width 0 height 0
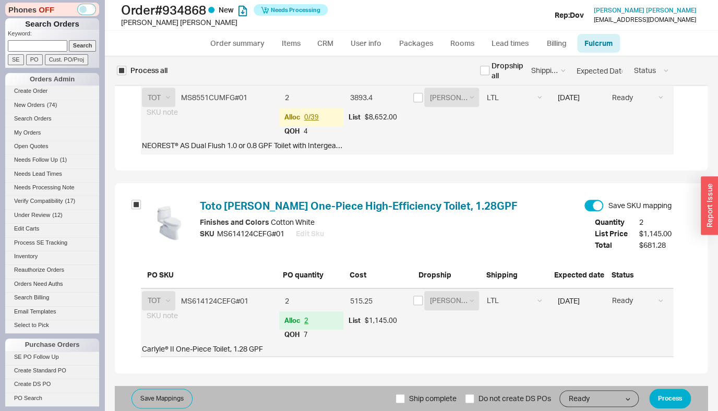
click at [420, 399] on span "Ship complete" at bounding box center [432, 398] width 47 height 25
click at [405, 399] on input "Ship complete" at bounding box center [399, 398] width 9 height 9
checkbox input "true"
click at [666, 398] on button "Process" at bounding box center [670, 399] width 42 height 20
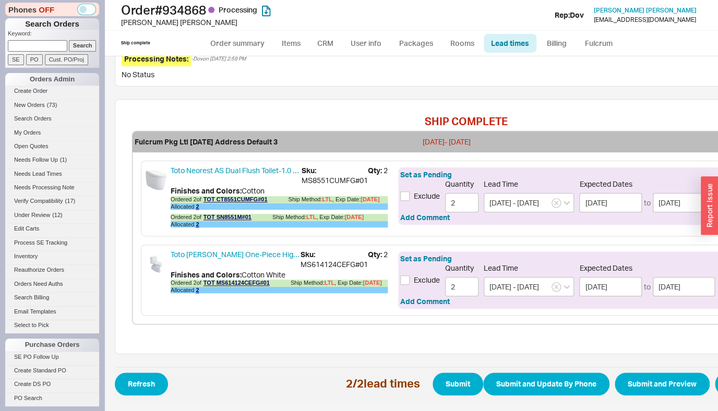
scroll to position [301, 119]
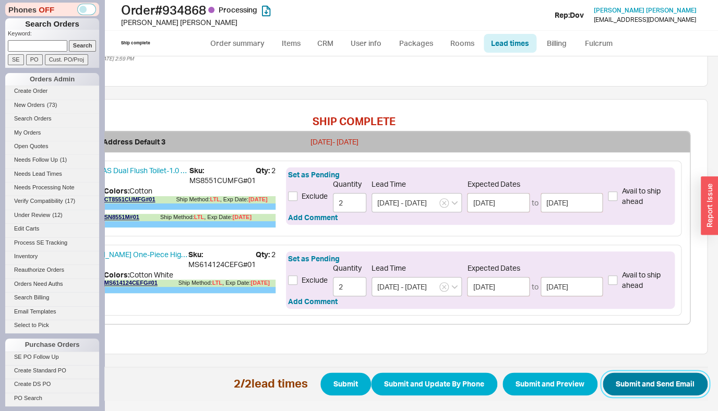
click at [683, 382] on button "Submit and Send Email" at bounding box center [655, 384] width 105 height 23
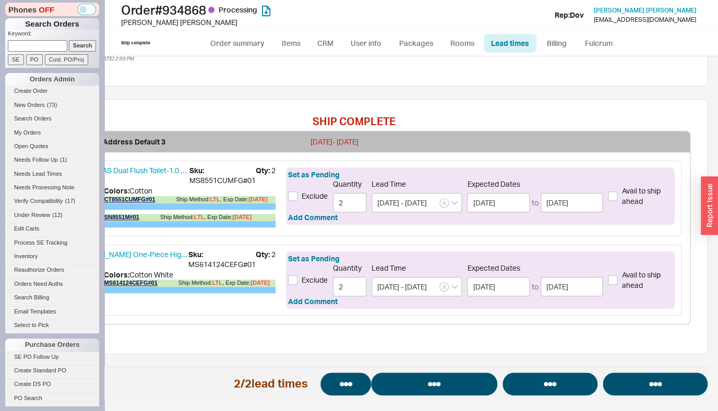
select select "*"
select select "LOW"
select select "3"
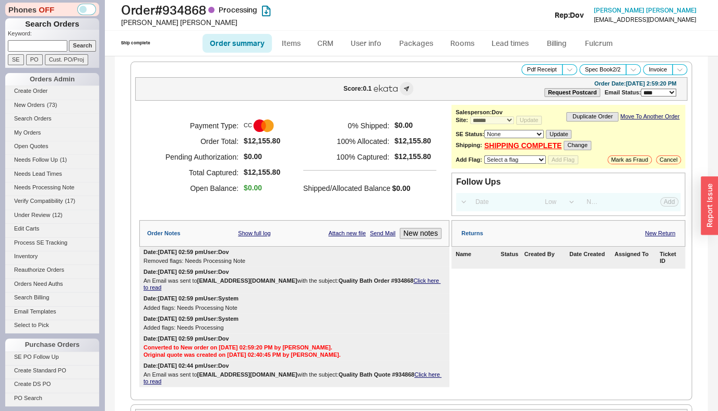
select select "*"
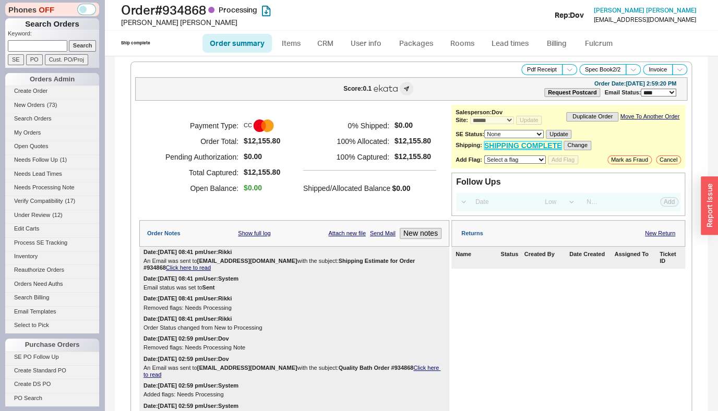
click at [513, 149] on link "SHIPPING COMPLETE" at bounding box center [523, 145] width 78 height 9
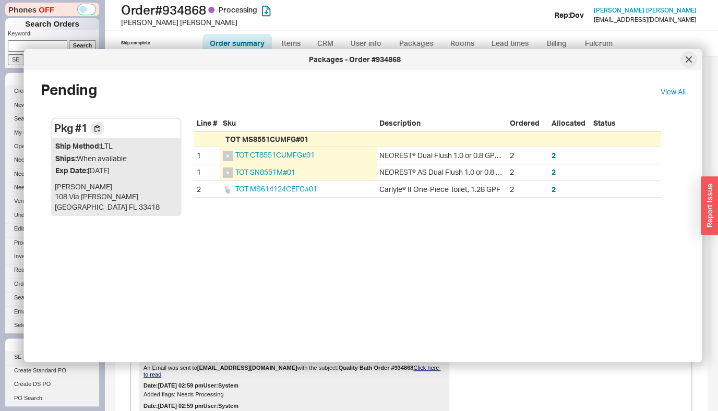
click at [689, 59] on icon at bounding box center [688, 59] width 5 height 5
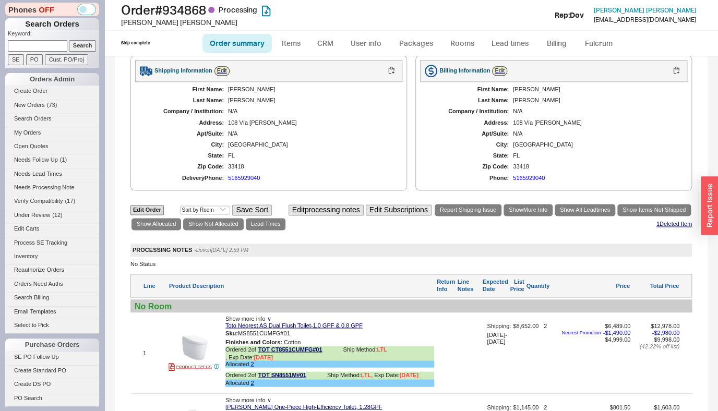
scroll to position [671, 0]
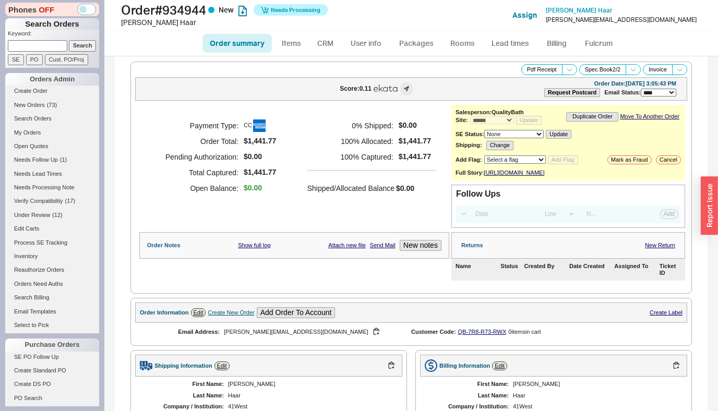
select select "*"
select select "LOW"
select select "3"
click at [609, 47] on link "Fulcrum" at bounding box center [598, 43] width 43 height 19
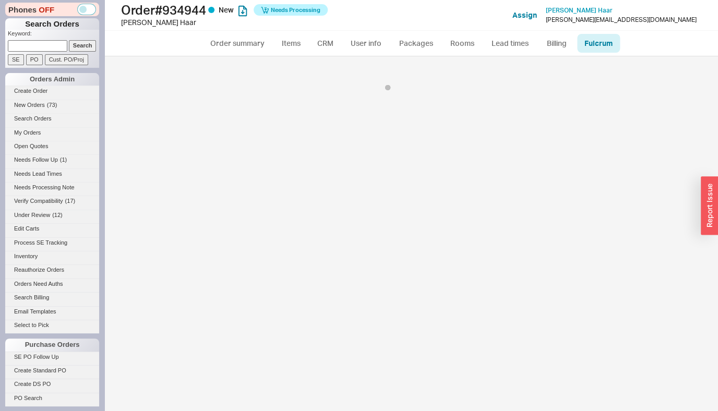
select select "5"
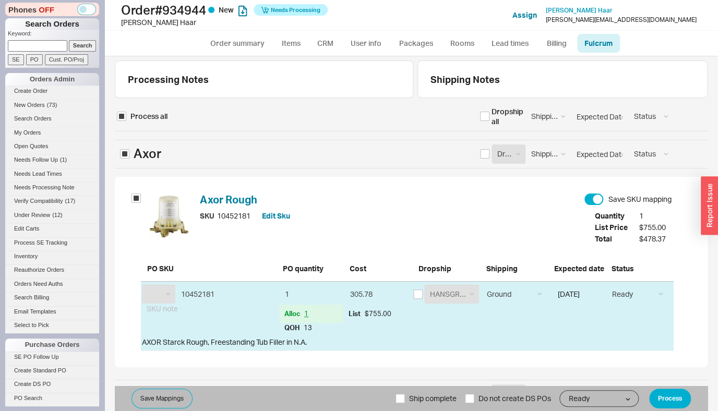
select select "HGR"
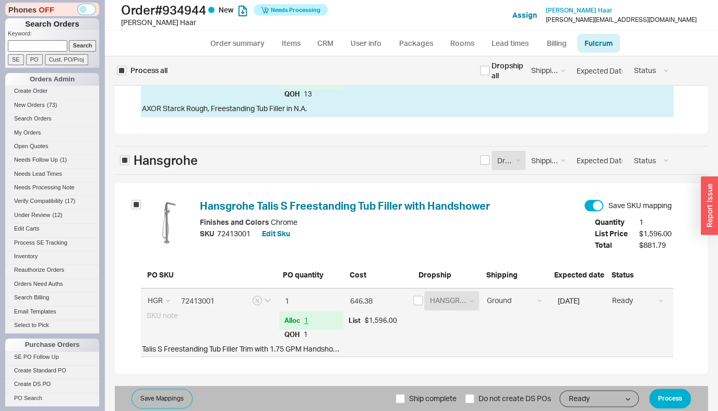
click at [422, 404] on span "Ship complete" at bounding box center [432, 398] width 47 height 25
click at [405, 403] on input "Ship complete" at bounding box center [399, 398] width 9 height 9
checkbox input "true"
click at [656, 398] on button "Process" at bounding box center [670, 399] width 42 height 20
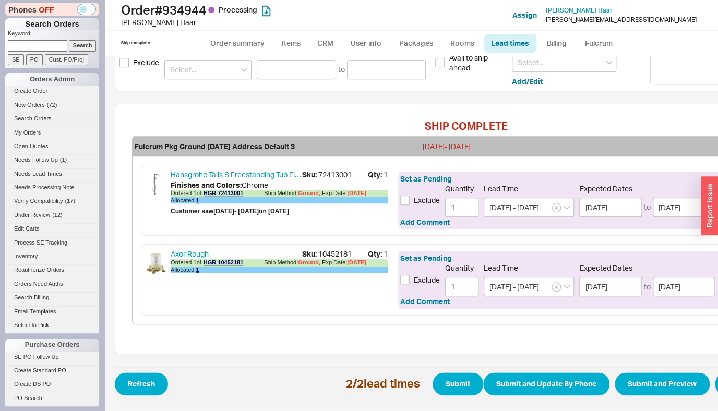
scroll to position [239, 86]
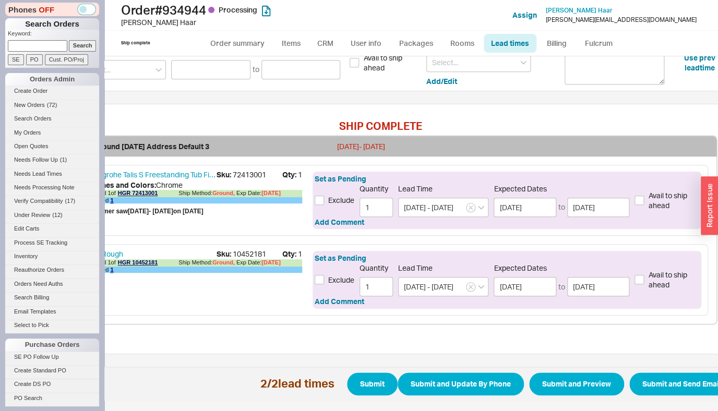
click at [628, 380] on span "Refresh 2 / 2 lead times Submit Submit and Update By Phone Submit and Preview S…" at bounding box center [381, 384] width 705 height 34
click at [648, 377] on button "Submit and Send Email" at bounding box center [681, 384] width 105 height 23
select select "*"
select select "LOW"
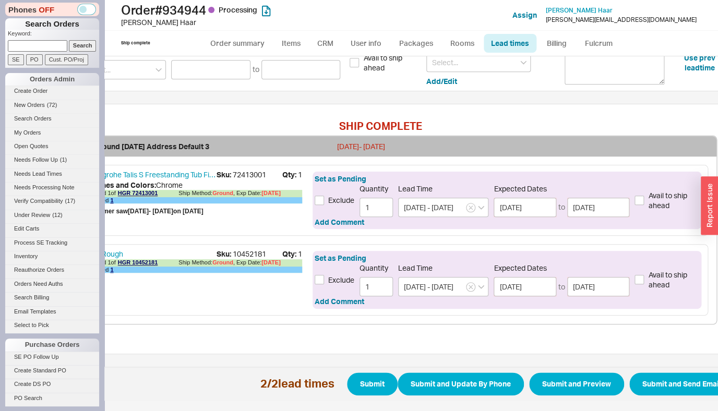
select select "3"
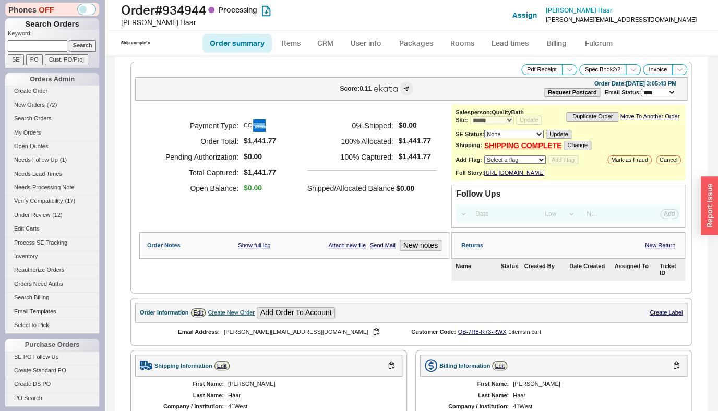
select select "*"
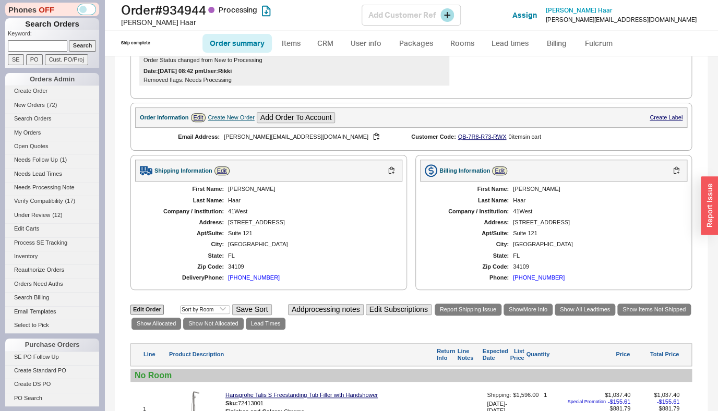
scroll to position [263, 0]
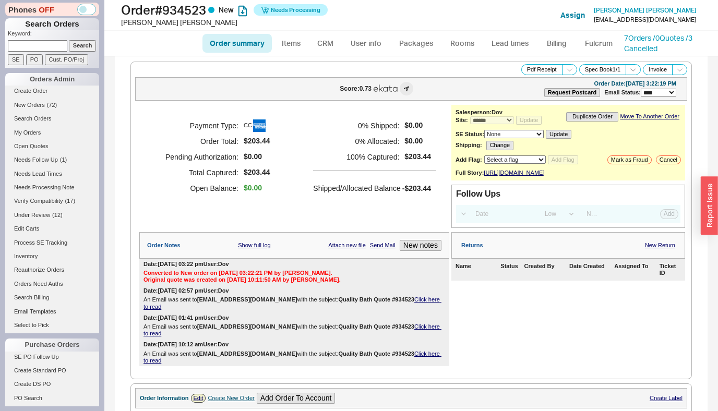
select select "*"
select select "LOW"
select select "3"
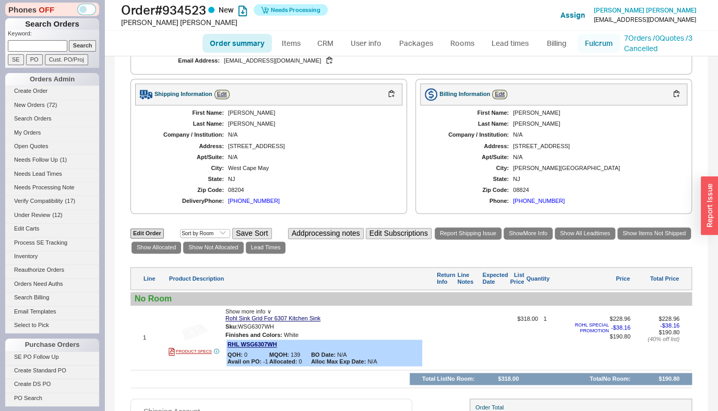
click at [594, 53] on link "Fulcrum" at bounding box center [598, 43] width 43 height 19
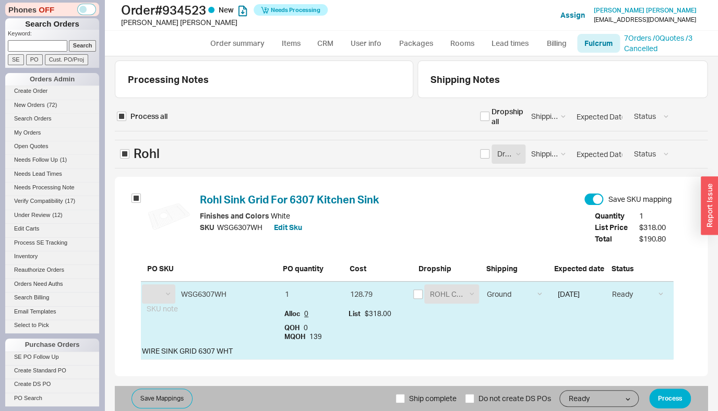
select select "RHL"
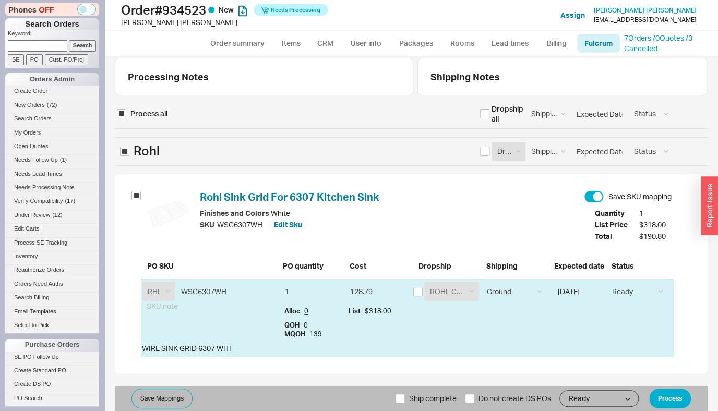
click at [661, 409] on div "Save Mappings Ship complete Do not create DS POs Ready On Hold Call Before Ship…" at bounding box center [411, 398] width 593 height 25
click at [659, 403] on button "Process" at bounding box center [670, 399] width 42 height 20
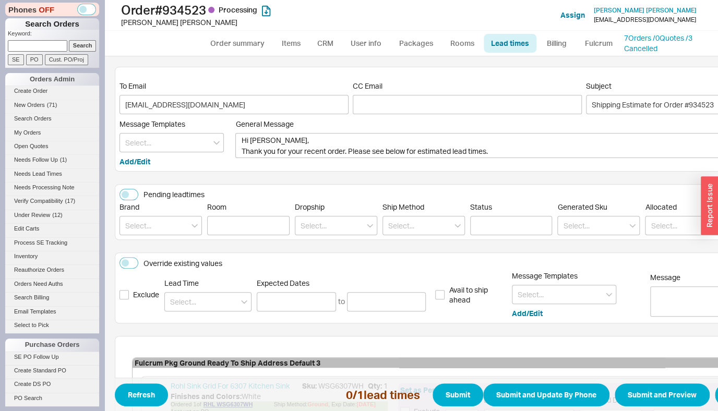
scroll to position [139, 0]
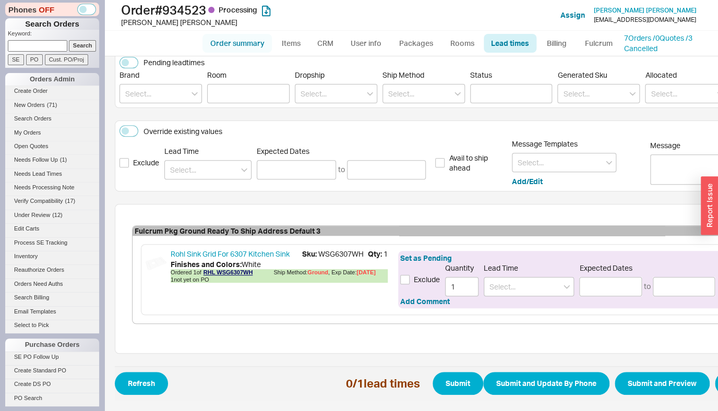
click at [250, 41] on link "Order summary" at bounding box center [236, 43] width 69 height 19
select select "*"
select select "LOW"
select select "3"
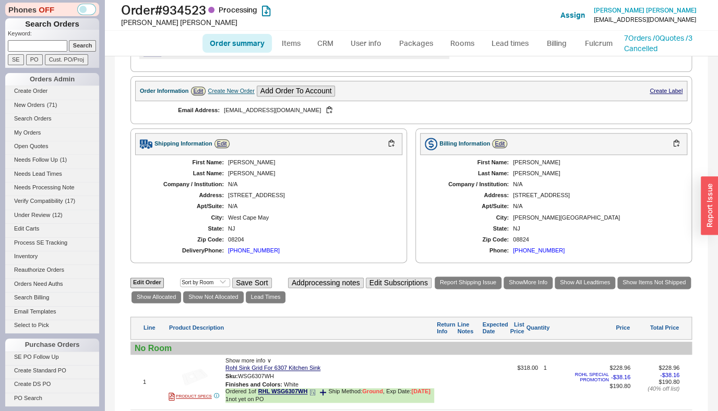
scroll to position [478, 0]
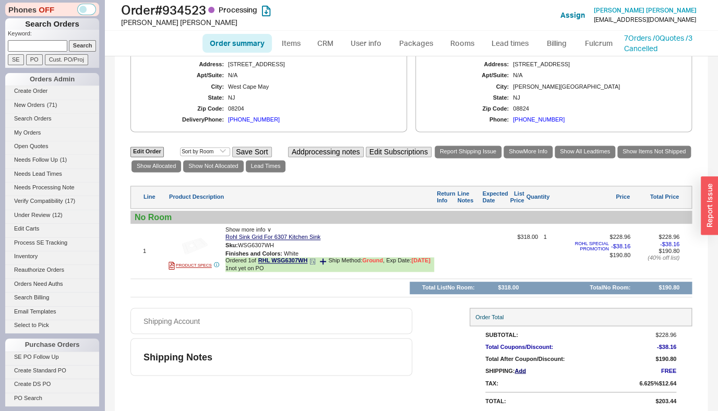
click at [316, 258] on icon at bounding box center [312, 261] width 6 height 6
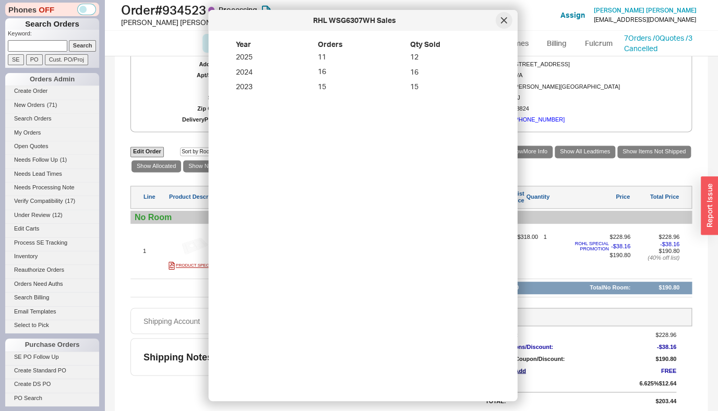
click at [506, 21] on icon at bounding box center [503, 20] width 5 height 5
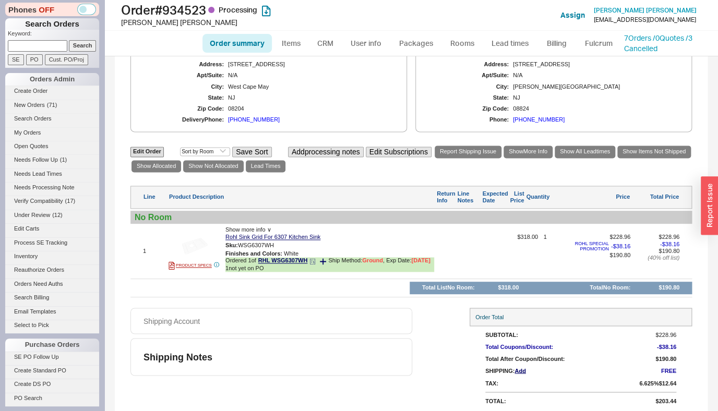
click at [321, 257] on div "Ordered 1 of RHL WSG6307WH Ship Method: Ground , Exp Date: 8/19/25" at bounding box center [329, 261] width 209 height 8
click at [323, 258] on icon at bounding box center [323, 261] width 6 height 6
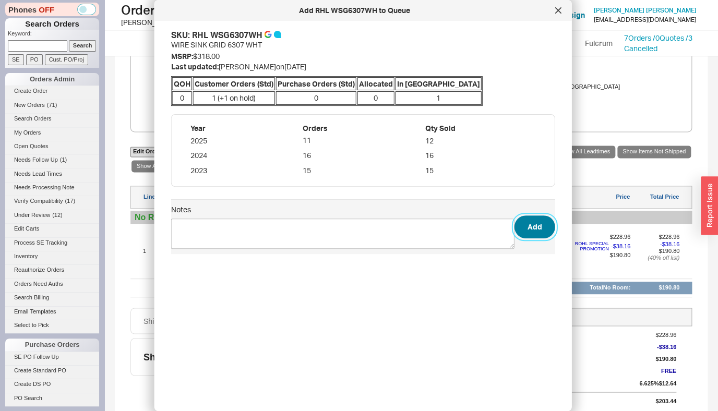
click at [523, 226] on button "Add" at bounding box center [534, 226] width 41 height 23
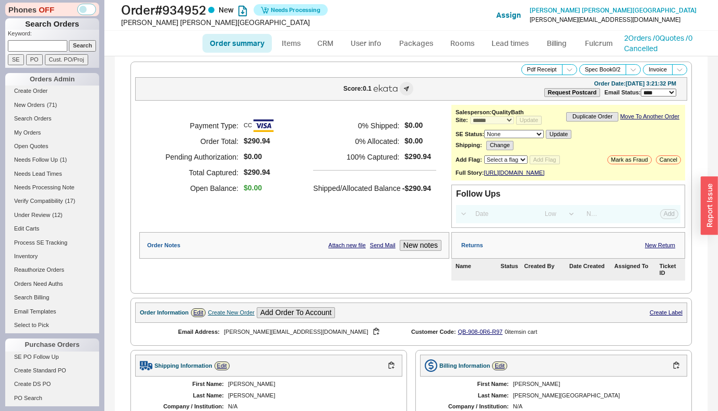
select select "*"
select select "LOW"
select select "3"
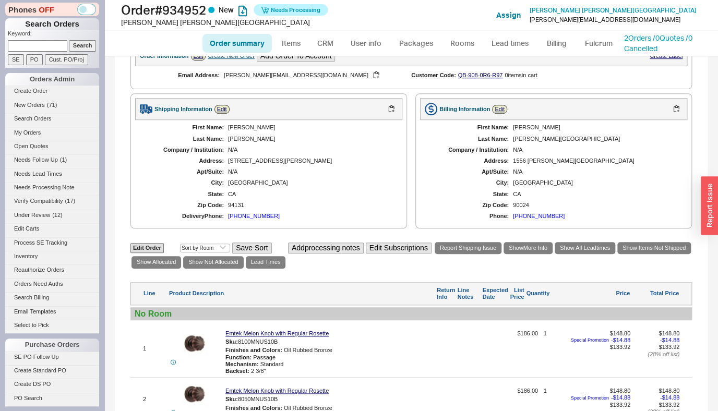
scroll to position [329, 0]
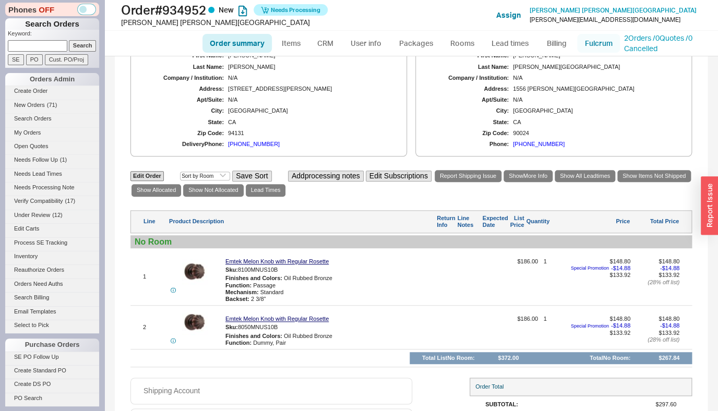
click at [597, 42] on link "Fulcrum" at bounding box center [598, 43] width 43 height 19
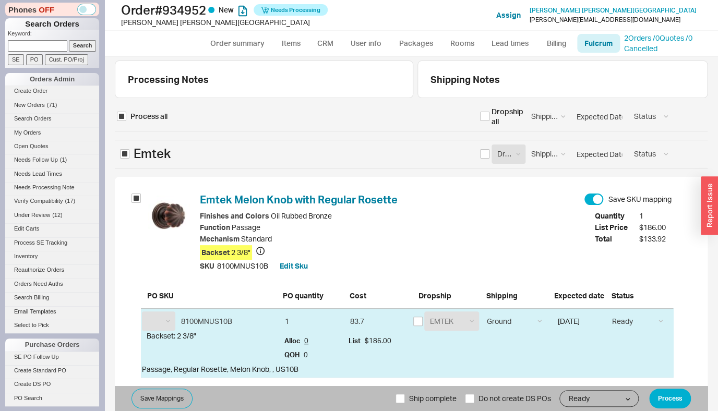
select select "EMT"
click at [487, 118] on input "checkbox" at bounding box center [484, 116] width 9 height 9
checkbox input "true"
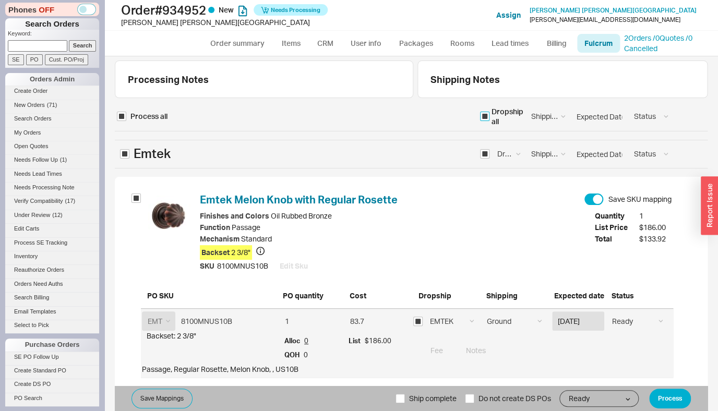
checkbox input "true"
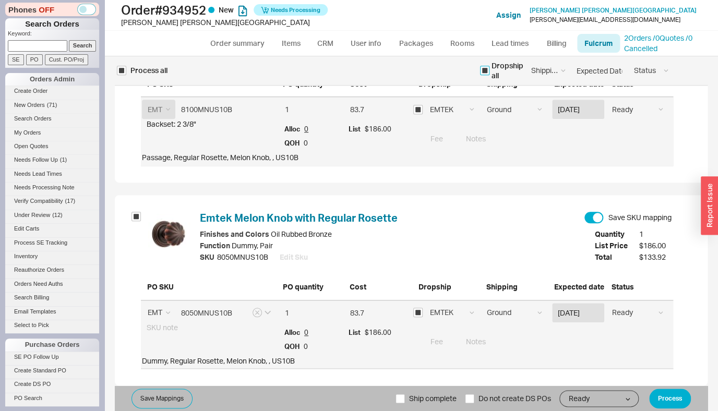
scroll to position [224, 0]
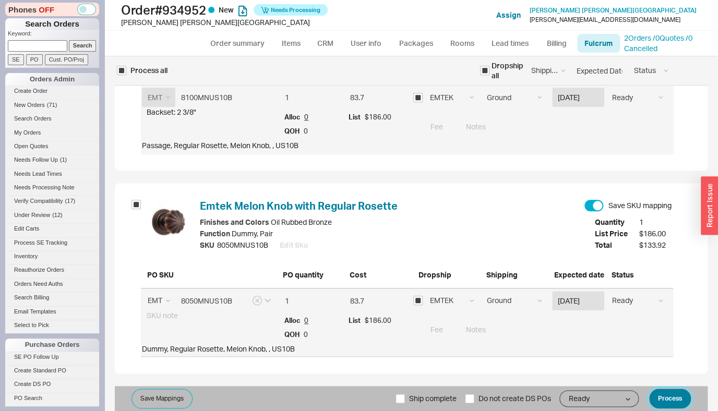
click at [657, 405] on button "Process" at bounding box center [670, 399] width 42 height 20
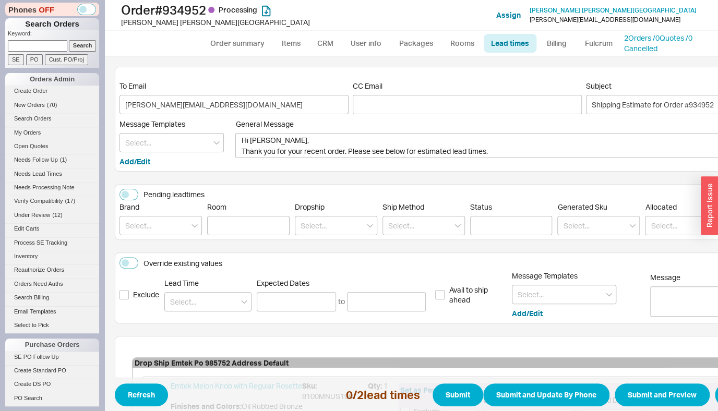
scroll to position [237, 0]
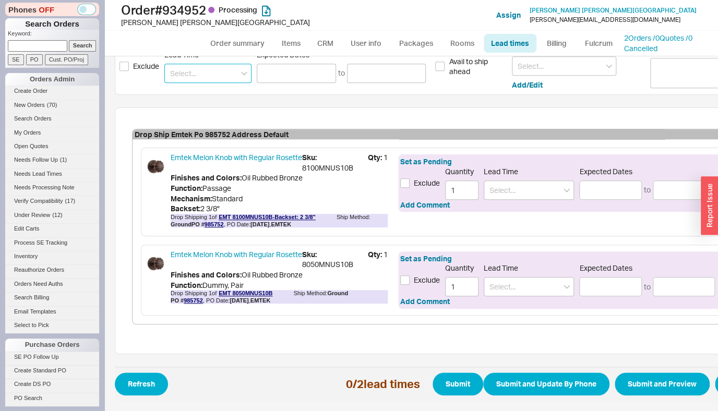
click at [208, 64] on input at bounding box center [207, 73] width 87 height 19
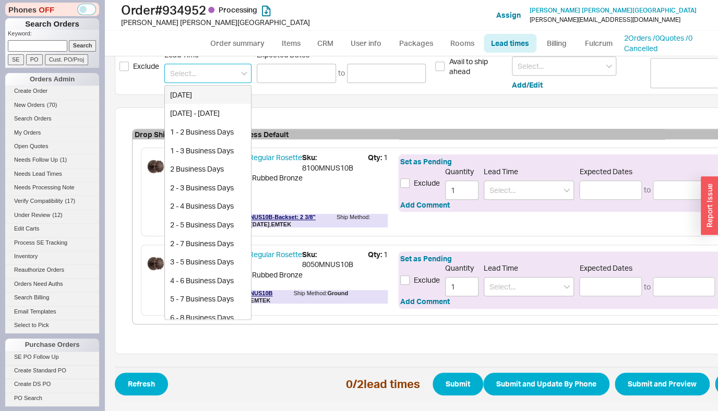
type input "3"
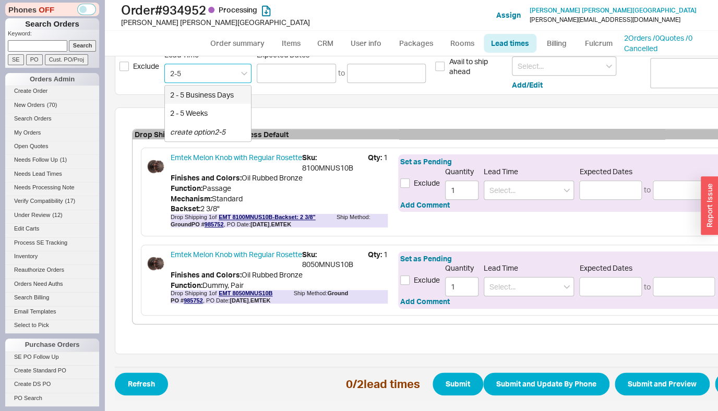
click at [208, 88] on div "2 - 5 Business Days" at bounding box center [208, 95] width 86 height 19
type input "2 - 5 Business Days"
type input "08/21/2025"
type input "08/26/2025"
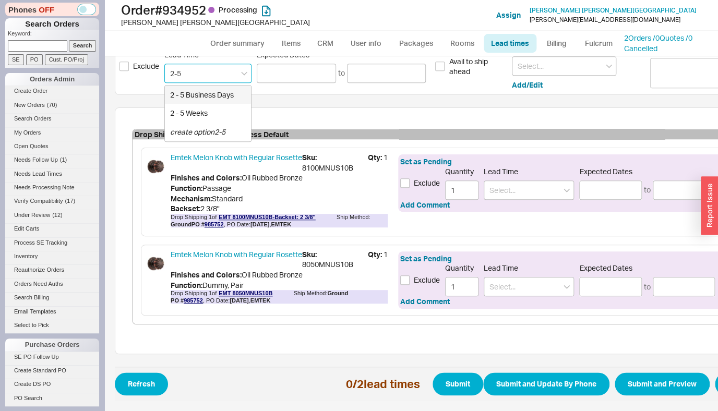
type input "2 - 5 Business Days"
type input "08/21/2025"
type input "08/26/2025"
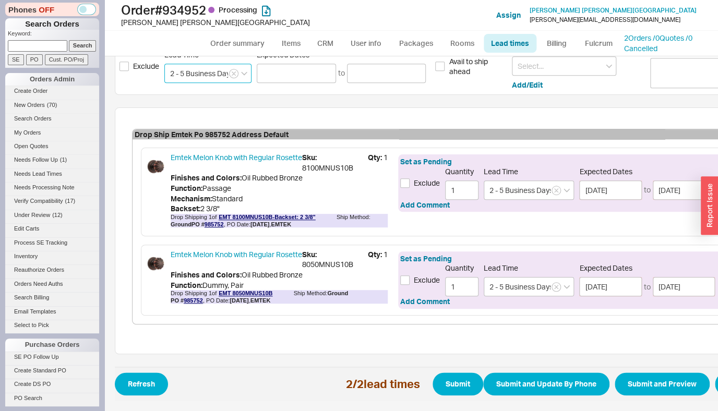
scroll to position [237, 119]
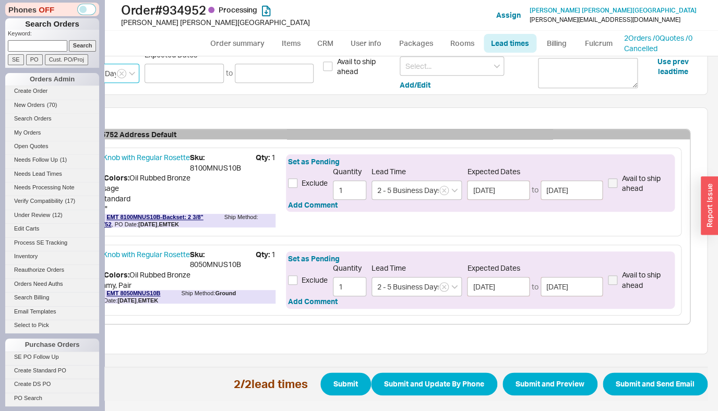
type input "2 - 5 Business Days"
click at [641, 389] on span "Refresh 2 / 2 lead times Submit Submit and Update By Phone Submit and Preview S…" at bounding box center [355, 384] width 705 height 34
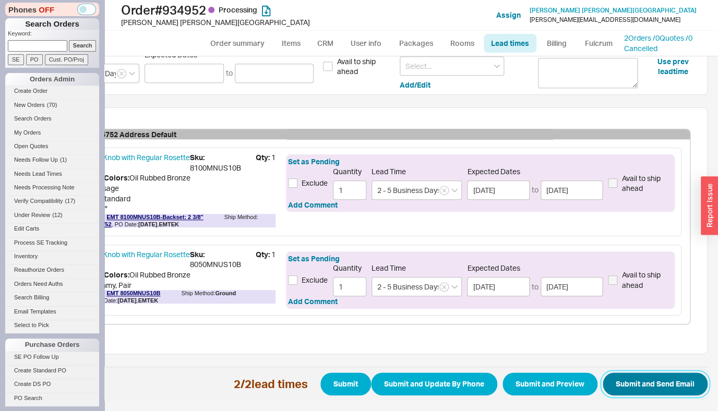
click at [640, 382] on button "Submit and Send Email" at bounding box center [655, 384] width 105 height 23
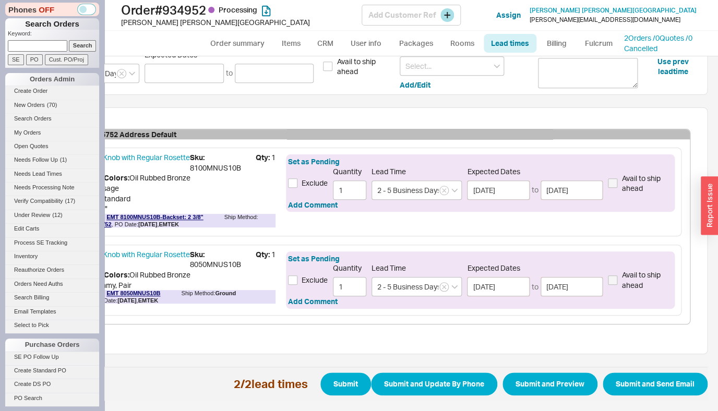
select select "*"
select select "LOW"
select select "3"
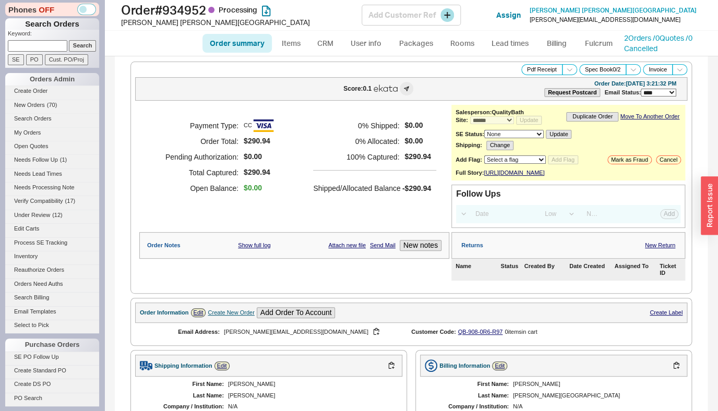
select select "*"
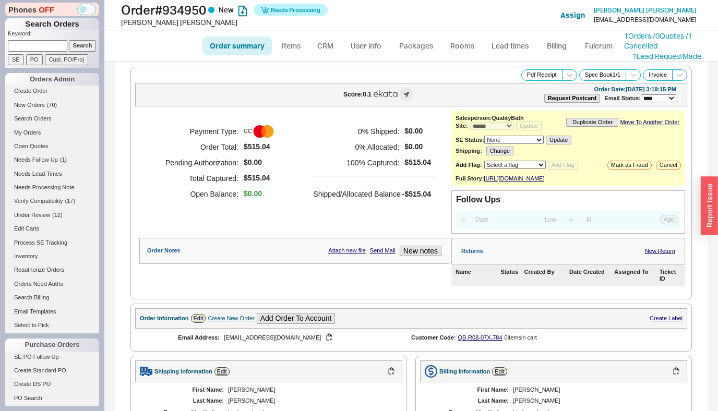
select select "*"
select select "LOW"
select select "3"
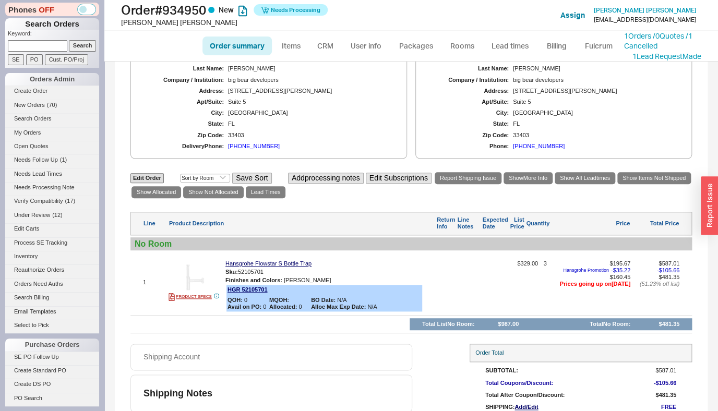
scroll to position [338, 0]
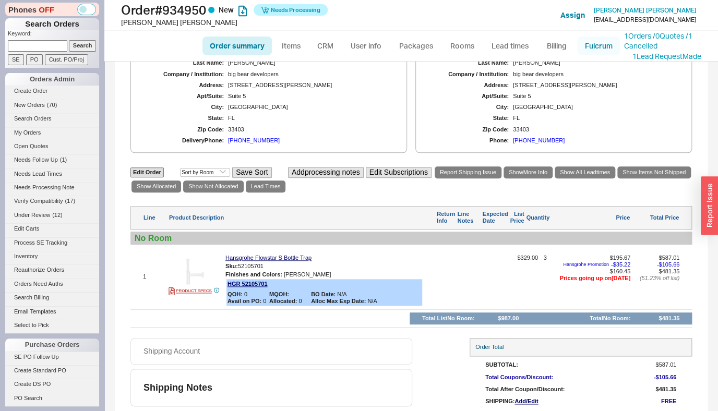
click at [588, 42] on link "Fulcrum" at bounding box center [598, 46] width 43 height 19
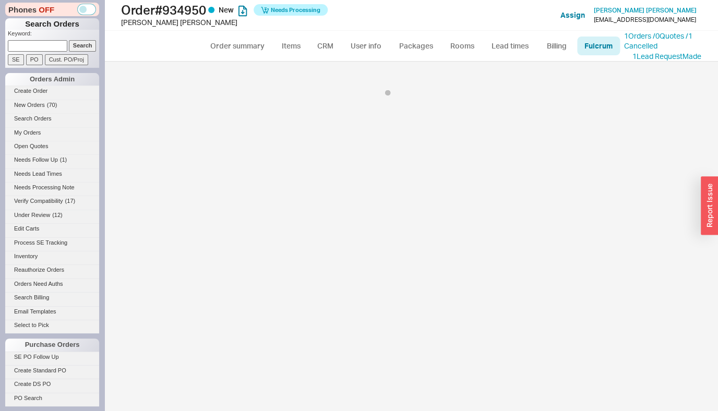
select select "5"
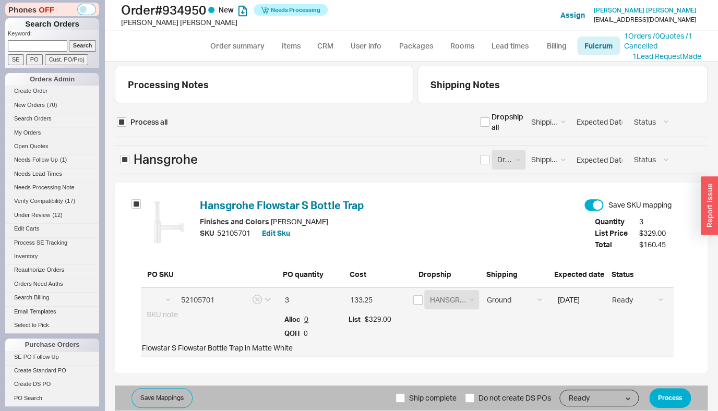
select select "HGR"
click at [432, 402] on span "Ship complete" at bounding box center [432, 398] width 47 height 25
click at [405, 402] on input "Ship complete" at bounding box center [399, 397] width 9 height 9
checkbox input "true"
click at [667, 393] on button "Process" at bounding box center [670, 398] width 42 height 20
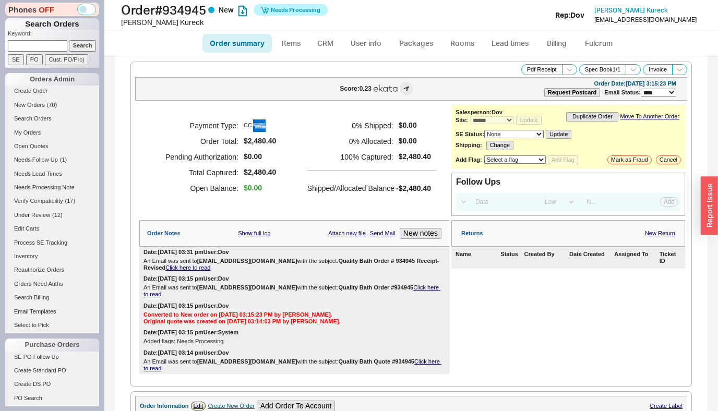
select select "*"
select select "LOW"
select select "3"
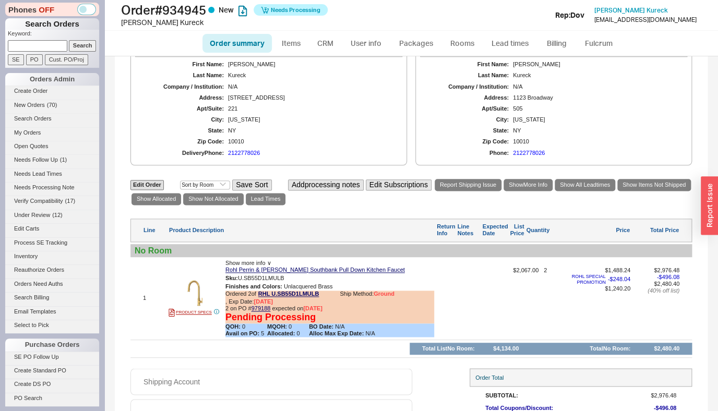
scroll to position [467, 0]
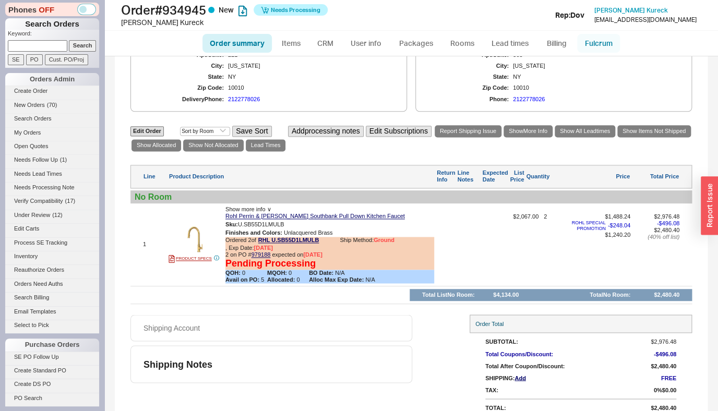
click at [600, 39] on link "Fulcrum" at bounding box center [598, 43] width 43 height 19
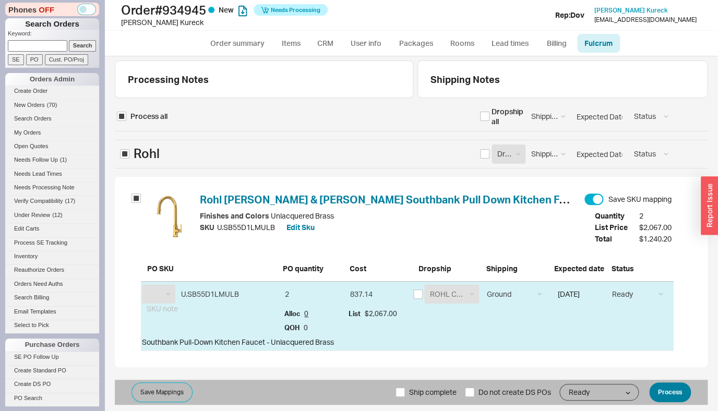
select select "RHL"
click at [666, 388] on button "Process" at bounding box center [670, 392] width 42 height 20
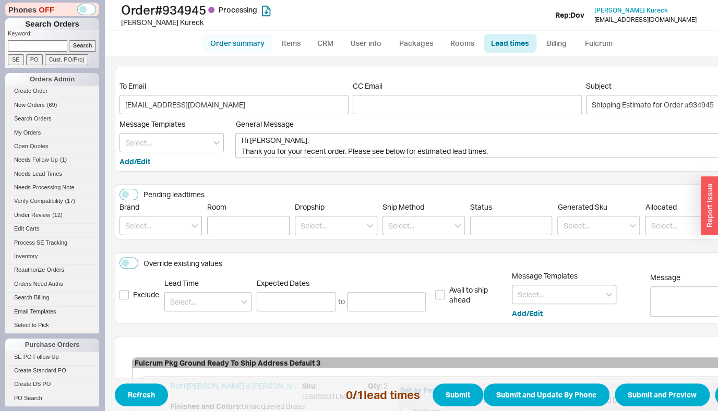
click at [242, 43] on link "Order summary" at bounding box center [236, 43] width 69 height 19
select select "*"
select select "LOW"
select select "3"
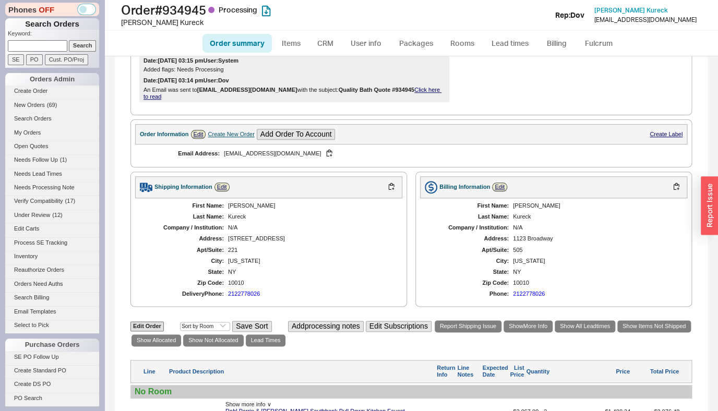
scroll to position [486, 0]
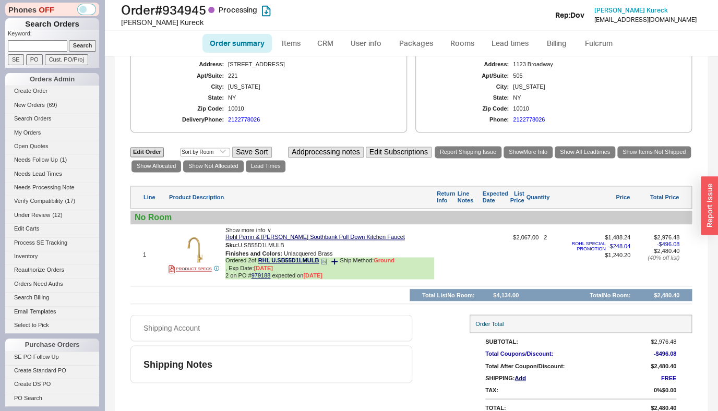
click at [326, 258] on icon at bounding box center [324, 261] width 6 height 6
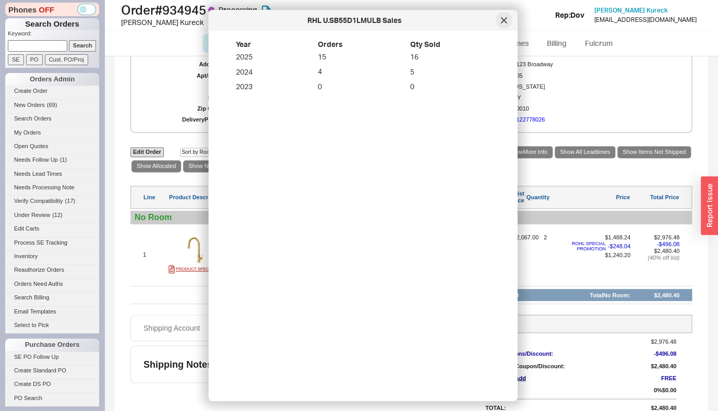
click at [505, 21] on icon at bounding box center [503, 20] width 5 height 5
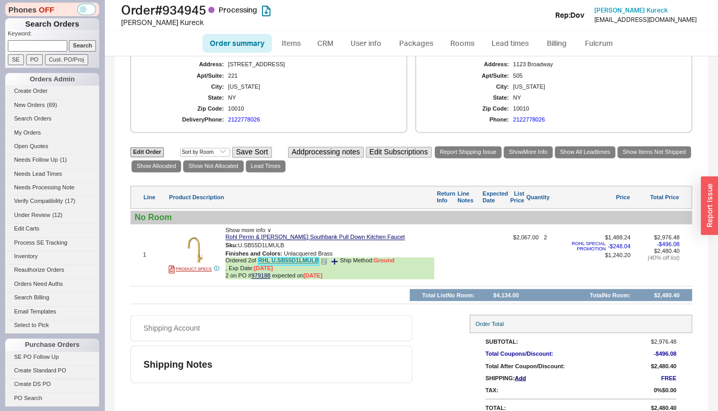
click at [307, 257] on link "RHL U.SB55D1LMULB" at bounding box center [288, 261] width 61 height 8
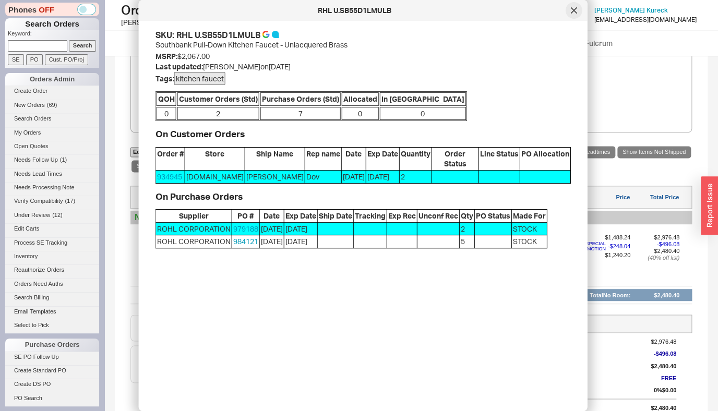
click at [573, 8] on icon at bounding box center [574, 10] width 6 height 6
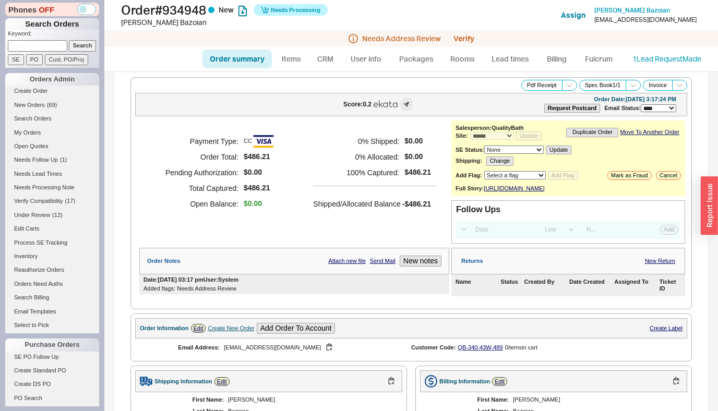
select select "*"
select select "LOW"
select select "3"
click at [469, 36] on button "Verify" at bounding box center [463, 38] width 21 height 8
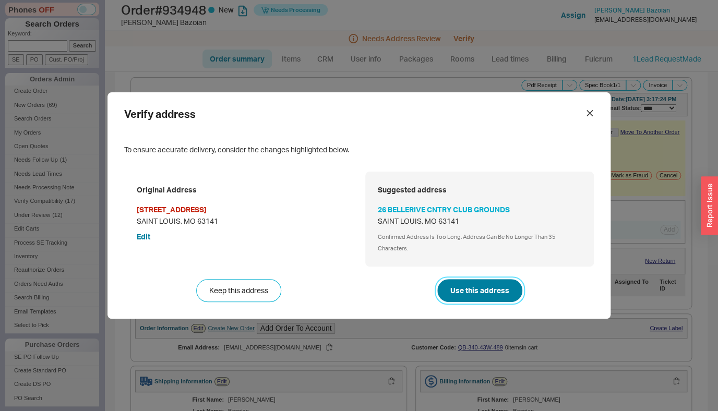
click at [491, 297] on button "Use this address" at bounding box center [479, 290] width 85 height 23
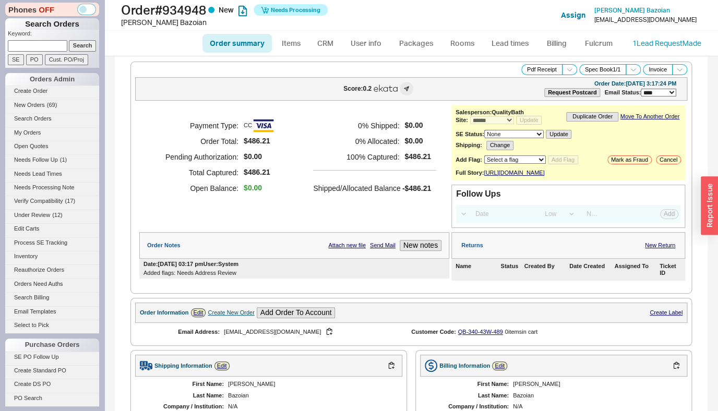
scroll to position [352, 0]
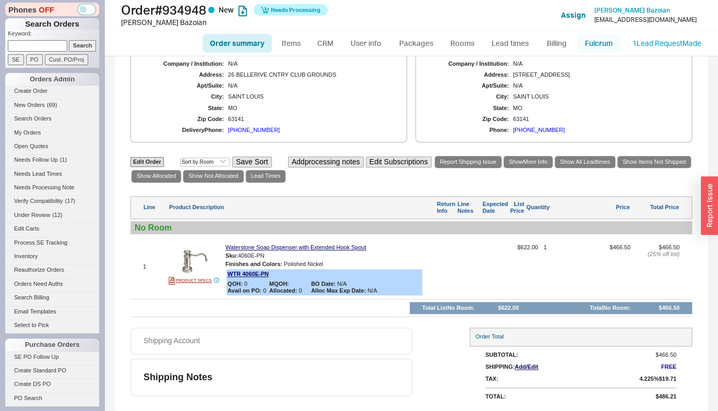
click at [600, 47] on link "Fulcrum" at bounding box center [598, 43] width 43 height 19
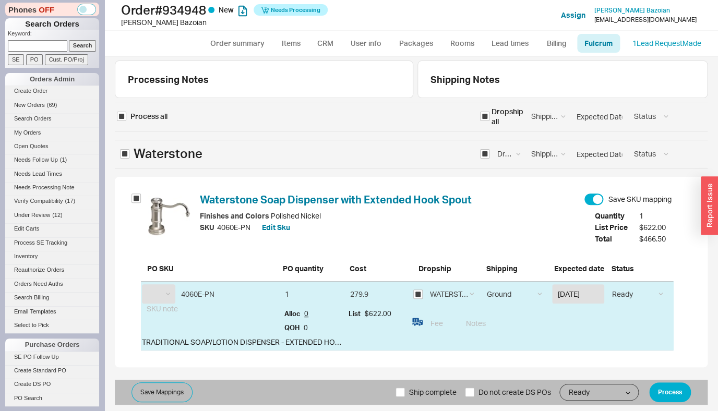
select select "WTR"
click at [681, 393] on button "Process" at bounding box center [670, 392] width 42 height 20
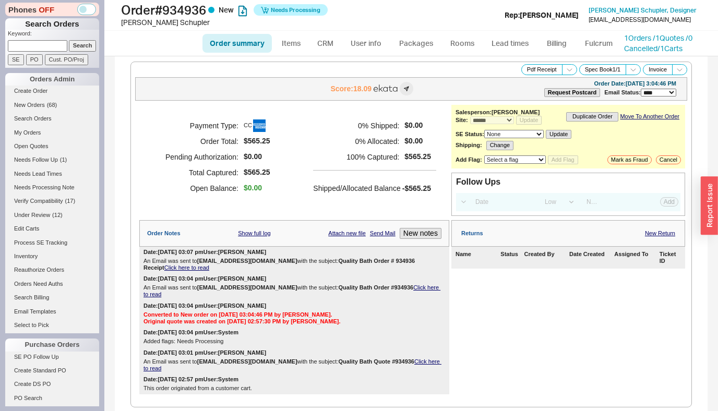
select select "*"
select select "LOW"
select select "3"
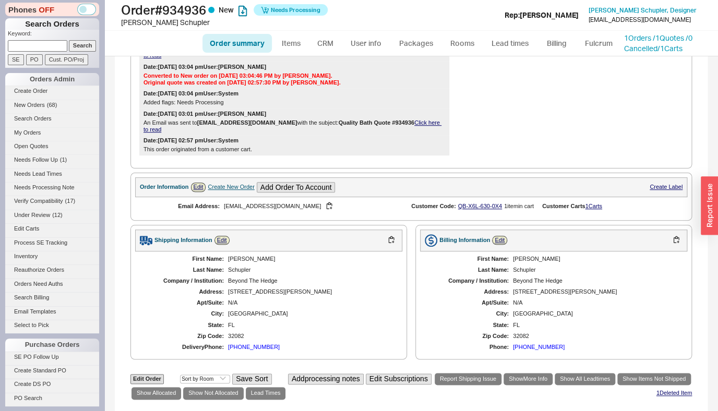
scroll to position [51, 0]
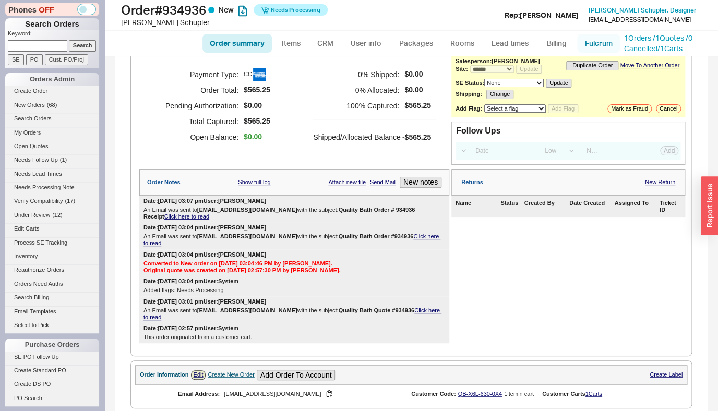
click at [582, 49] on link "Fulcrum" at bounding box center [598, 43] width 43 height 19
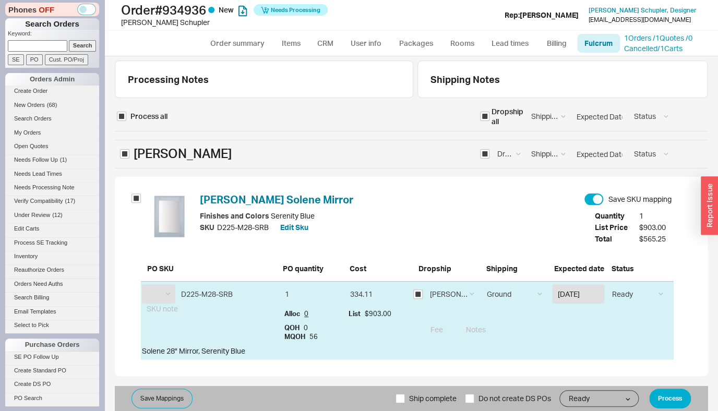
scroll to position [3, 0]
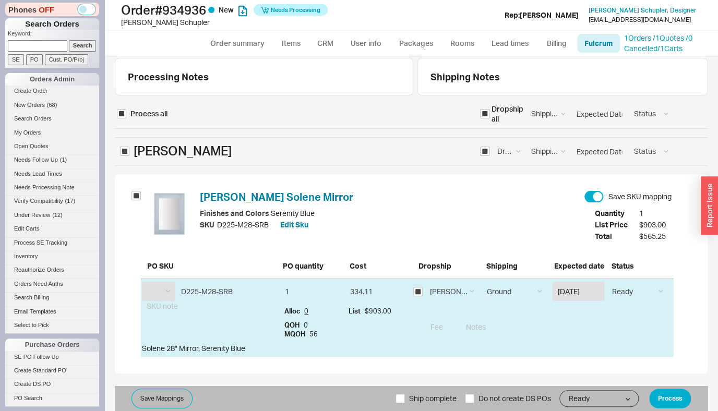
select select "JMF"
click at [652, 400] on button "Process" at bounding box center [670, 399] width 42 height 20
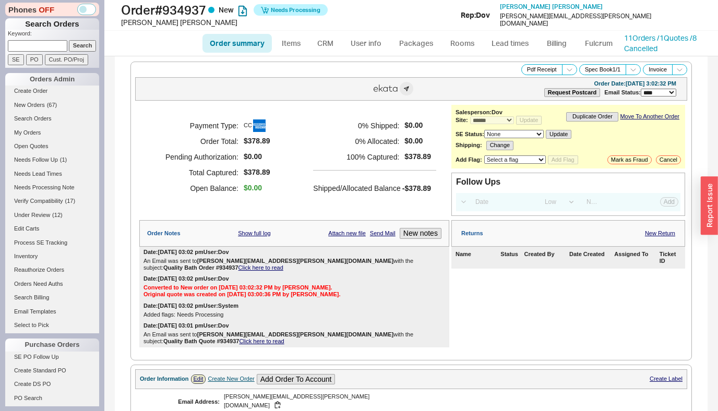
select select "*"
select select "LOW"
select select "3"
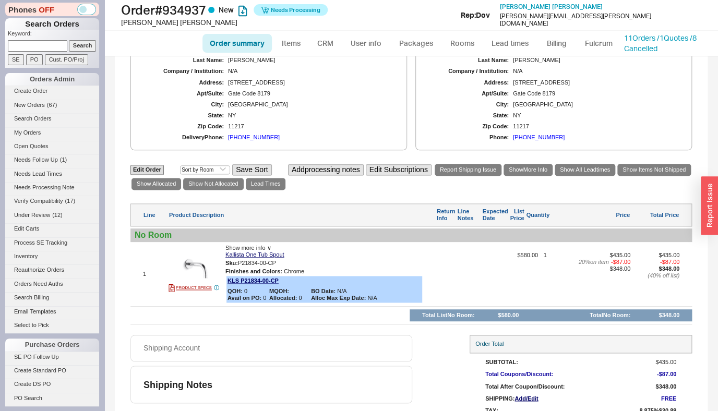
scroll to position [436, 0]
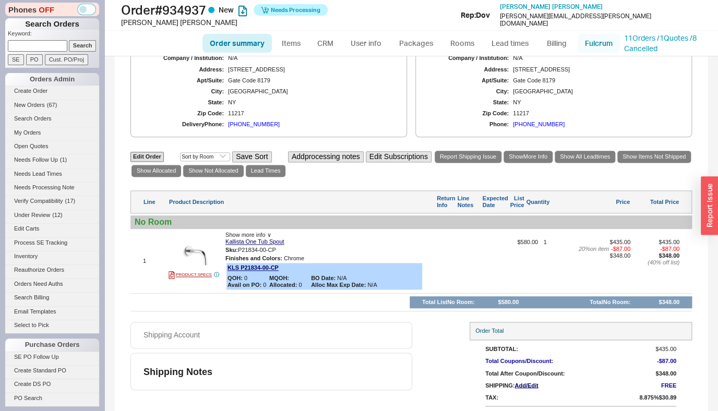
click at [588, 43] on link "Fulcrum" at bounding box center [598, 43] width 43 height 19
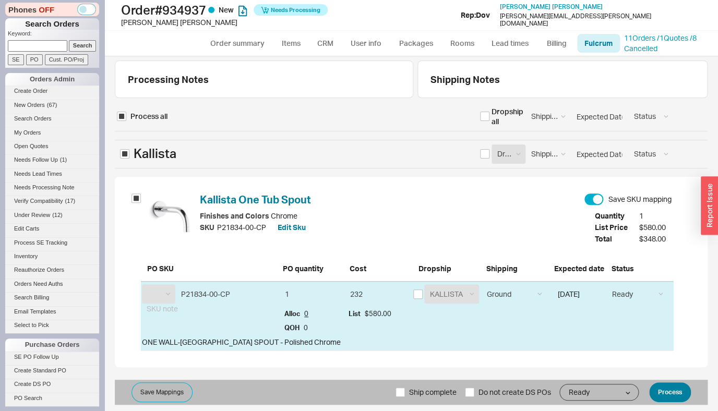
select select "KLS"
click at [670, 390] on button "Process" at bounding box center [670, 392] width 42 height 20
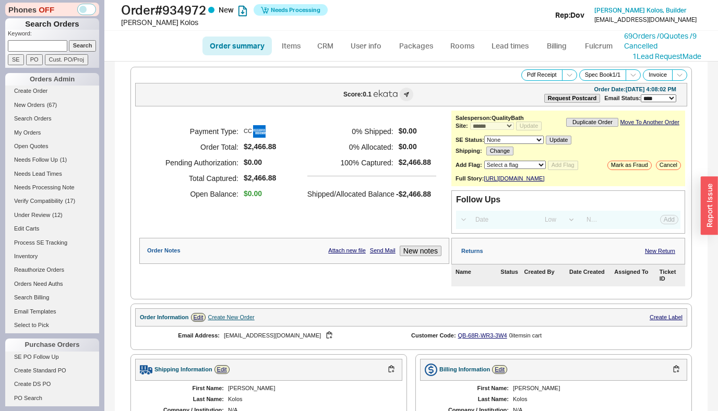
select select "*"
select select "LOW"
select select "3"
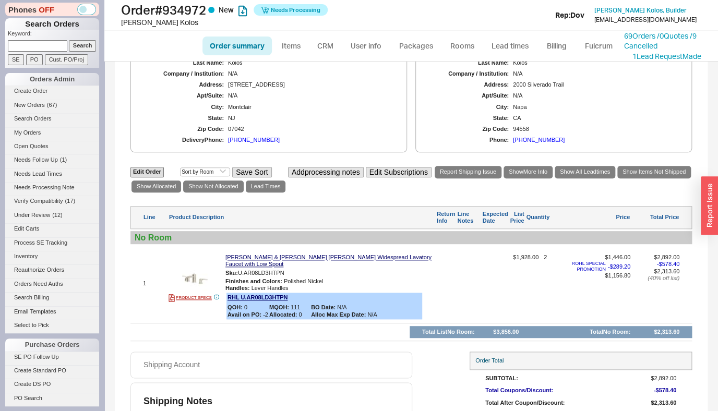
scroll to position [357, 0]
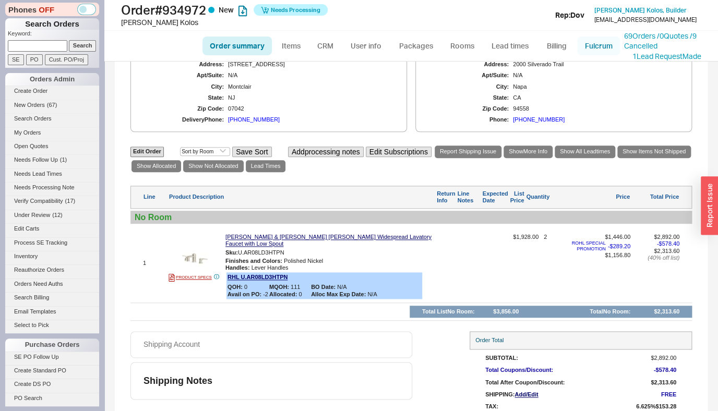
click at [584, 49] on link "Fulcrum" at bounding box center [598, 46] width 43 height 19
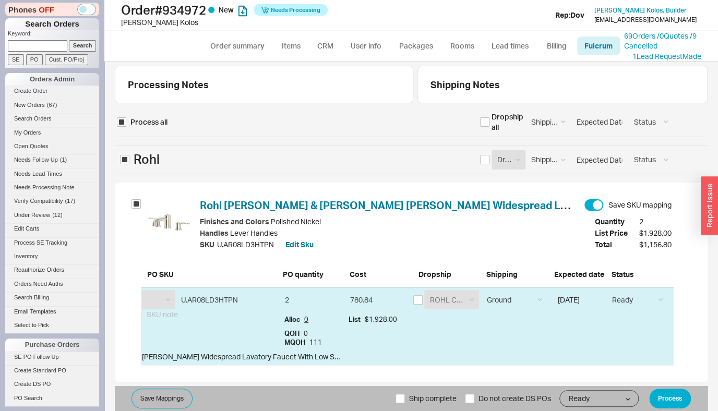
select select "RHL"
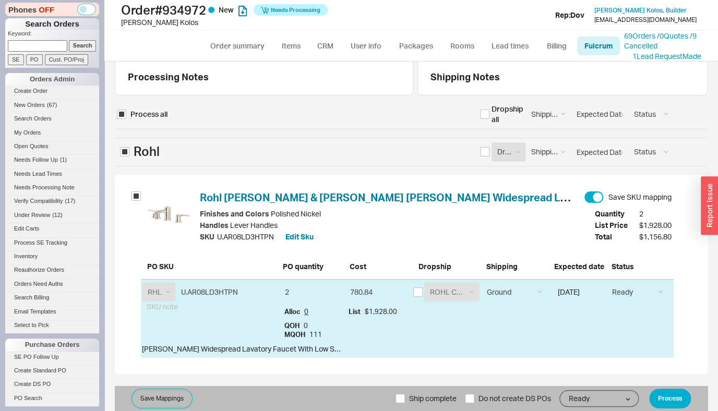
click at [412, 398] on span "Ship complete" at bounding box center [432, 398] width 47 height 25
click at [405, 398] on input "Ship complete" at bounding box center [399, 398] width 9 height 9
checkbox input "true"
click at [674, 395] on button "Process" at bounding box center [670, 399] width 42 height 20
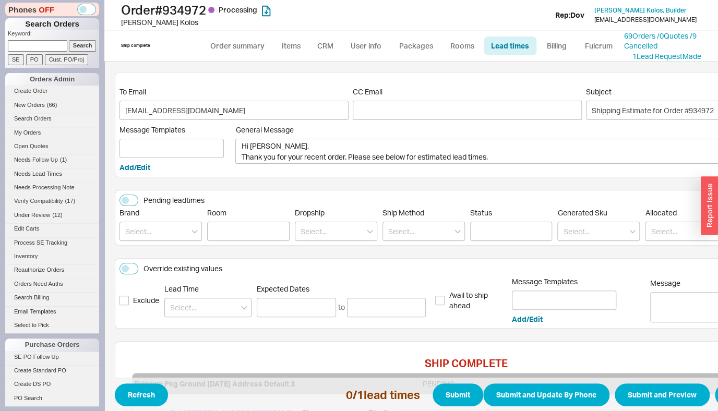
scroll to position [178, 0]
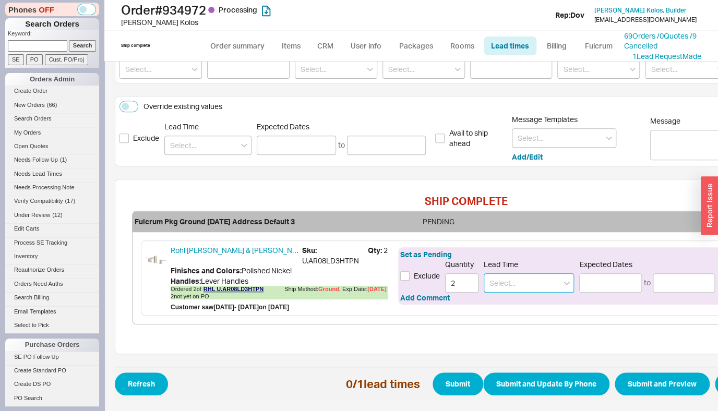
click at [517, 273] on input at bounding box center [529, 282] width 90 height 19
click at [537, 295] on div "7 - 10 Business Days" at bounding box center [528, 304] width 89 height 19
type input "7 - 10 Business Days"
type input "08/28/2025"
type input "09/03/2025"
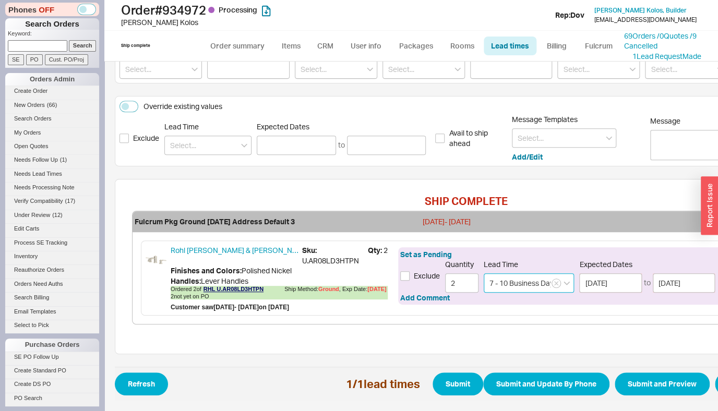
scroll to position [178, 83]
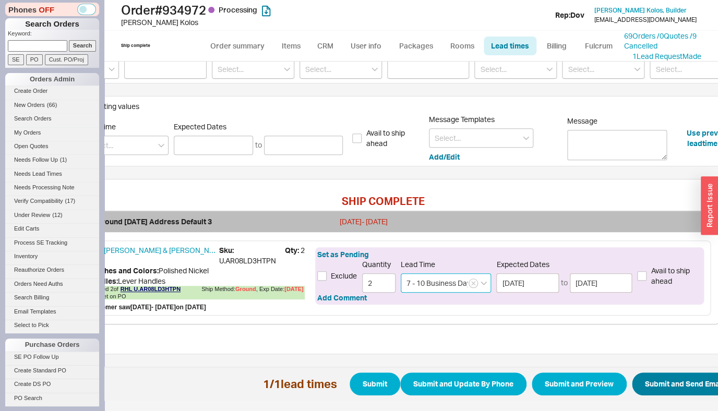
type input "7 - 10 Business Days"
click at [676, 380] on button "Submit and Send Email" at bounding box center [684, 384] width 105 height 23
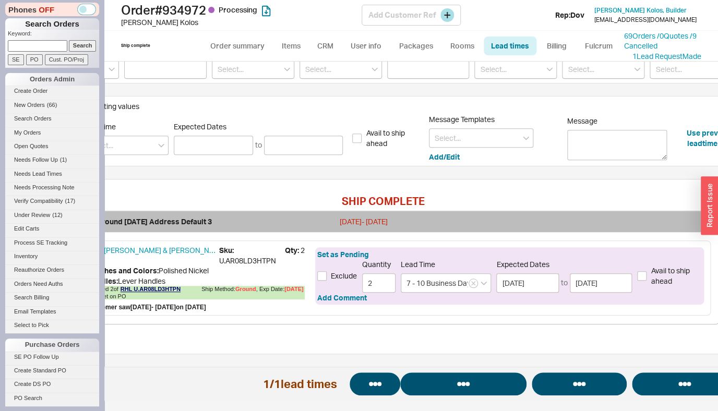
select select "*"
select select "LOW"
select select "3"
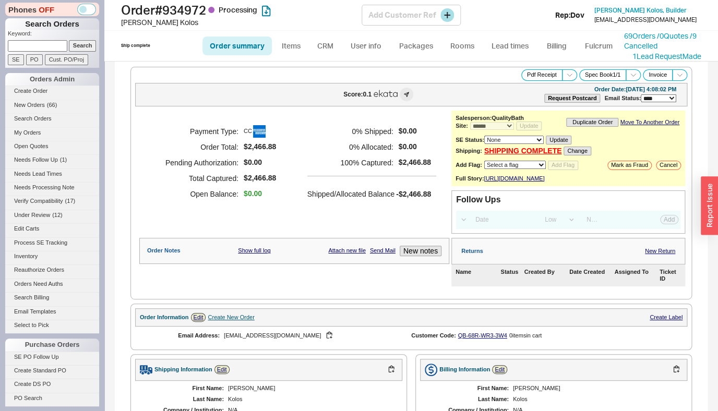
select select "*"
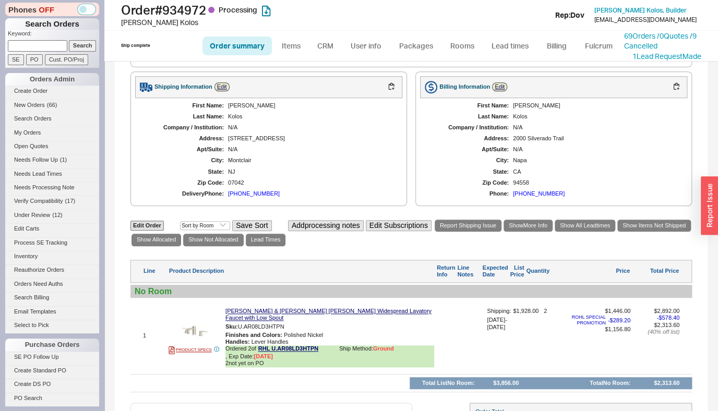
scroll to position [449, 0]
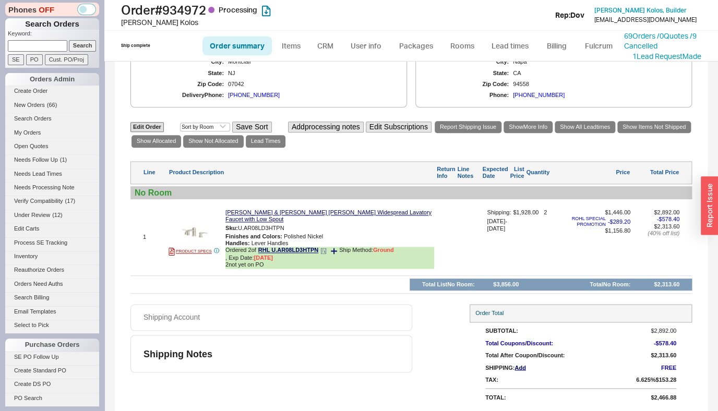
click at [325, 251] on icon at bounding box center [323, 251] width 6 height 6
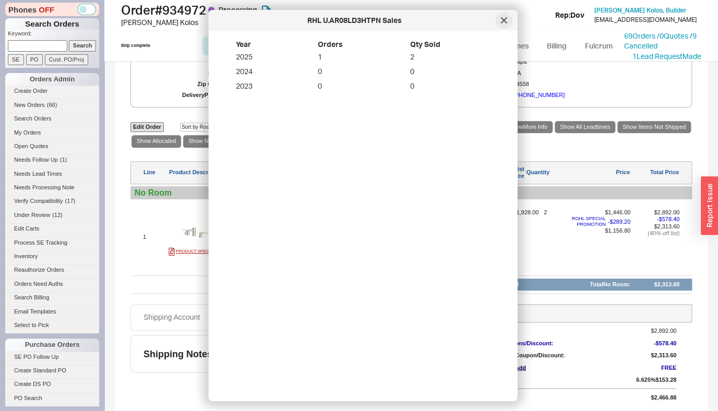
click at [508, 21] on div at bounding box center [504, 20] width 17 height 17
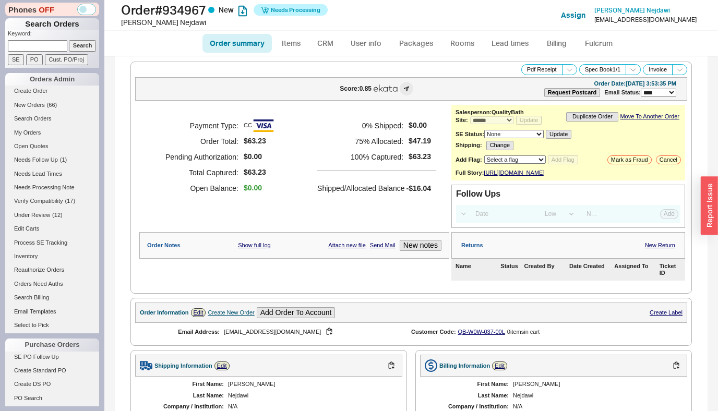
select select "*"
select select "LOW"
select select "3"
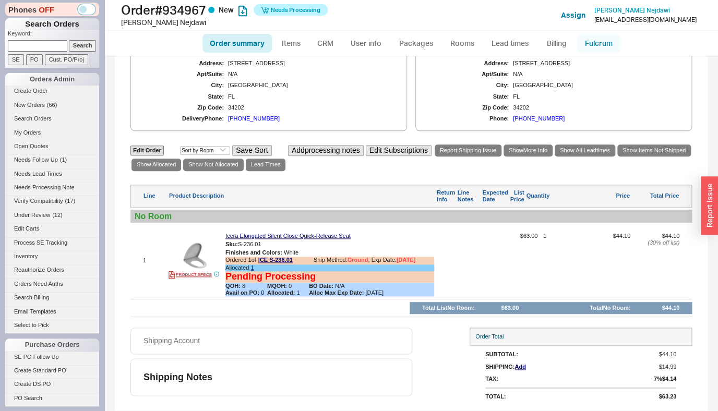
scroll to position [166, 0]
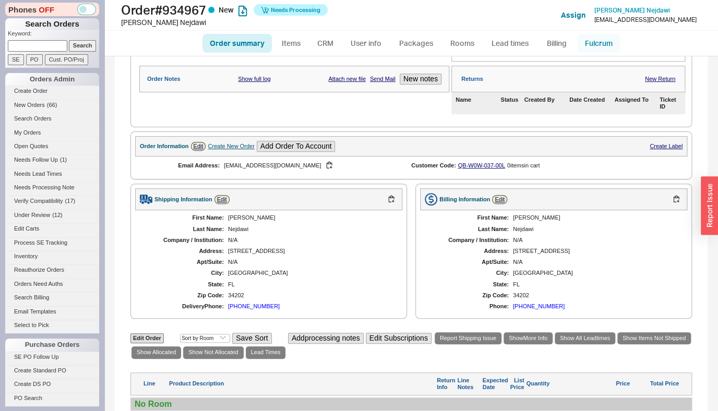
click at [598, 41] on link "Fulcrum" at bounding box center [598, 43] width 43 height 19
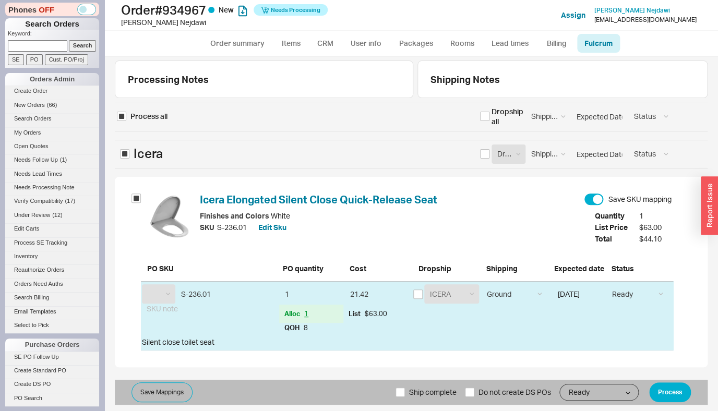
select select "ICE"
click at [673, 392] on button "Process" at bounding box center [670, 392] width 42 height 20
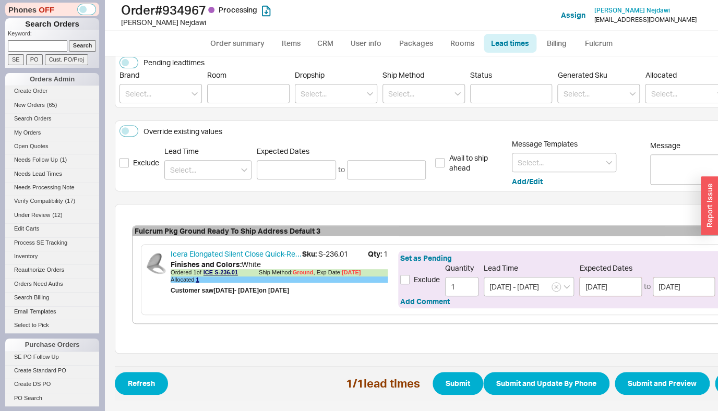
scroll to position [139, 86]
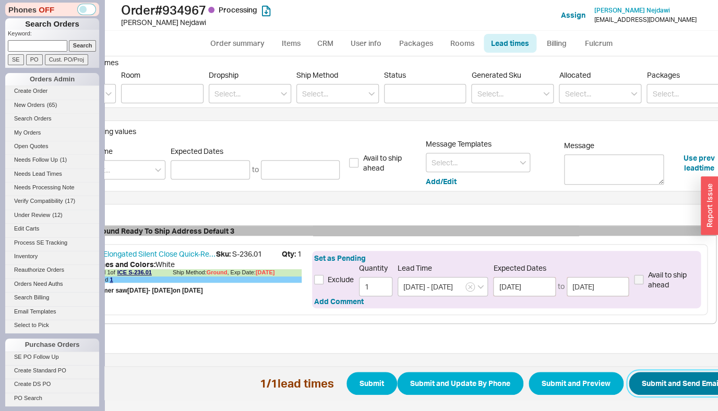
click at [661, 375] on button "Submit and Send Email" at bounding box center [681, 383] width 105 height 23
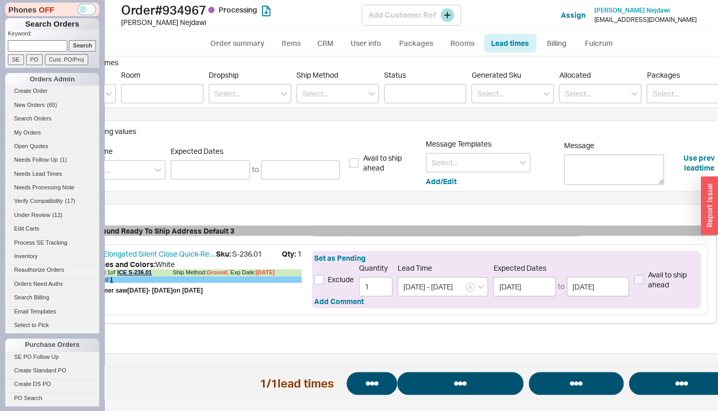
select select "*"
select select "LOW"
select select "3"
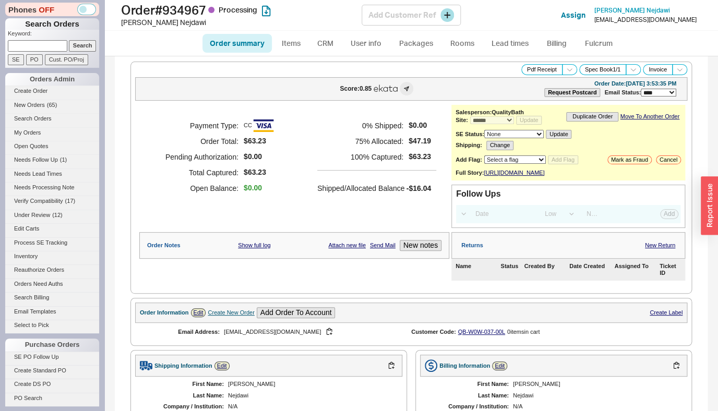
select select "*"
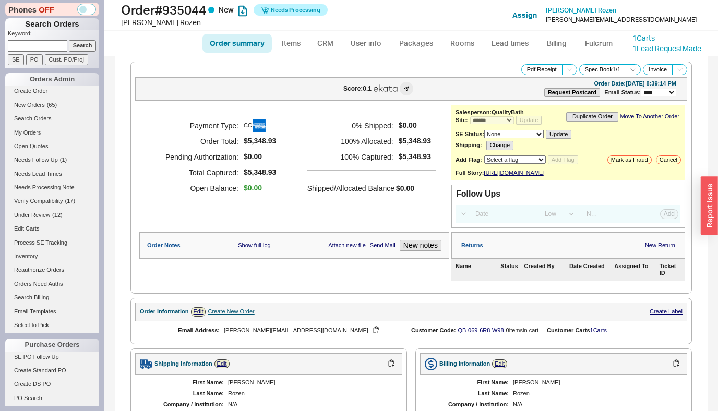
select select "*"
select select "LOW"
select select "3"
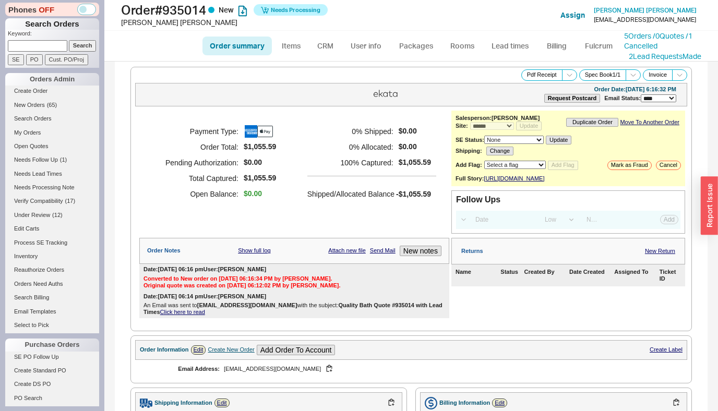
select select "*"
select select "LOW"
select select "3"
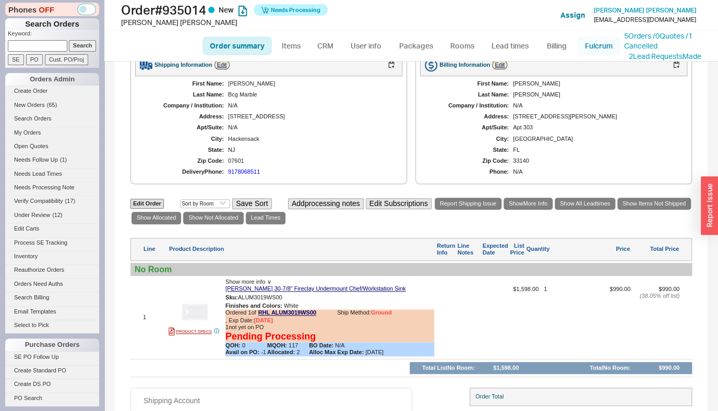
click at [583, 50] on link "Fulcrum" at bounding box center [598, 46] width 43 height 19
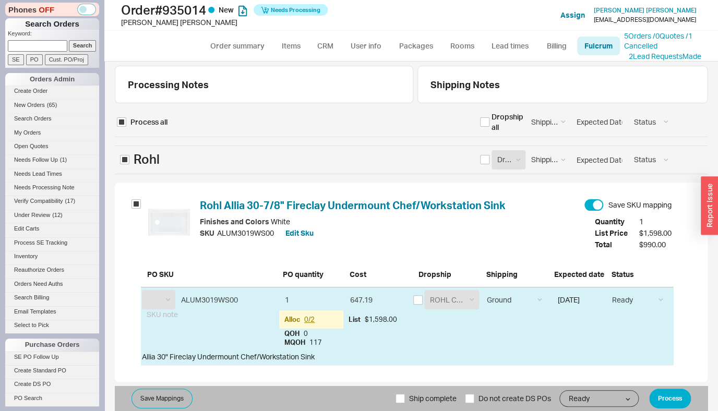
select select "RHL"
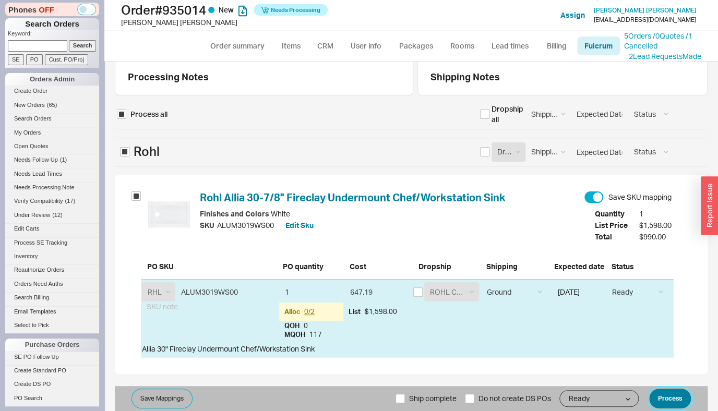
click at [662, 397] on button "Process" at bounding box center [670, 399] width 42 height 20
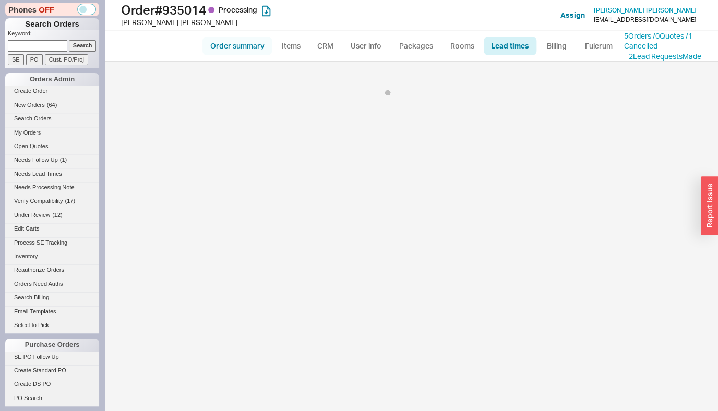
click at [248, 51] on link "Order summary" at bounding box center [236, 46] width 69 height 19
select select "*"
select select "LOW"
select select "3"
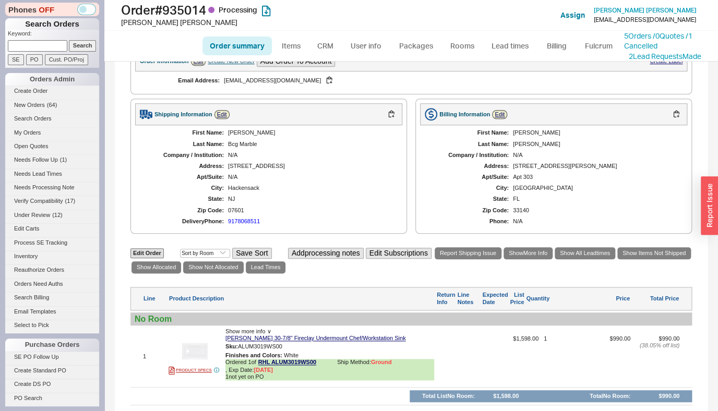
scroll to position [426, 0]
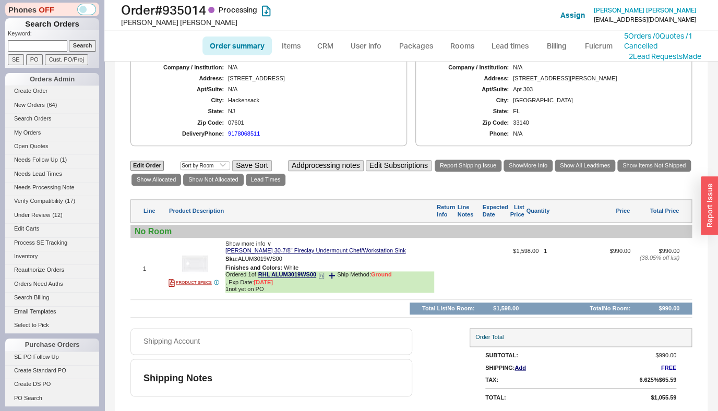
click at [325, 278] on icon at bounding box center [321, 275] width 6 height 6
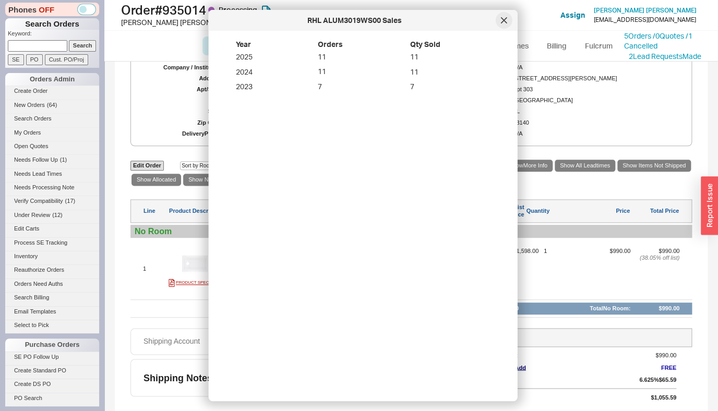
click at [503, 22] on icon at bounding box center [504, 20] width 6 height 6
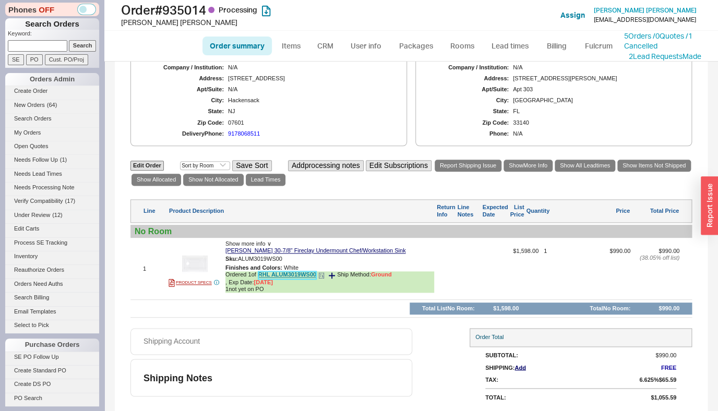
click at [297, 271] on link "RHL ALUM3019WS00" at bounding box center [287, 275] width 58 height 8
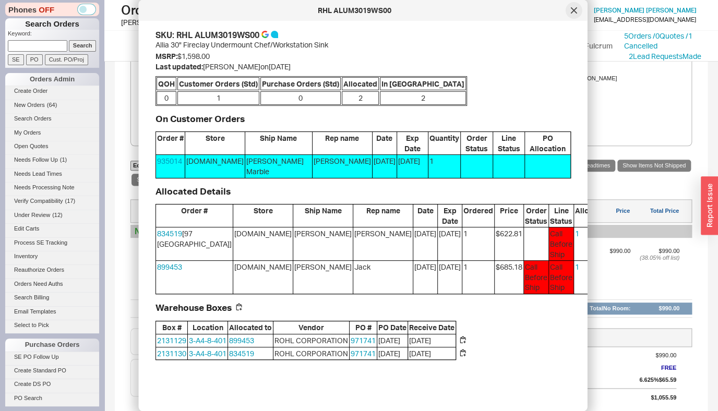
click at [577, 10] on div at bounding box center [574, 10] width 17 height 17
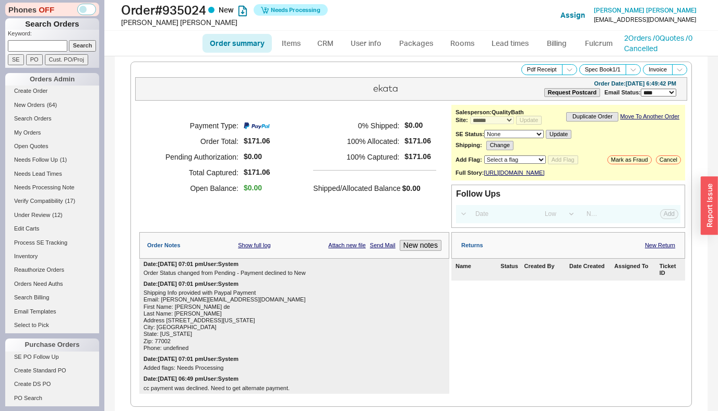
select select "*"
select select "LOW"
select select "3"
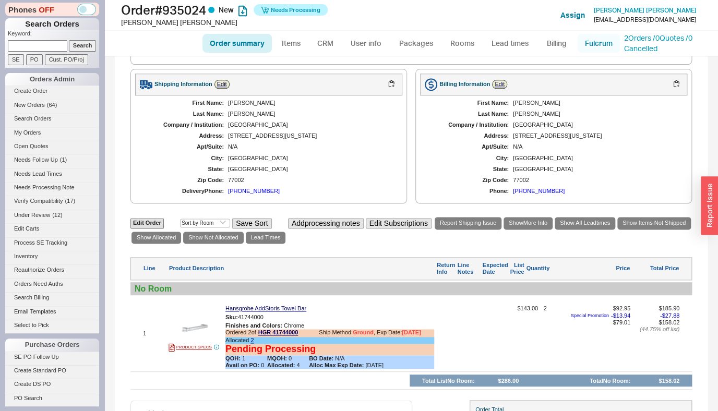
click at [589, 49] on link "Fulcrum" at bounding box center [598, 43] width 43 height 19
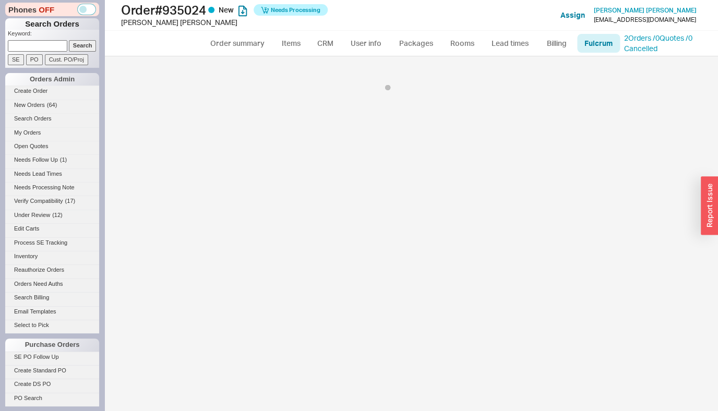
select select "5"
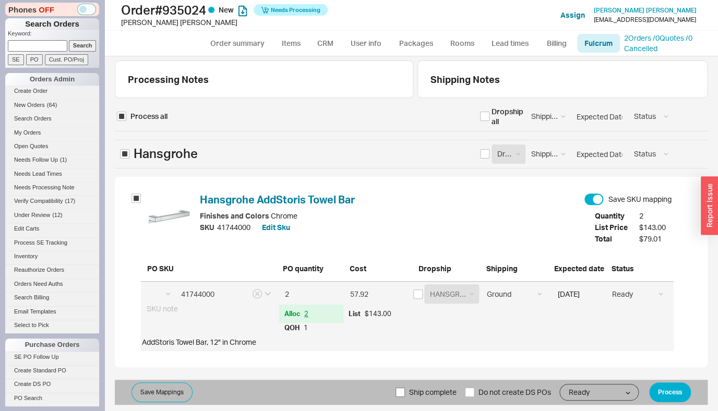
select select "HGR"
click at [402, 407] on div "Processing Notes Shipping Notes Process all Dropship all Shipping Method Ground…" at bounding box center [411, 233] width 614 height 355
click at [410, 397] on span "Ship complete" at bounding box center [432, 392] width 47 height 25
click at [405, 397] on input "Ship complete" at bounding box center [399, 392] width 9 height 9
checkbox input "true"
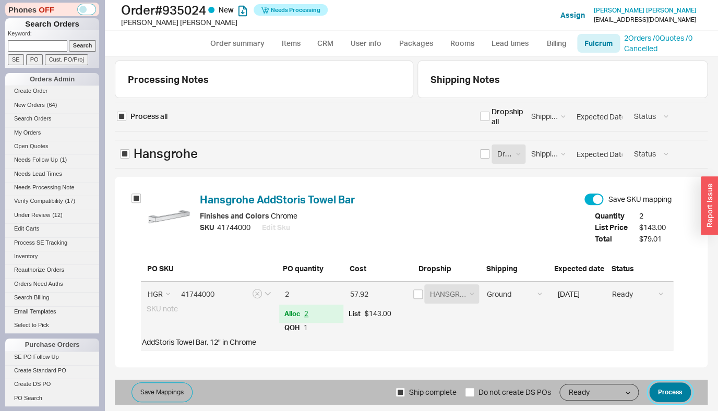
click at [660, 392] on button "Process" at bounding box center [670, 392] width 42 height 20
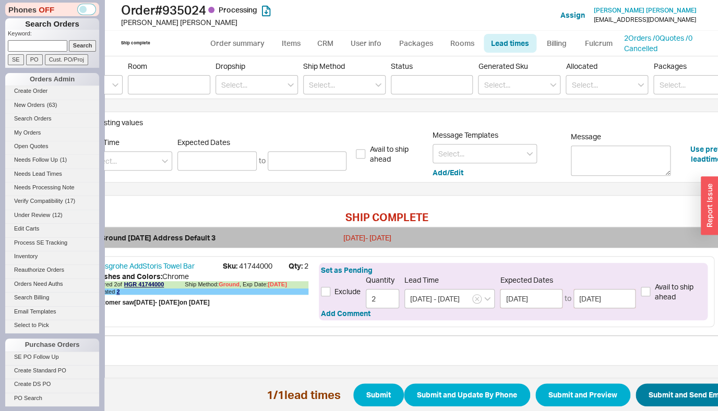
scroll to position [141, 90]
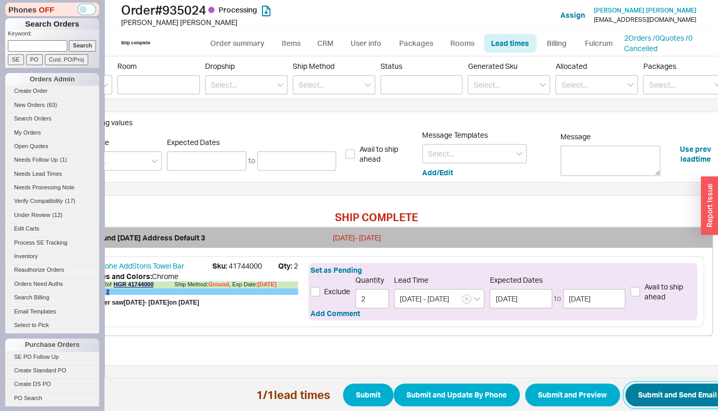
click at [678, 383] on button "Submit and Send Email" at bounding box center [677, 394] width 105 height 23
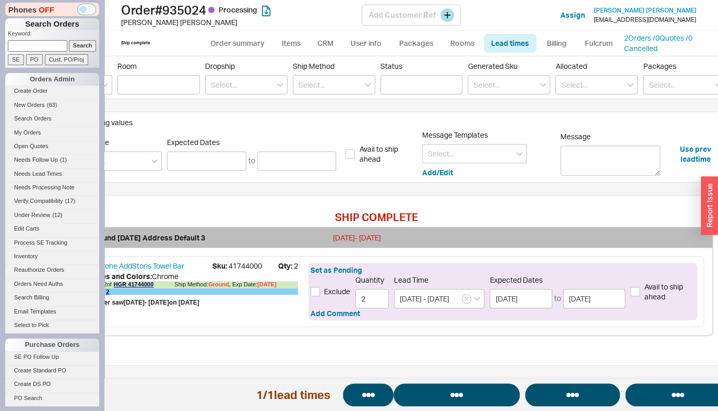
select select "*"
select select "LOW"
select select "3"
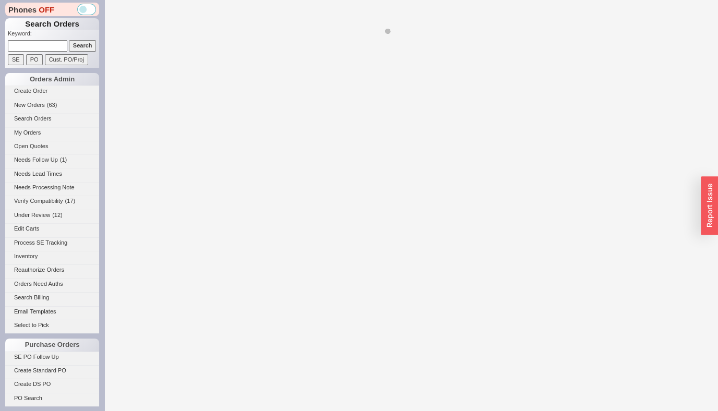
select select "*"
select select "LOW"
select select "3"
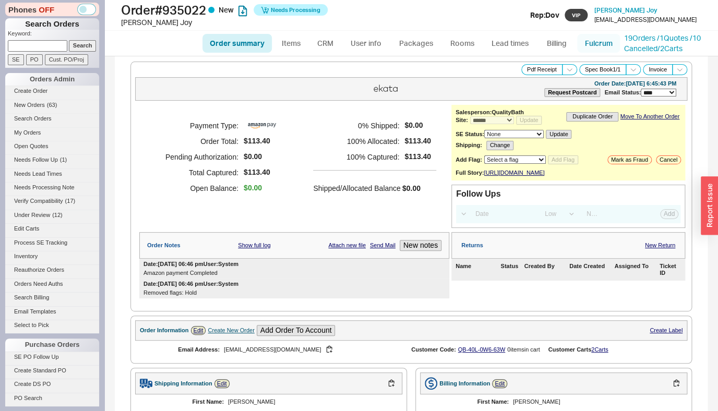
click at [598, 47] on link "Fulcrum" at bounding box center [598, 43] width 43 height 19
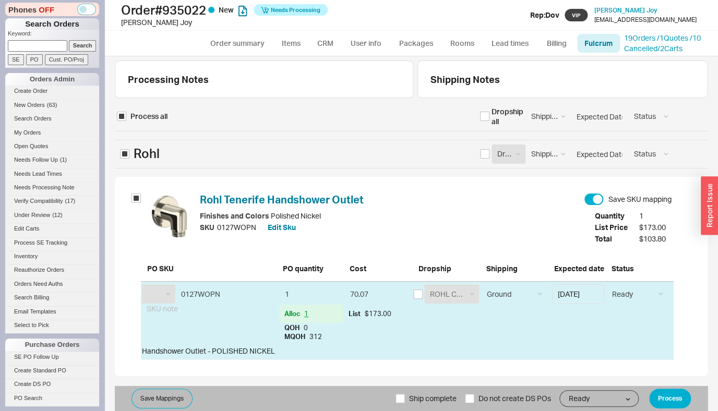
select select "RHL"
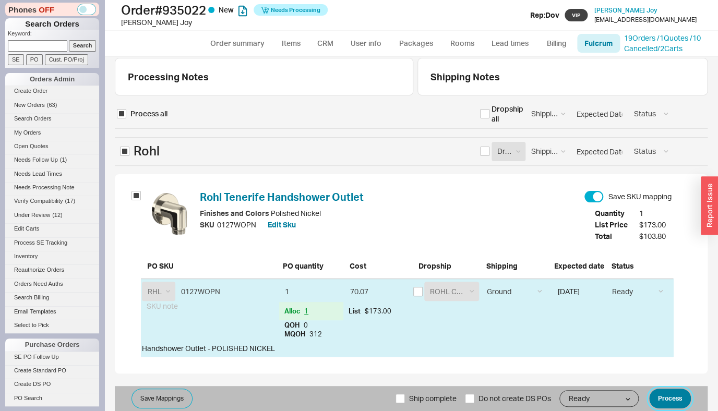
click at [669, 402] on button "Process" at bounding box center [670, 399] width 42 height 20
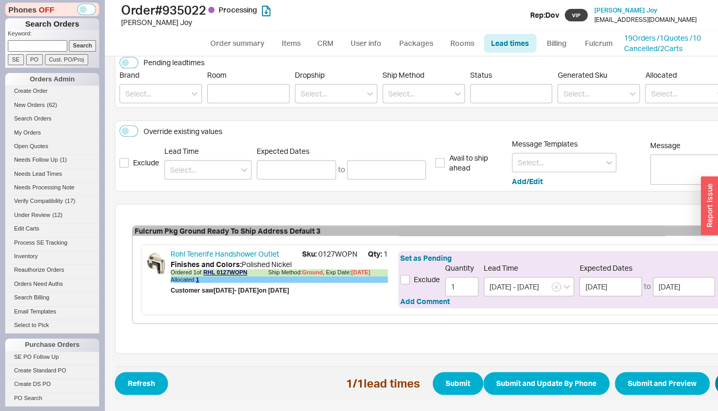
scroll to position [139, 100]
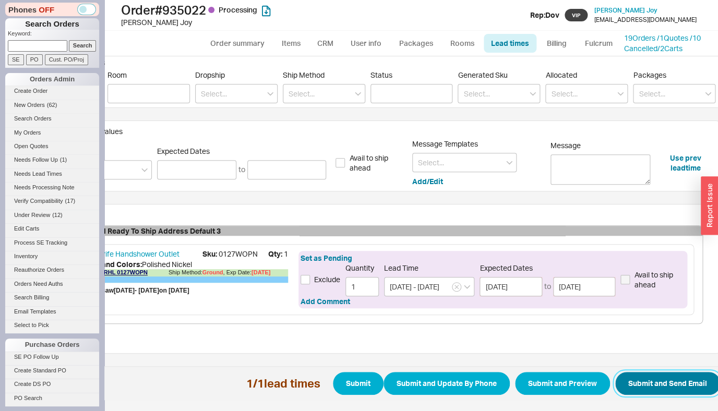
click at [655, 374] on button "Submit and Send Email" at bounding box center [667, 383] width 105 height 23
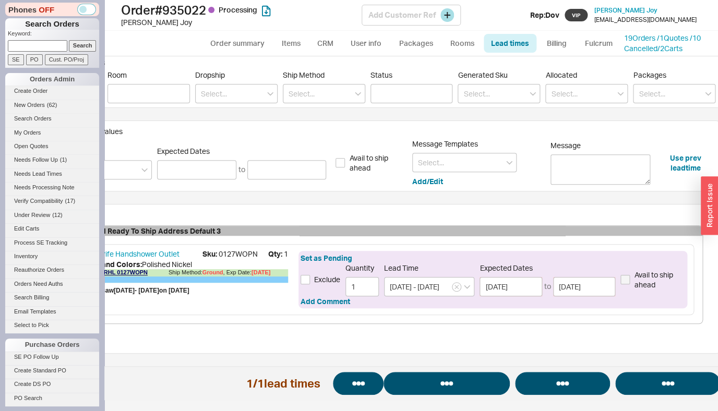
select select "*"
select select "LOW"
select select "3"
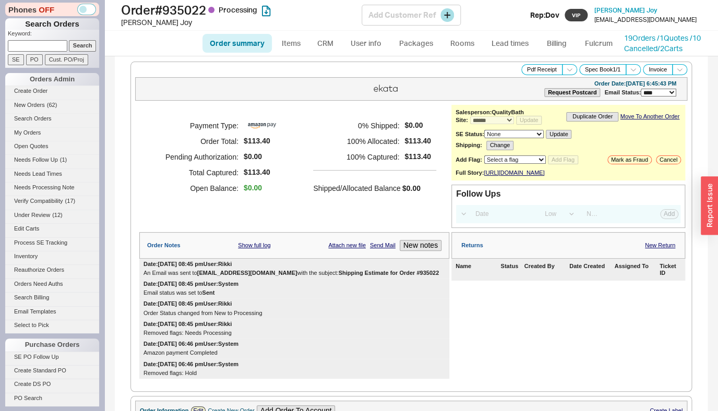
select select "*"
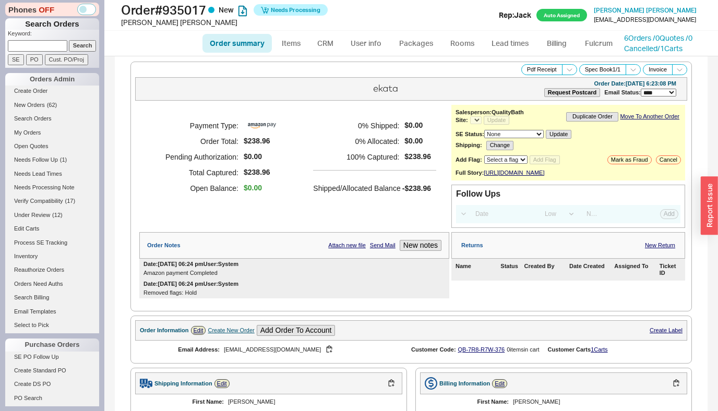
select select "*"
select select "LOW"
select select "3"
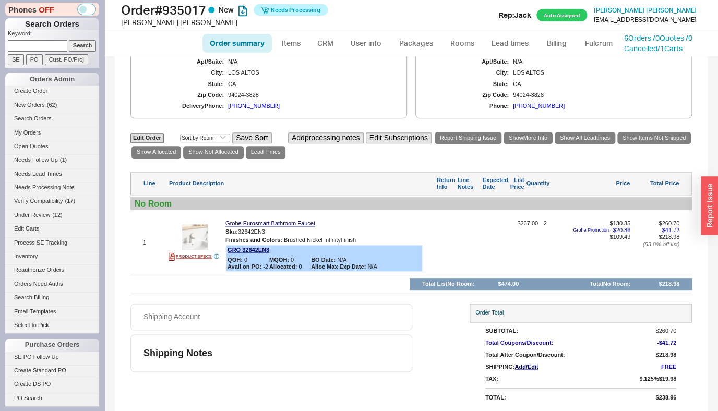
select select "*"
click at [589, 41] on link "Fulcrum" at bounding box center [598, 43] width 43 height 19
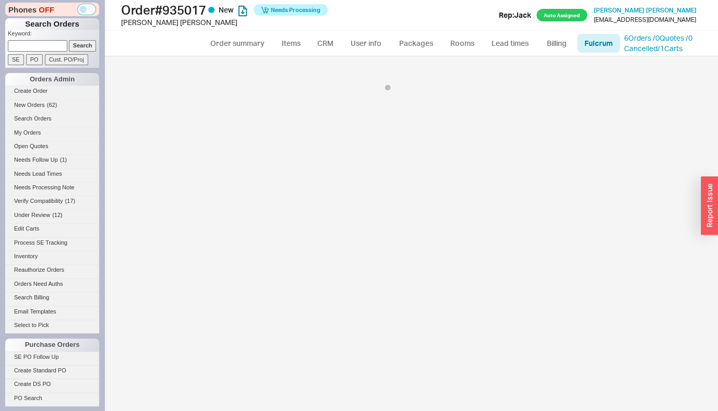
select select "GRO"
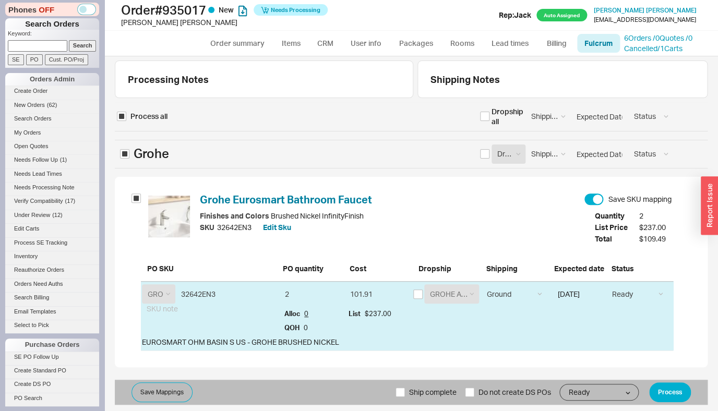
click at [429, 389] on span "Ship complete" at bounding box center [432, 392] width 47 height 25
click at [405, 389] on input "Ship complete" at bounding box center [399, 392] width 9 height 9
checkbox input "true"
click at [682, 391] on button "Process" at bounding box center [670, 392] width 42 height 20
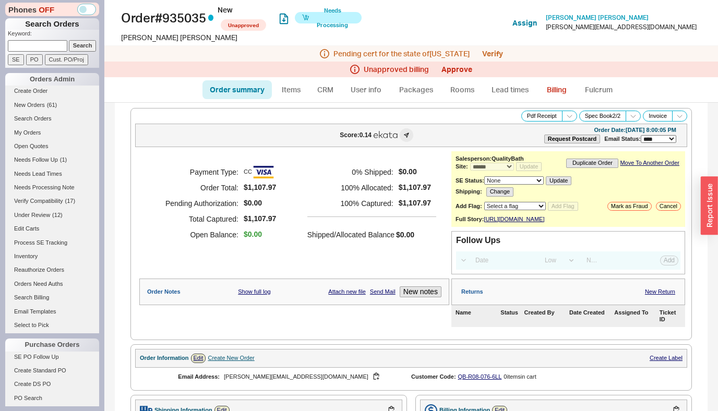
select select "*"
select select "LOW"
select select "3"
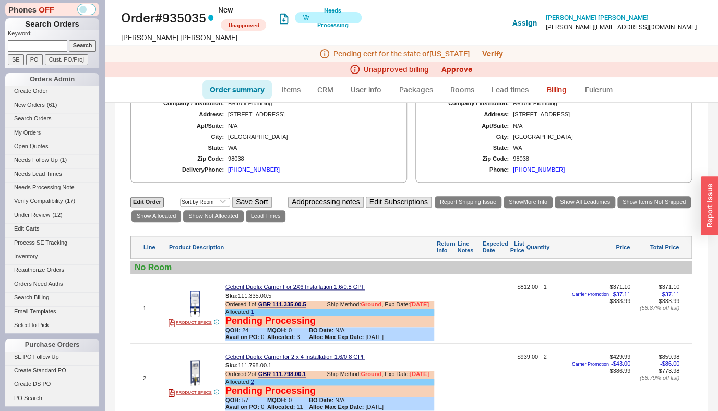
scroll to position [75, 0]
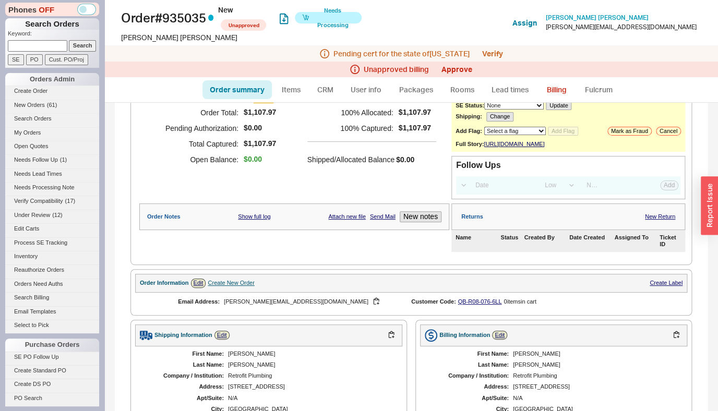
select select "10"
click option "Under Review" at bounding box center [0, 0] width 0 height 0
click at [566, 132] on button "Add Flag" at bounding box center [563, 131] width 30 height 9
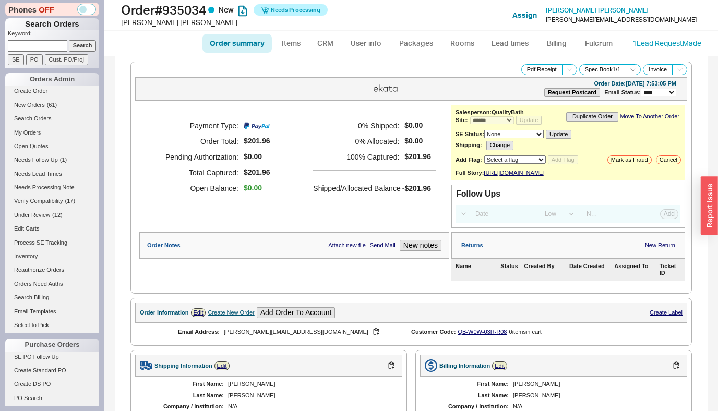
select select "*"
select select "LOW"
select select "3"
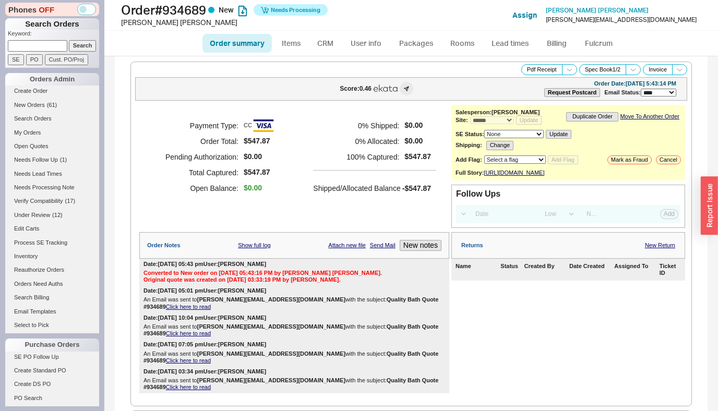
select select "*"
select select "LOW"
select select "3"
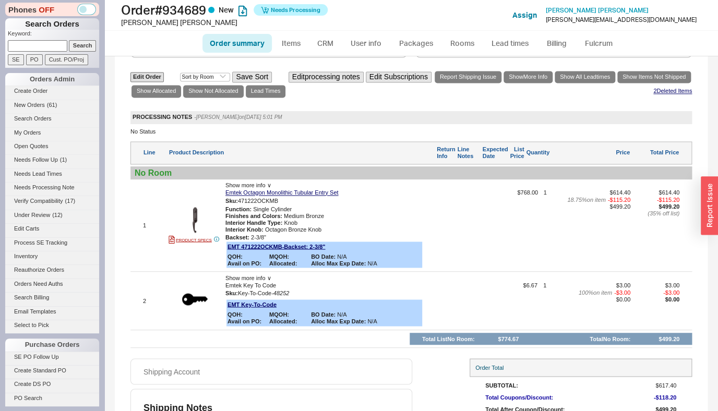
scroll to position [554, 0]
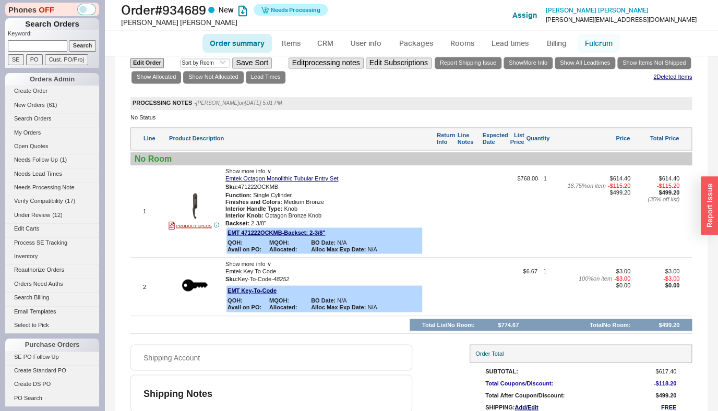
click at [585, 38] on link "Fulcrum" at bounding box center [598, 43] width 43 height 19
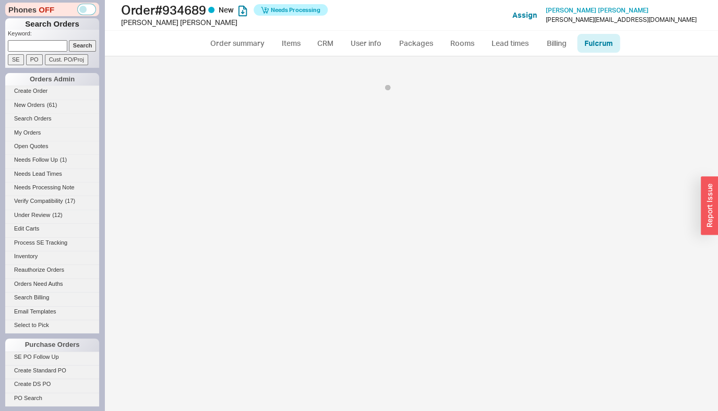
select select "EMT"
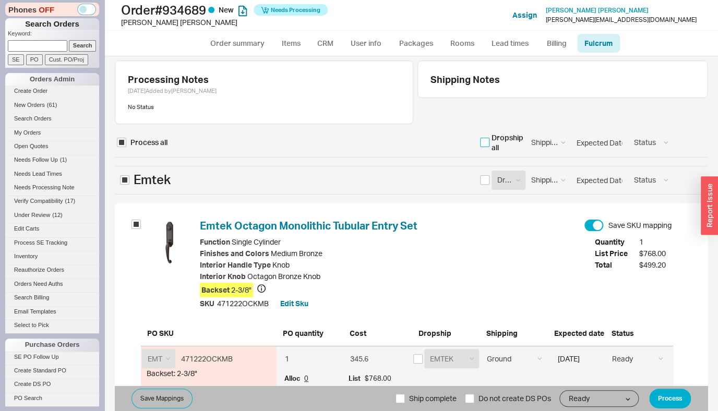
click at [488, 144] on input "checkbox" at bounding box center [484, 142] width 9 height 9
checkbox input "true"
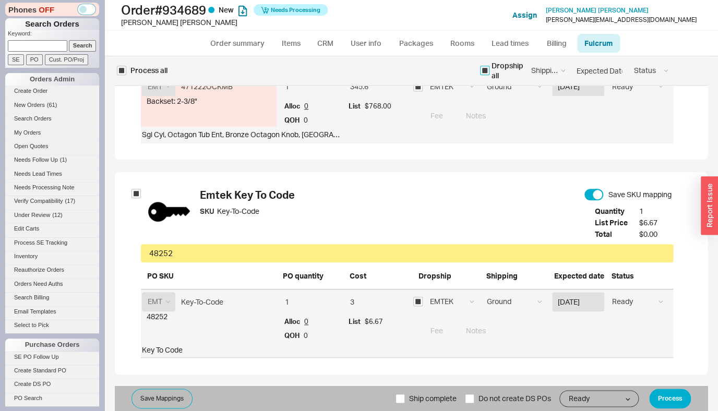
scroll to position [273, 0]
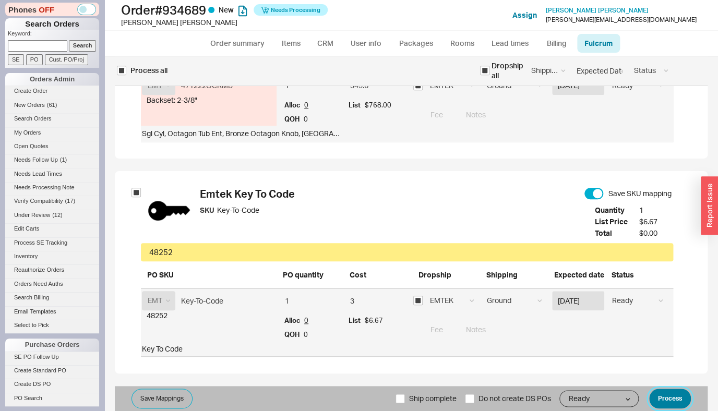
click at [651, 396] on button "Process" at bounding box center [670, 399] width 42 height 20
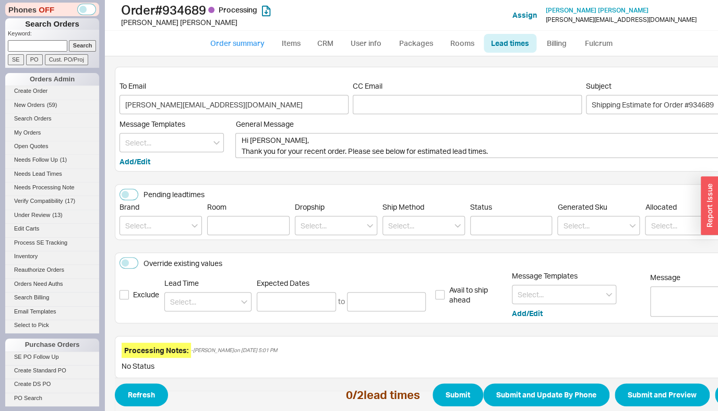
click at [232, 46] on link "Order summary" at bounding box center [236, 43] width 69 height 19
select select "*"
select select "LOW"
select select "3"
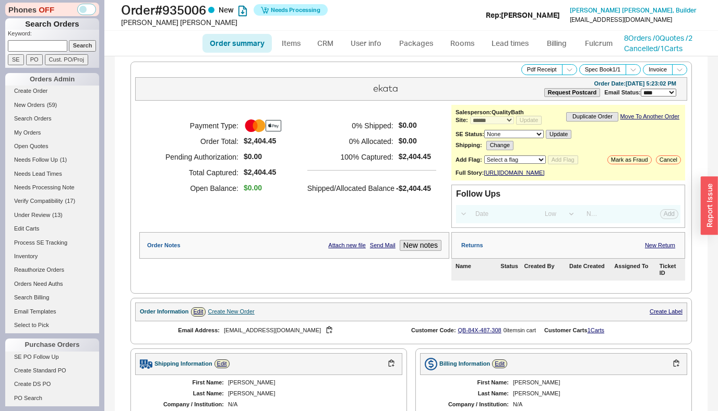
select select "*"
select select "LOW"
select select "3"
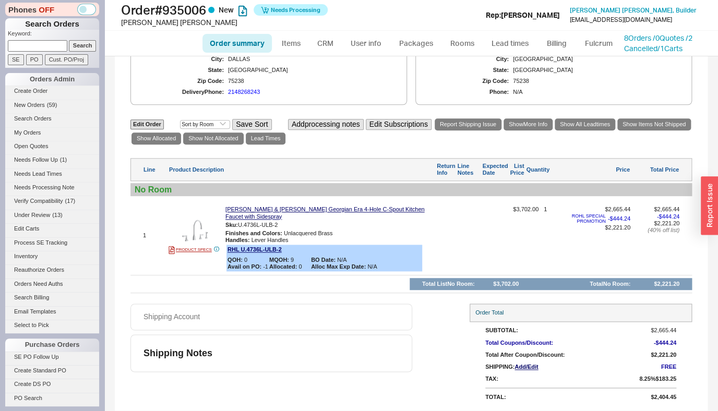
scroll to position [200, 0]
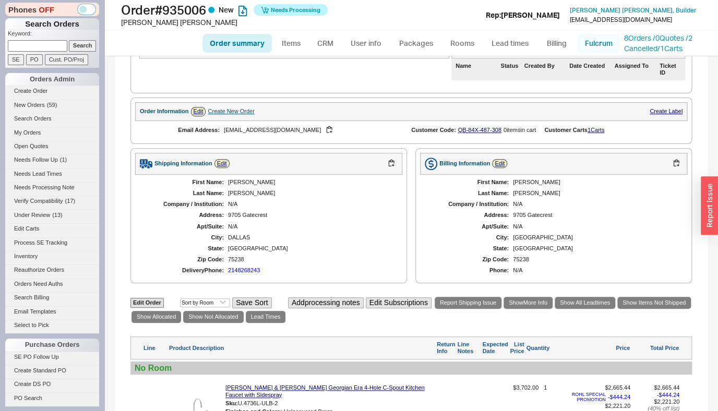
click at [592, 38] on link "Fulcrum" at bounding box center [598, 43] width 43 height 19
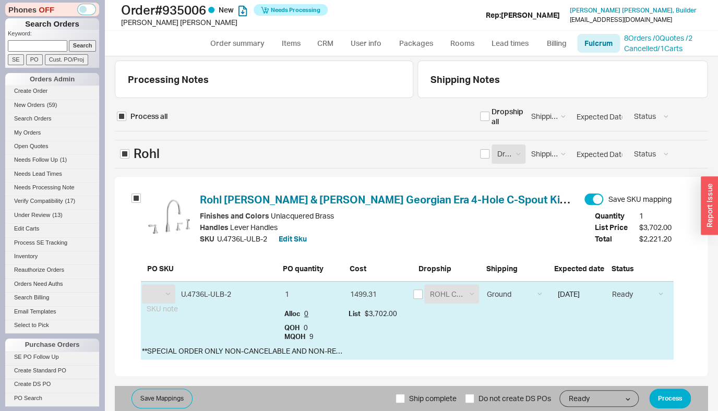
select select "RHL"
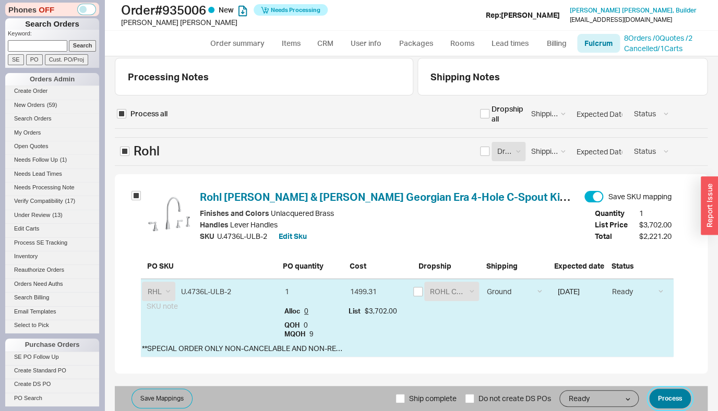
click at [665, 401] on button "Process" at bounding box center [670, 399] width 42 height 20
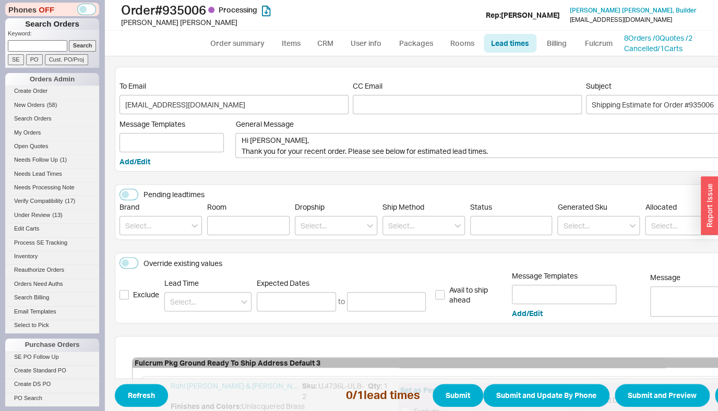
scroll to position [145, 0]
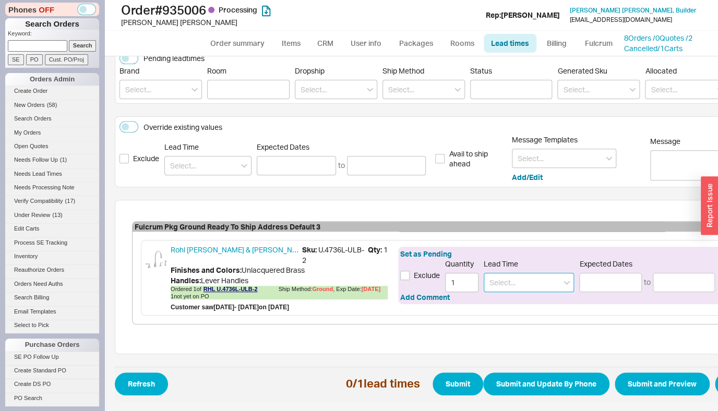
click at [504, 283] on input at bounding box center [529, 282] width 90 height 19
click at [508, 295] on div "7 - 10 Business Days" at bounding box center [528, 304] width 89 height 19
type input "7 - 10 Business Days"
type input "[DATE]"
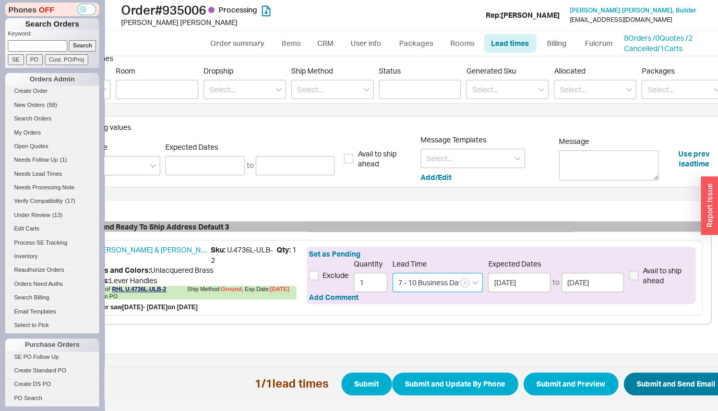
scroll to position [145, 119]
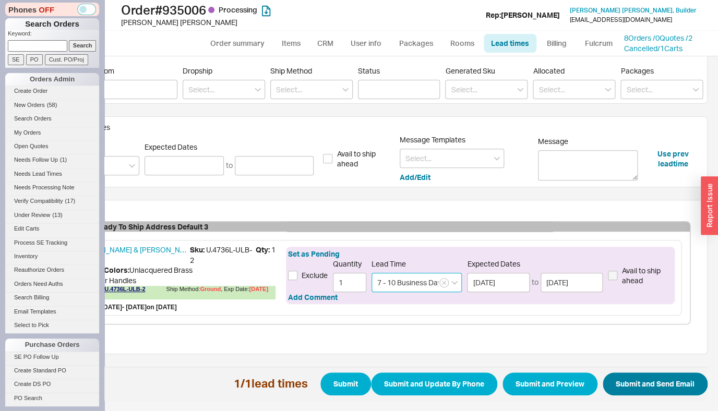
type input "7 - 10 Business Days"
click at [662, 376] on button "Submit and Send Email" at bounding box center [655, 384] width 105 height 23
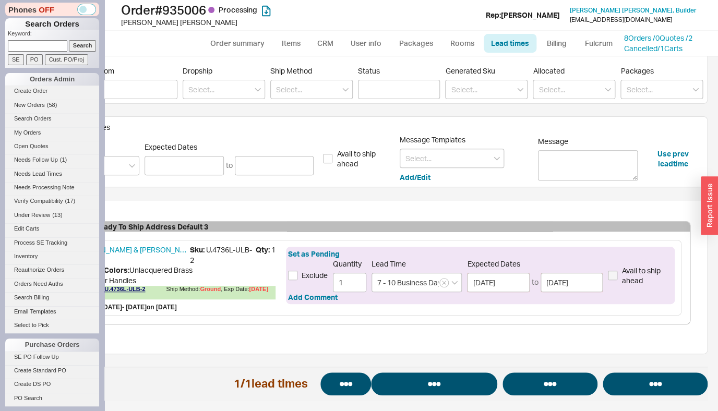
select select "*"
select select "LOW"
select select "3"
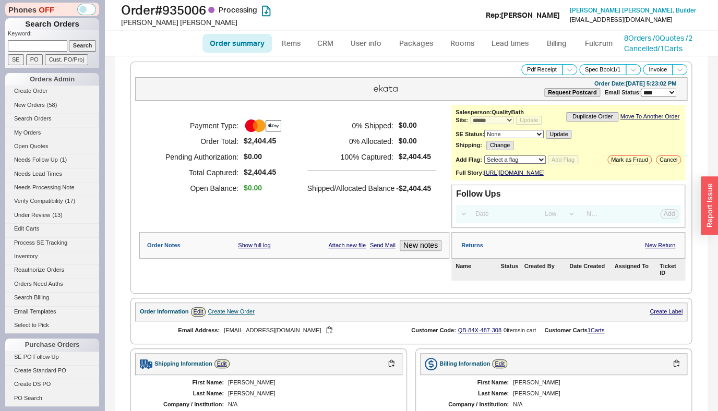
select select "*"
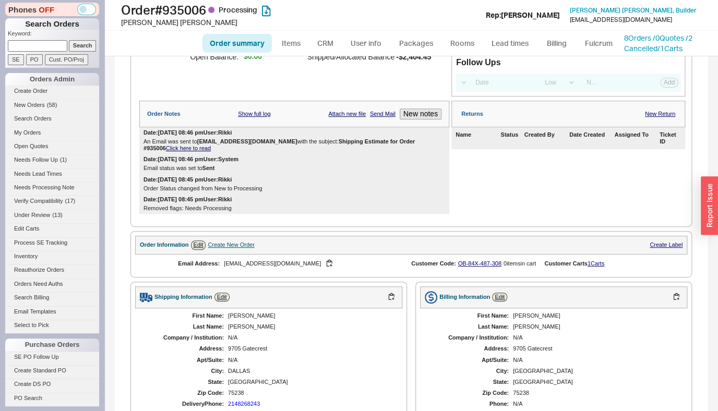
scroll to position [450, 0]
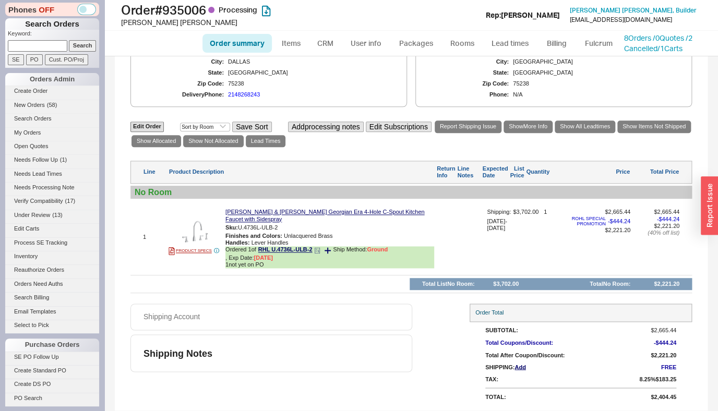
click at [319, 249] on icon at bounding box center [317, 250] width 6 height 6
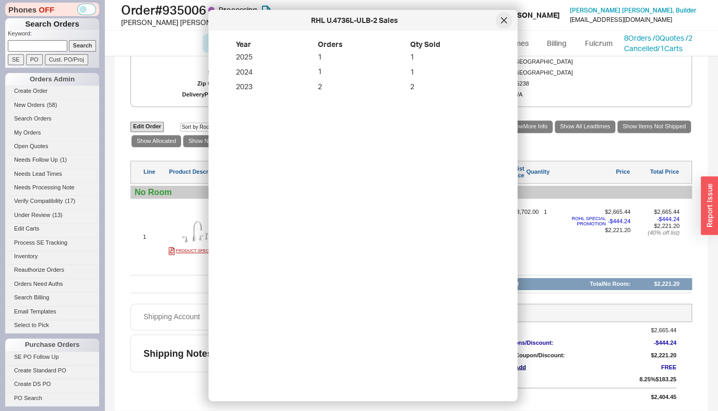
click at [502, 20] on icon at bounding box center [504, 20] width 6 height 6
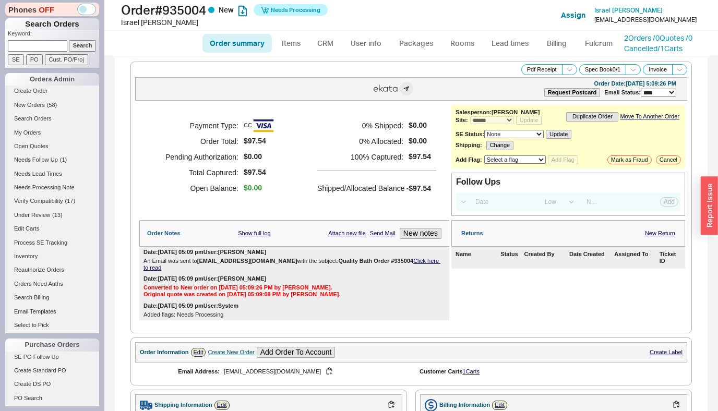
select select "*"
select select "LOW"
select select "3"
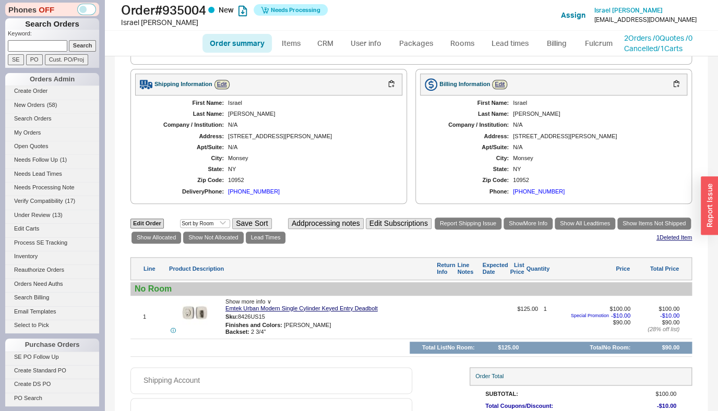
scroll to position [366, 0]
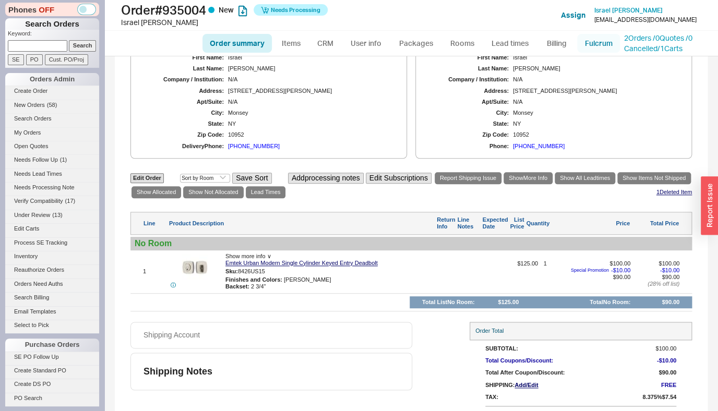
click at [608, 52] on link "Fulcrum" at bounding box center [598, 43] width 43 height 19
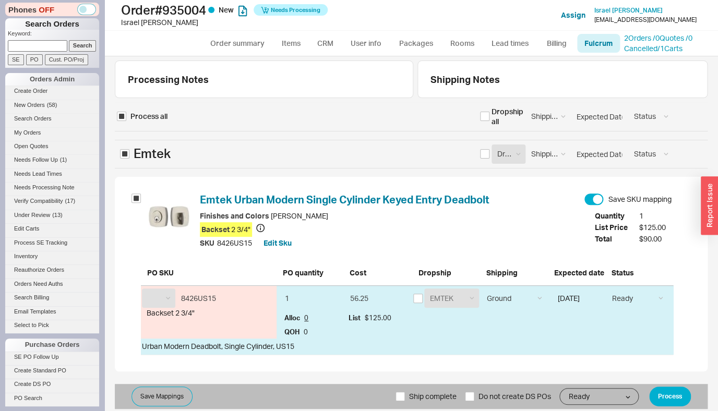
select select "EMT"
click at [420, 296] on input "checkbox" at bounding box center [417, 298] width 9 height 9
checkbox input "true"
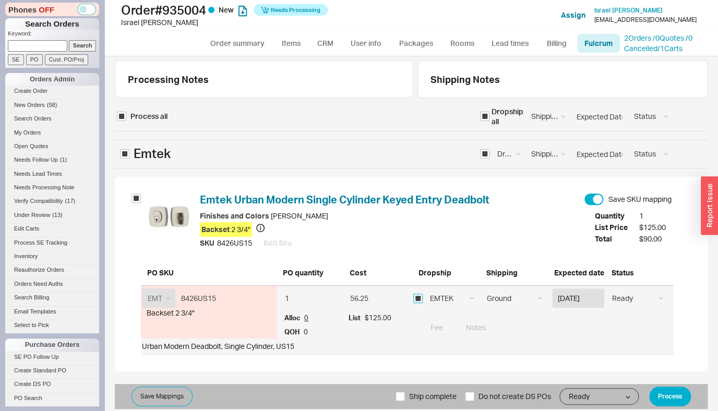
checkbox input "true"
click at [666, 401] on button "Process" at bounding box center [670, 397] width 42 height 20
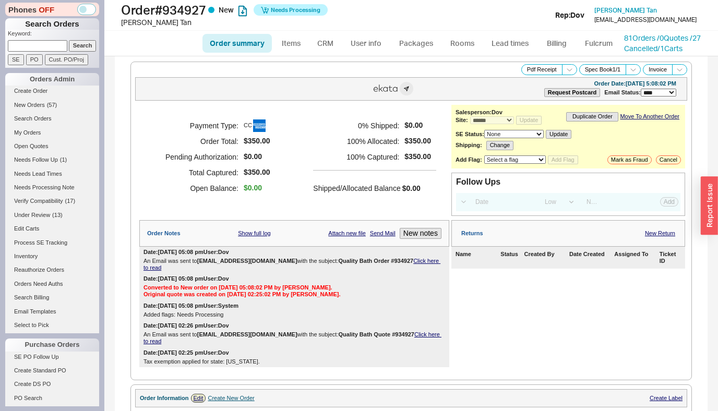
select select "*"
select select "LOW"
select select "3"
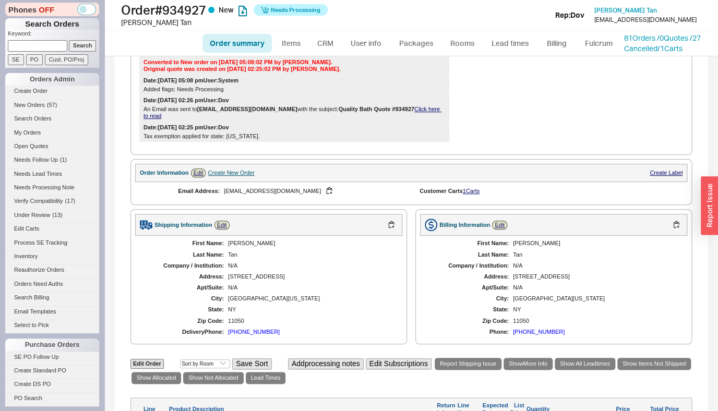
scroll to position [427, 0]
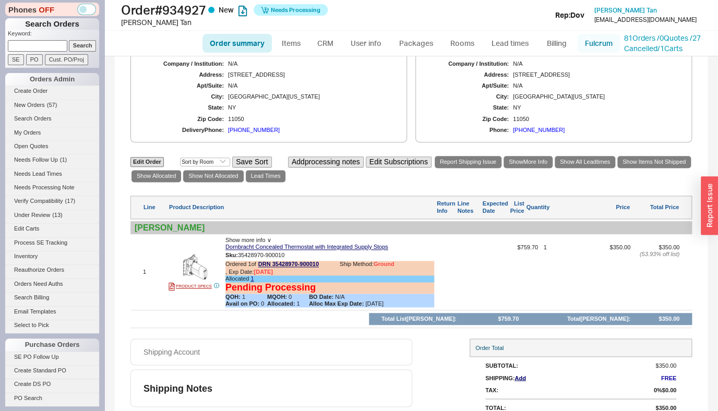
click at [600, 40] on link "Fulcrum" at bounding box center [598, 43] width 43 height 19
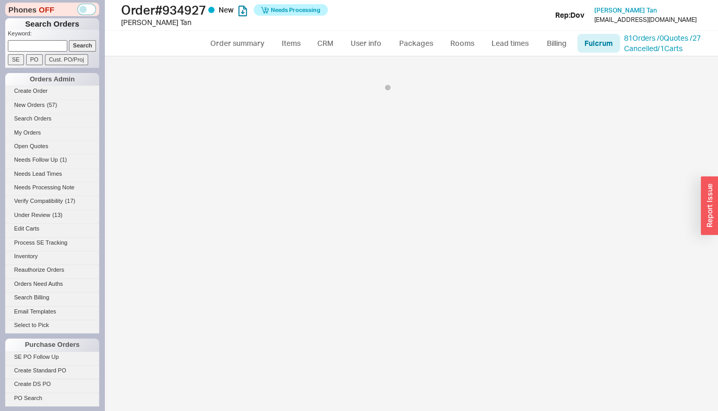
select select "DRN"
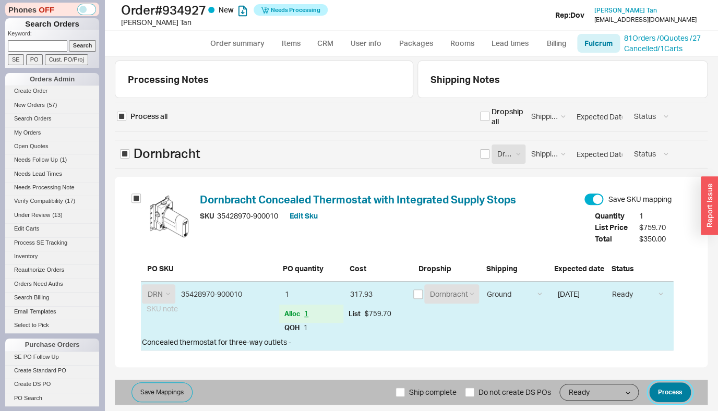
click at [677, 393] on button "Process" at bounding box center [670, 392] width 42 height 20
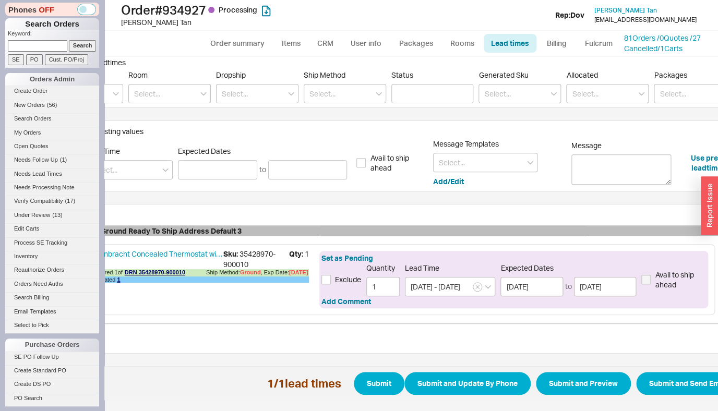
scroll to position [139, 83]
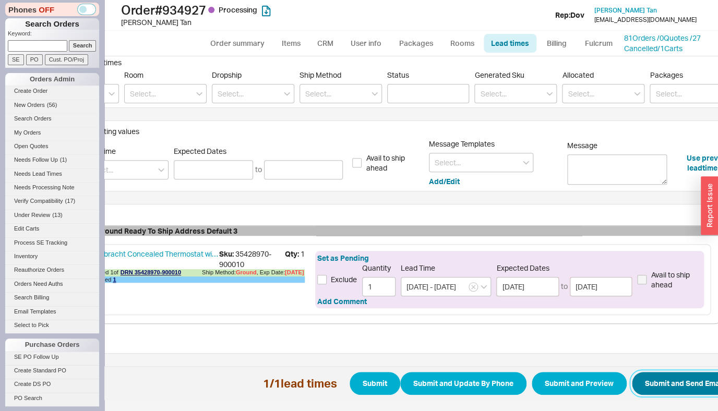
click at [661, 385] on button "Submit and Send Email" at bounding box center [684, 383] width 105 height 23
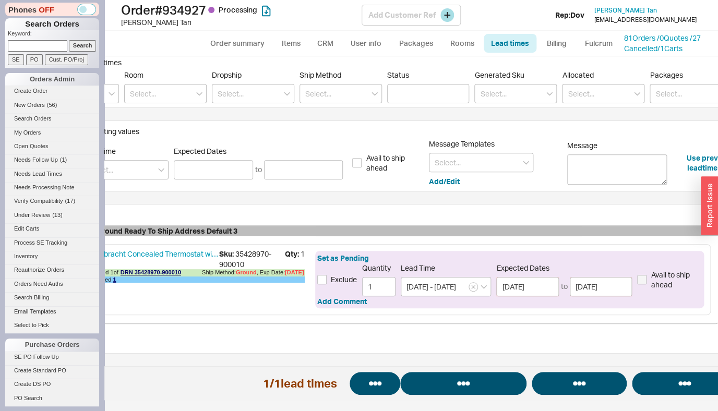
select select "*"
select select "LOW"
select select "3"
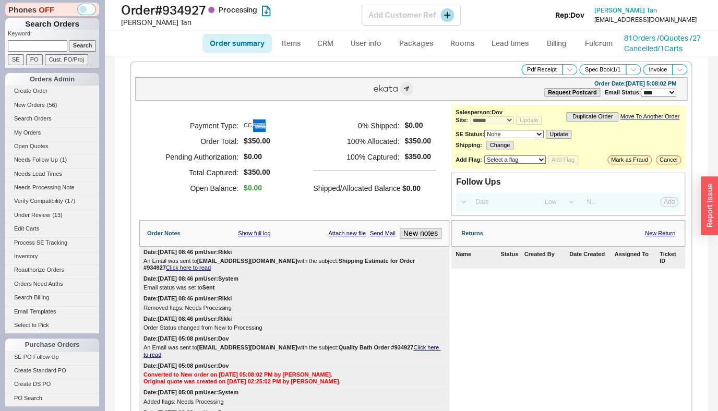
select select "*"
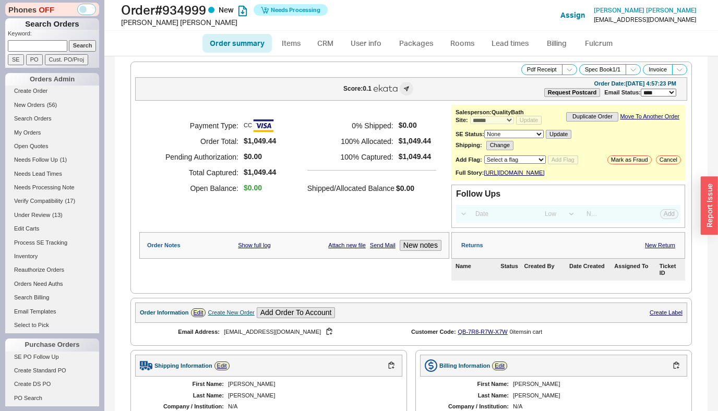
select select "*"
select select "LOW"
select select "3"
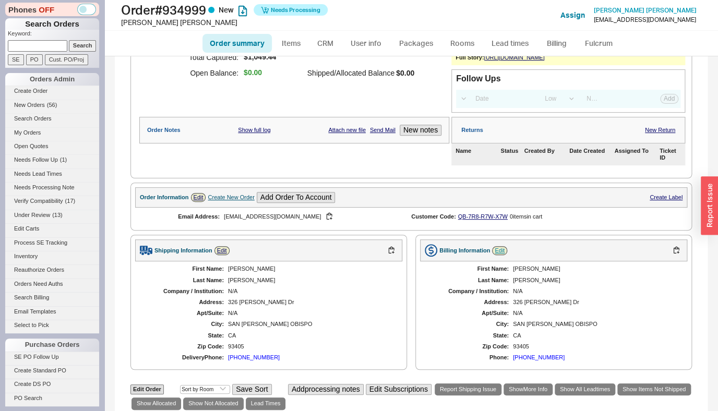
scroll to position [85, 0]
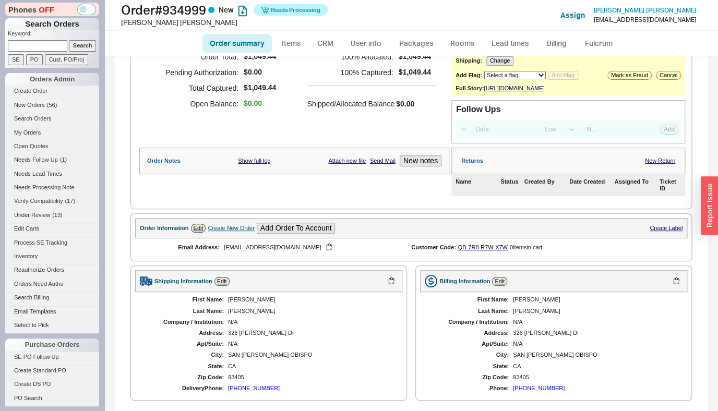
select select "10"
click option "Under Review" at bounding box center [0, 0] width 0 height 0
click at [553, 78] on button "Add Flag" at bounding box center [563, 75] width 30 height 9
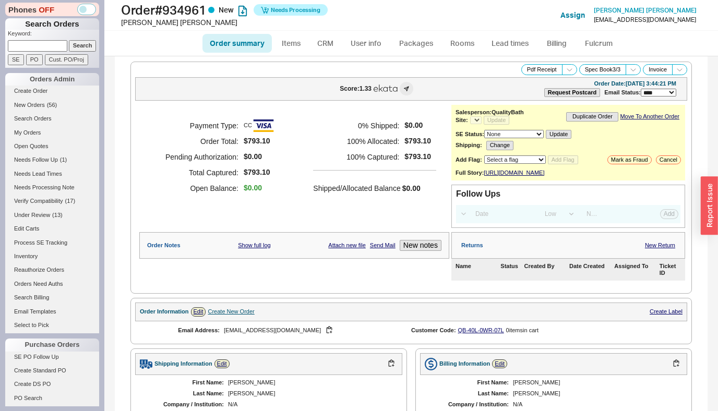
select select "*"
select select "LOW"
select select "3"
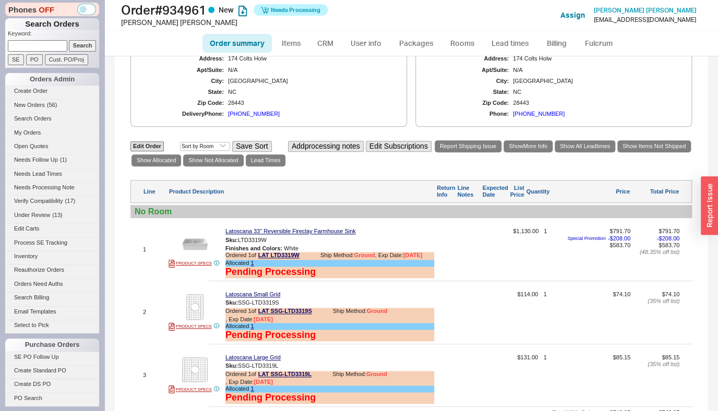
select select "*"
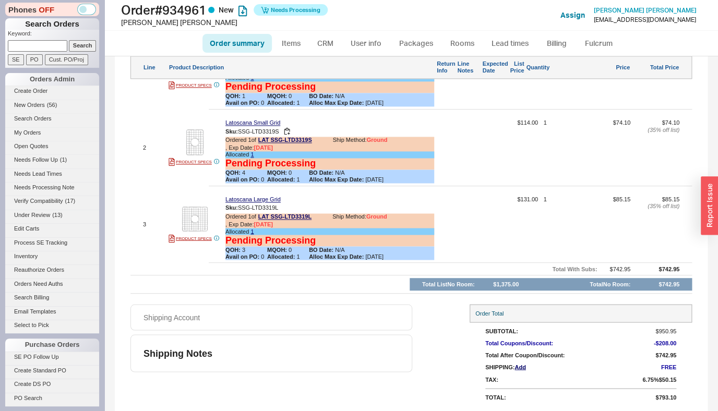
scroll to position [286, 0]
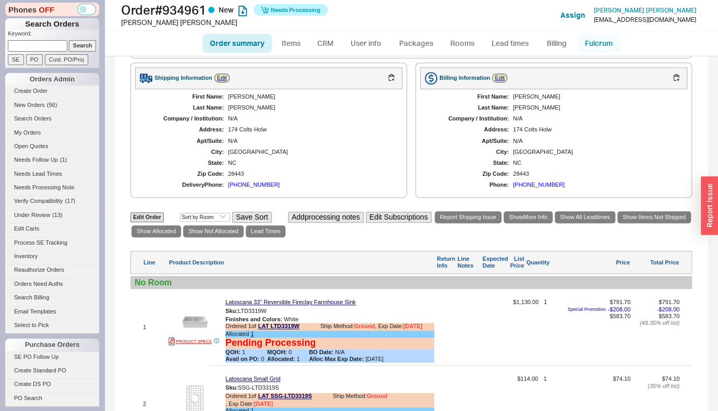
click at [597, 44] on link "Fulcrum" at bounding box center [598, 43] width 43 height 19
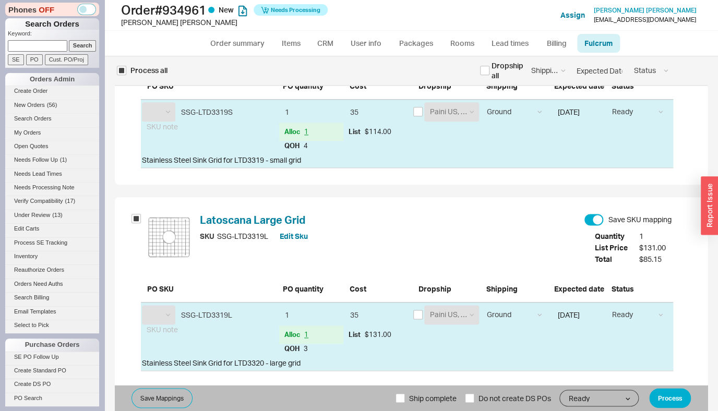
scroll to position [400, 0]
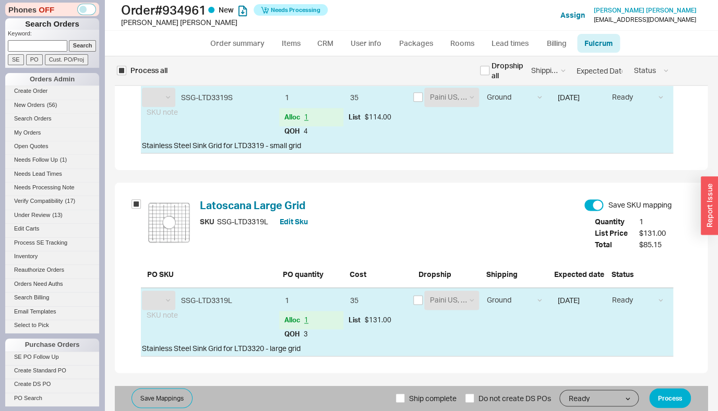
select select "LAT"
click at [424, 395] on span "Ship complete" at bounding box center [432, 398] width 47 height 25
click at [405, 395] on input "Ship complete" at bounding box center [399, 397] width 9 height 9
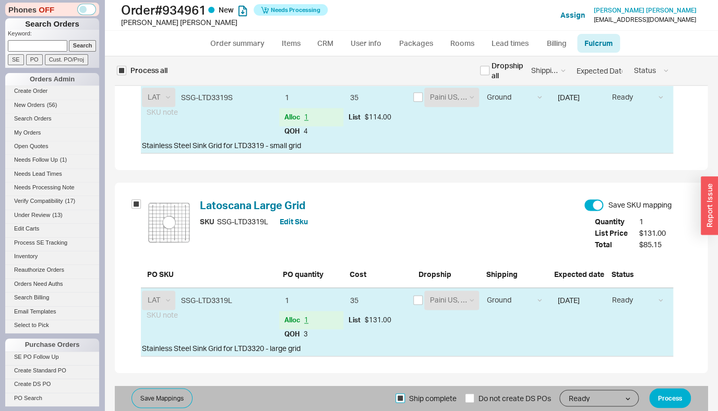
checkbox input "true"
click at [655, 396] on button "Process" at bounding box center [670, 398] width 42 height 20
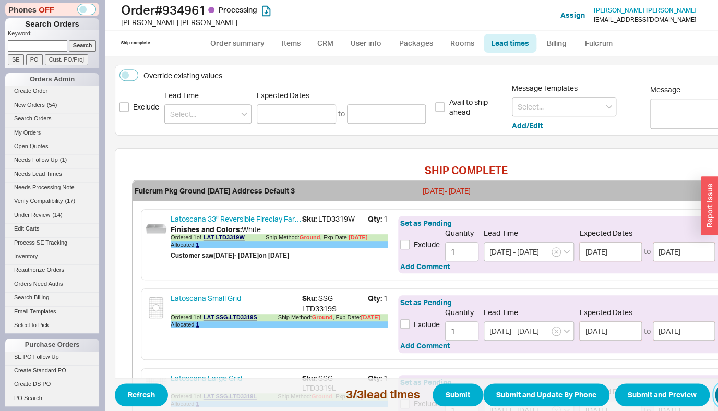
scroll to position [188, 97]
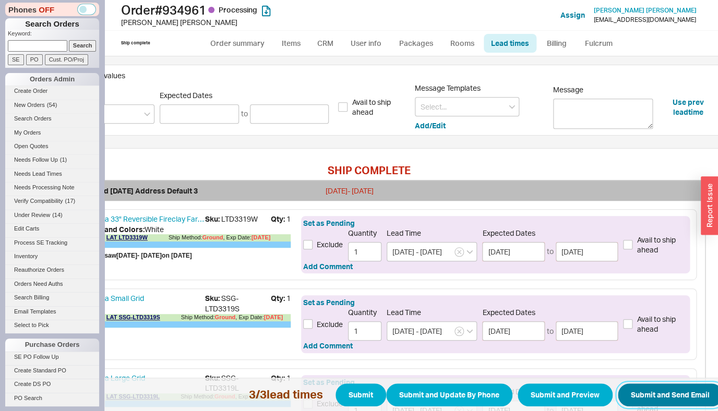
click at [670, 390] on button "Submit and Send Email" at bounding box center [670, 394] width 105 height 23
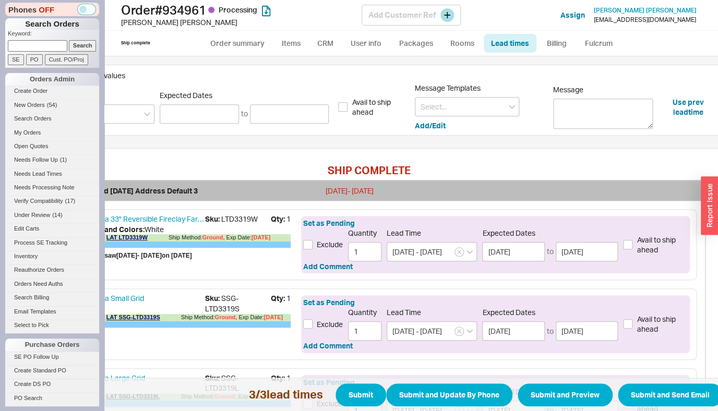
select select "*"
select select "LOW"
select select "3"
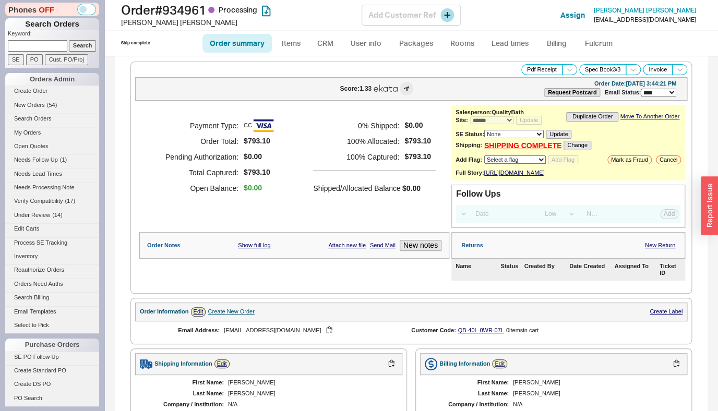
select select "*"
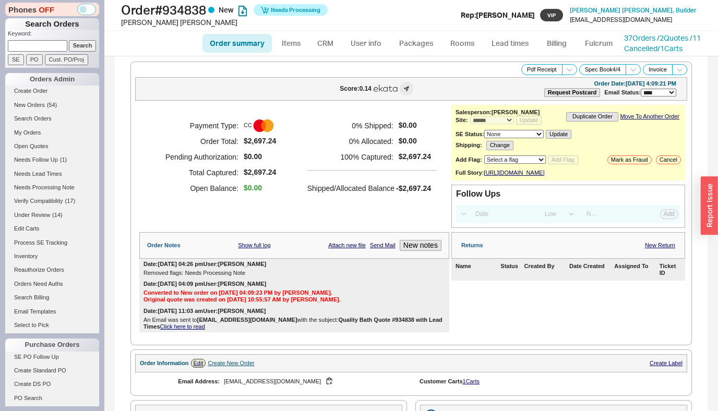
select select "*"
select select "LOW"
select select "3"
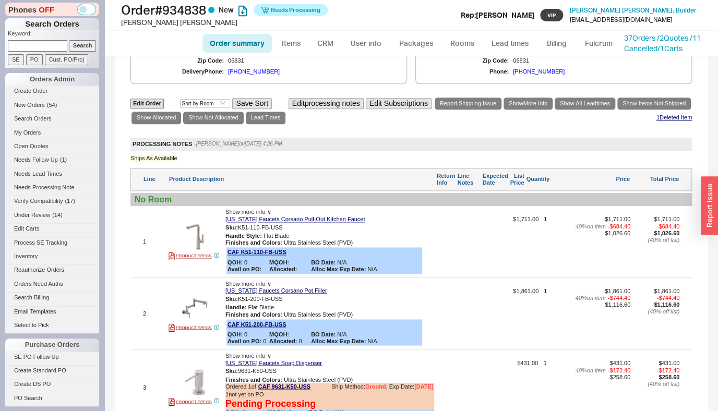
scroll to position [629, 0]
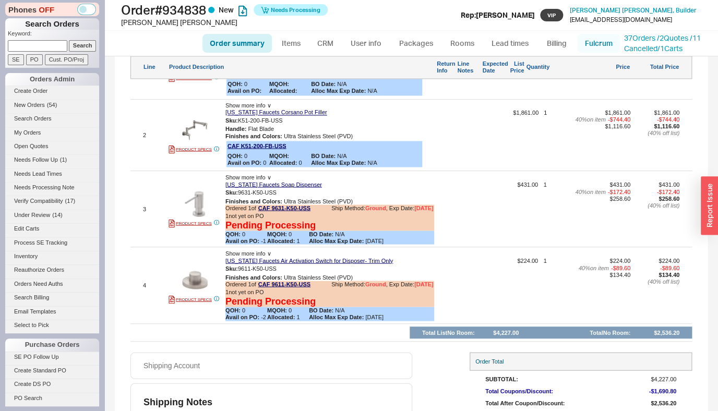
click at [591, 35] on link "Fulcrum" at bounding box center [598, 43] width 43 height 19
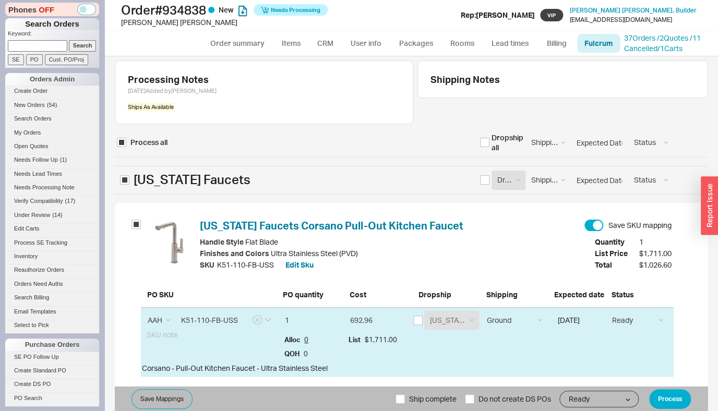
select select "CAF"
click at [487, 143] on input "checkbox" at bounding box center [484, 142] width 9 height 9
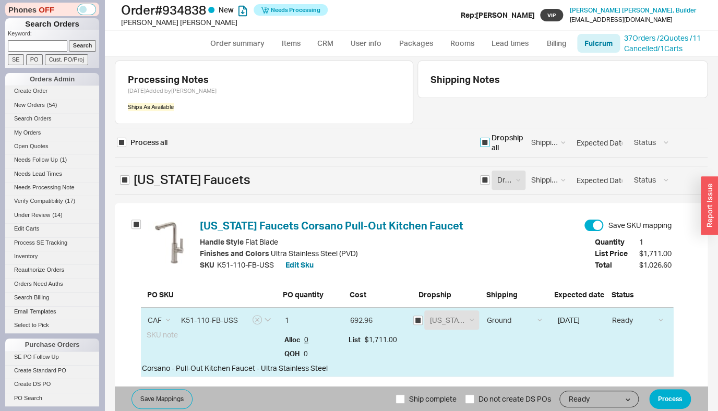
checkbox input "true"
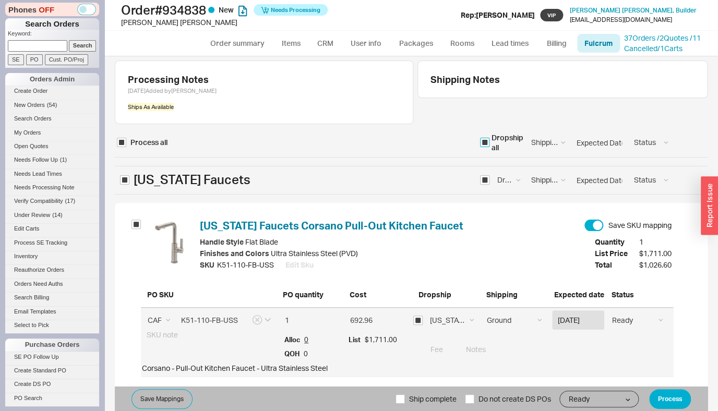
checkbox input "true"
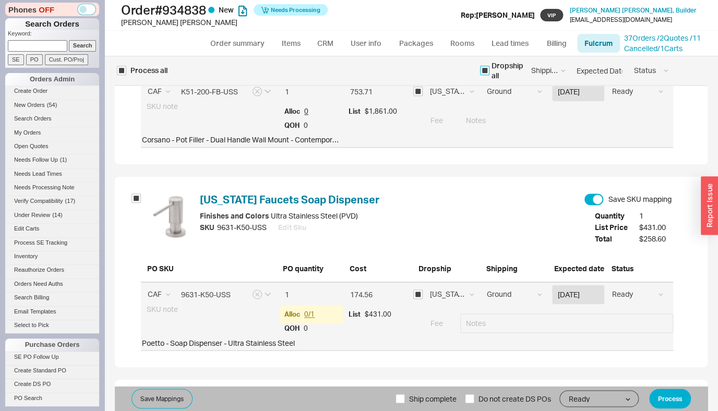
scroll to position [629, 0]
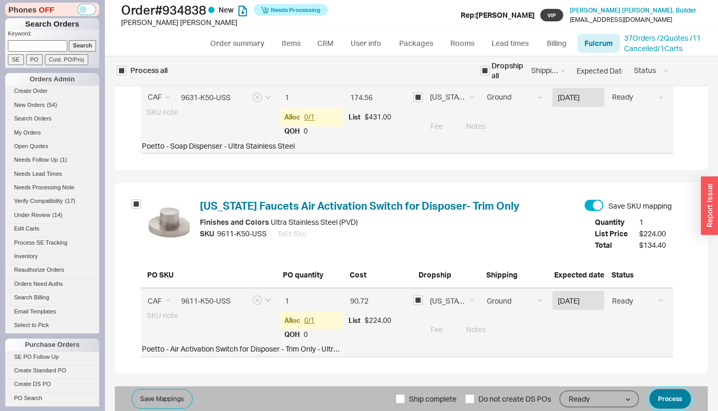
click at [670, 395] on button "Process" at bounding box center [670, 399] width 42 height 20
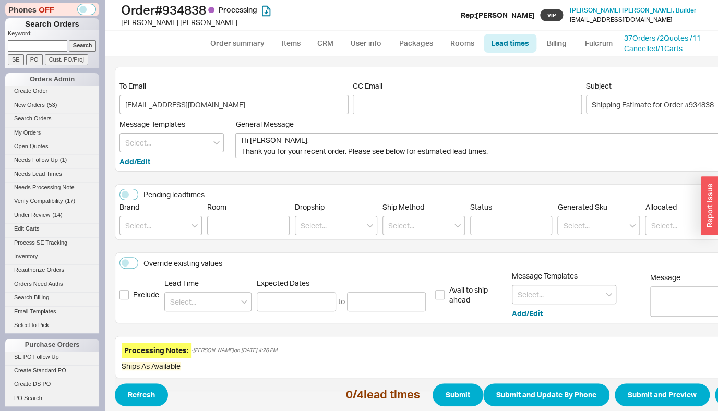
scroll to position [272, 0]
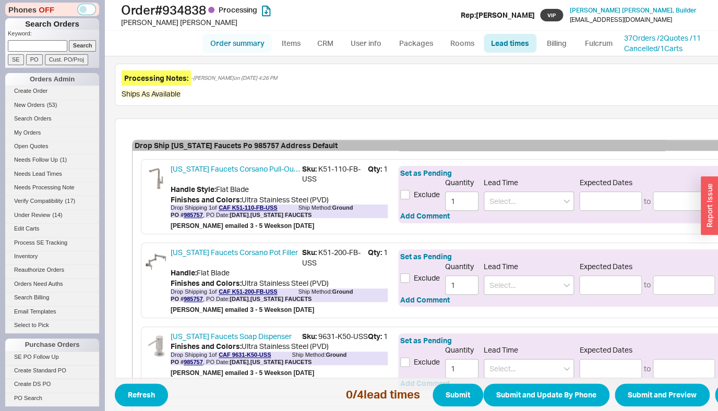
click at [233, 41] on link "Order summary" at bounding box center [236, 43] width 69 height 19
select select "*"
select select "LOW"
select select "3"
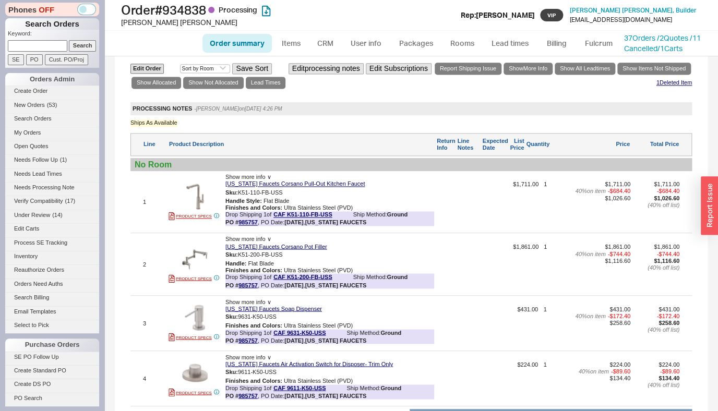
scroll to position [666, 0]
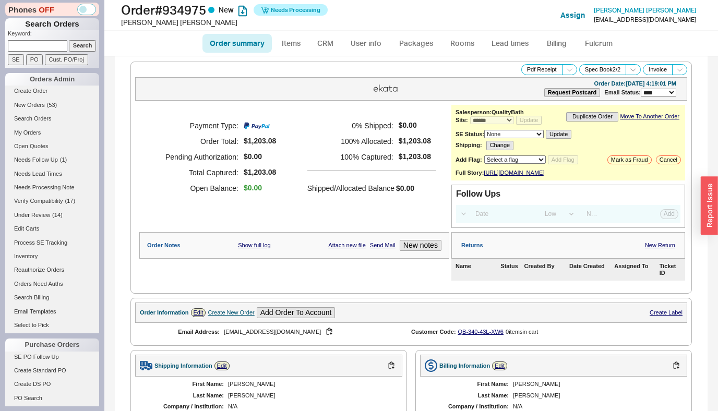
select select "*"
select select "LOW"
select select "3"
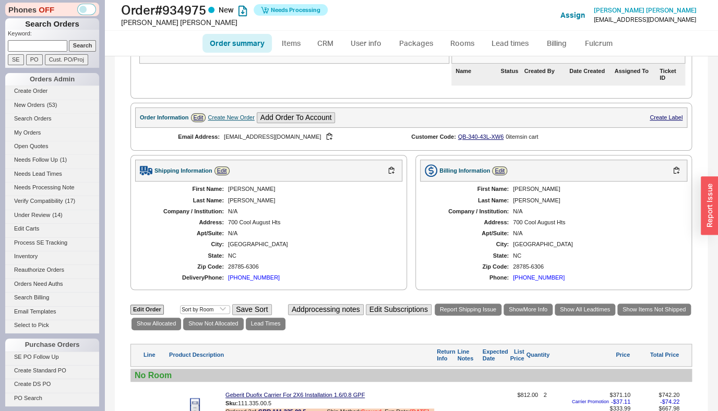
scroll to position [7, 0]
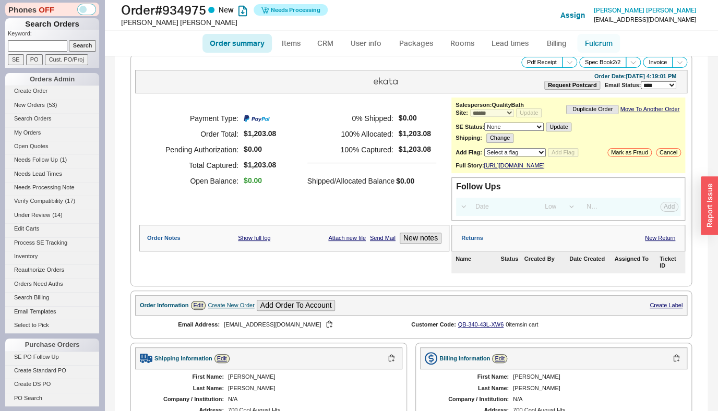
click at [606, 38] on link "Fulcrum" at bounding box center [598, 43] width 43 height 19
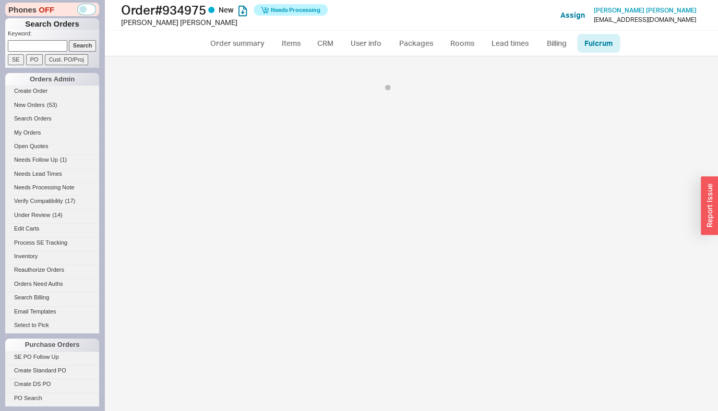
select select "245"
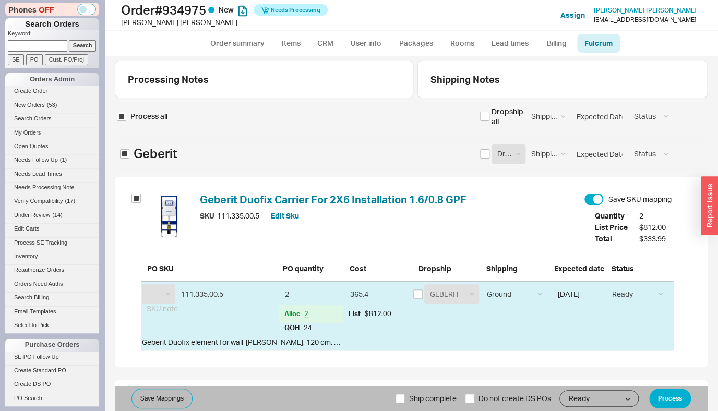
scroll to position [197, 0]
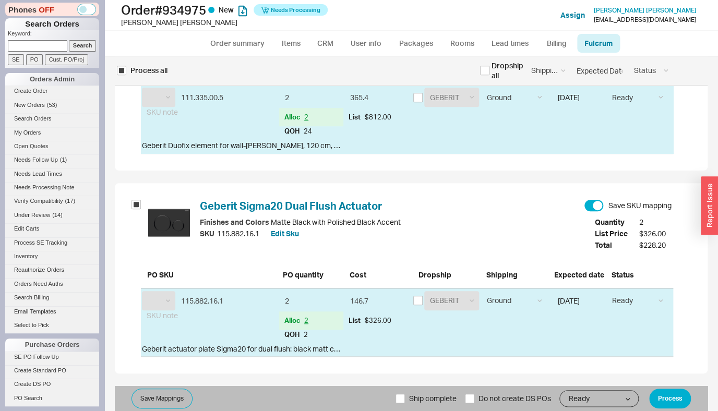
select select "GBR"
click at [409, 403] on span "Ship complete" at bounding box center [432, 398] width 47 height 25
click at [401, 403] on input "Ship complete" at bounding box center [399, 398] width 9 height 9
checkbox input "true"
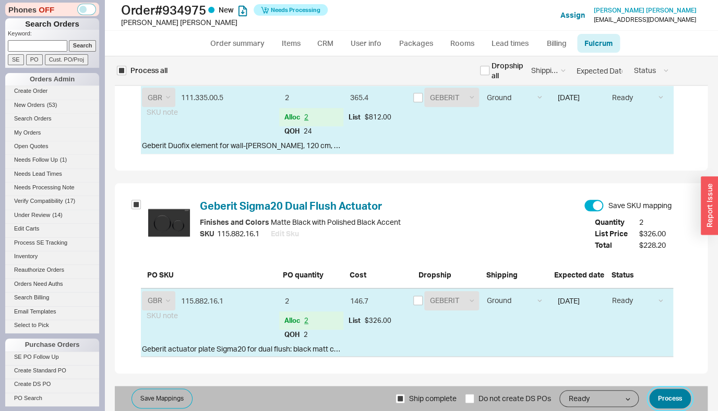
click at [660, 400] on button "Process" at bounding box center [670, 399] width 42 height 20
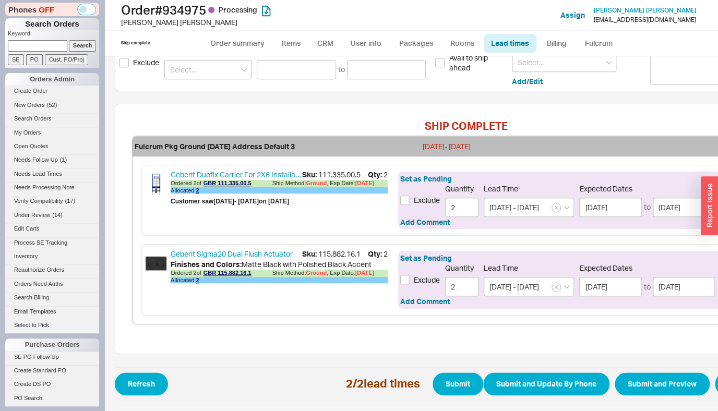
scroll to position [239, 79]
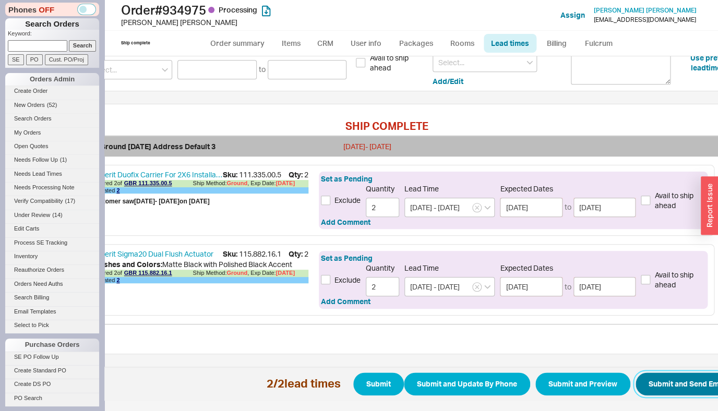
click at [651, 379] on button "Submit and Send Email" at bounding box center [688, 384] width 105 height 23
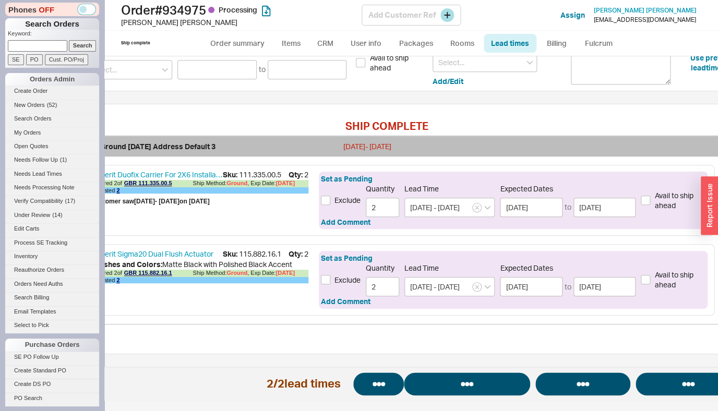
select select "*"
select select "LOW"
select select "3"
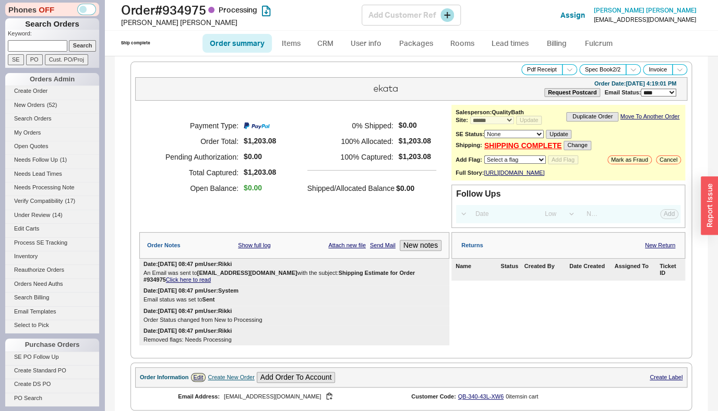
select select "*"
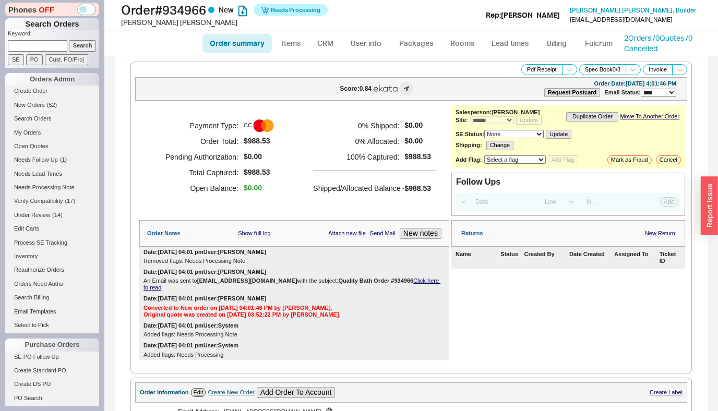
select select "*"
select select "LOW"
select select "3"
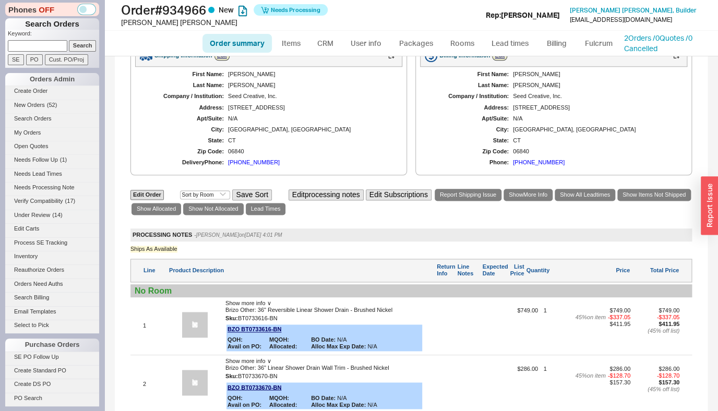
scroll to position [398, 0]
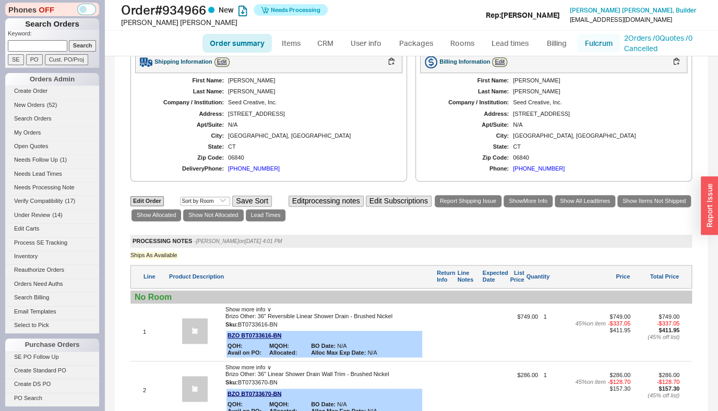
click at [593, 44] on link "Fulcrum" at bounding box center [598, 43] width 43 height 19
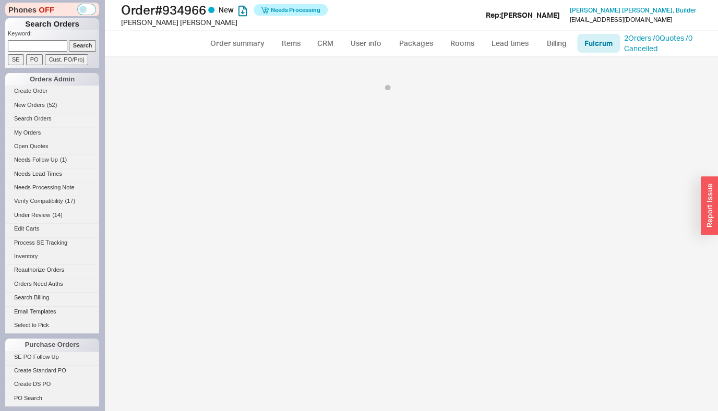
select select "725"
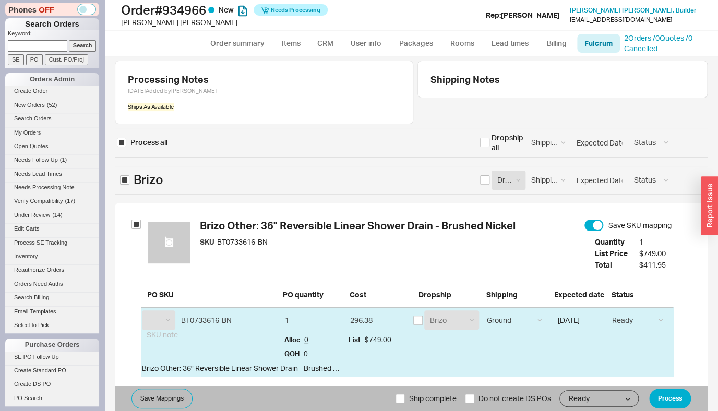
select select "BZO"
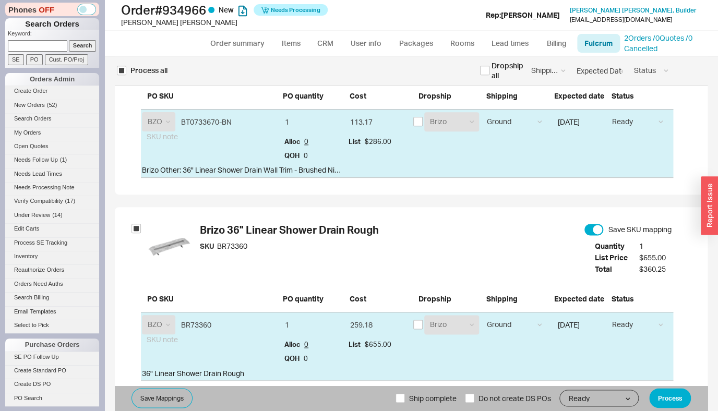
scroll to position [426, 0]
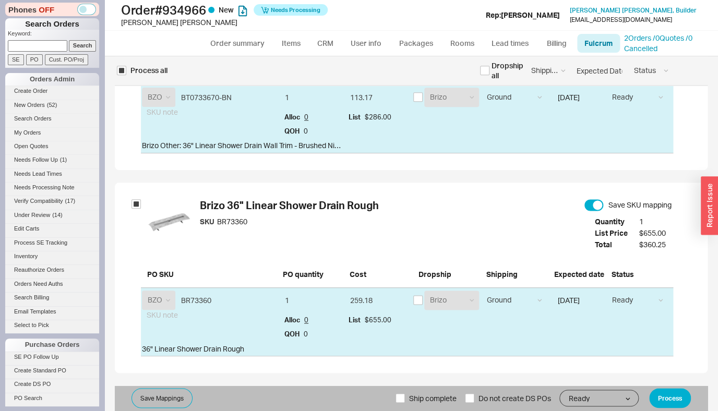
click at [409, 400] on span "Ship complete" at bounding box center [432, 398] width 47 height 25
click at [401, 400] on input "Ship complete" at bounding box center [399, 397] width 9 height 9
checkbox input "true"
click at [667, 401] on button "Process" at bounding box center [670, 398] width 42 height 20
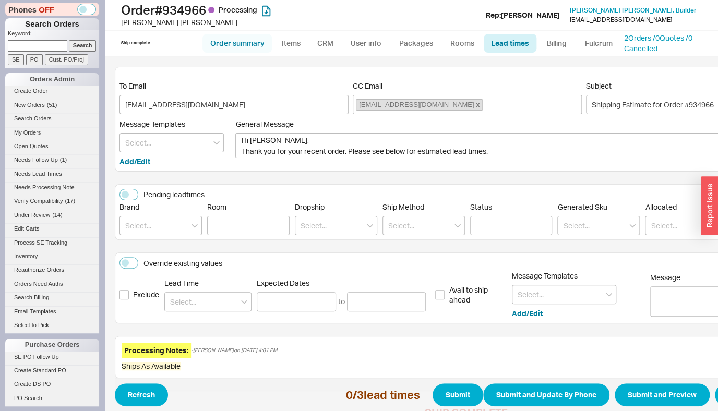
click at [254, 37] on link "Order summary" at bounding box center [236, 43] width 69 height 19
select select "*"
select select "LOW"
select select "3"
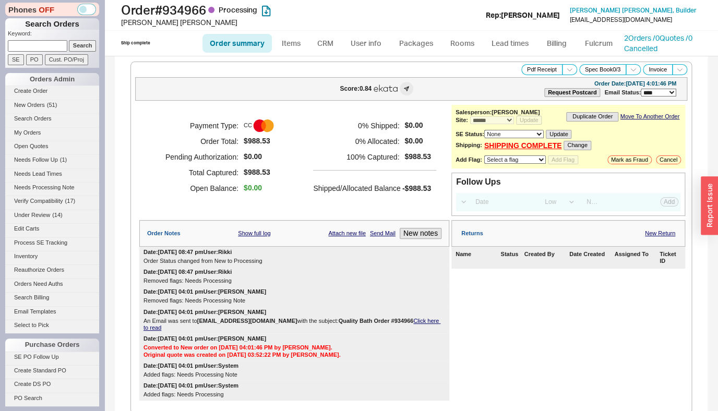
scroll to position [620, 0]
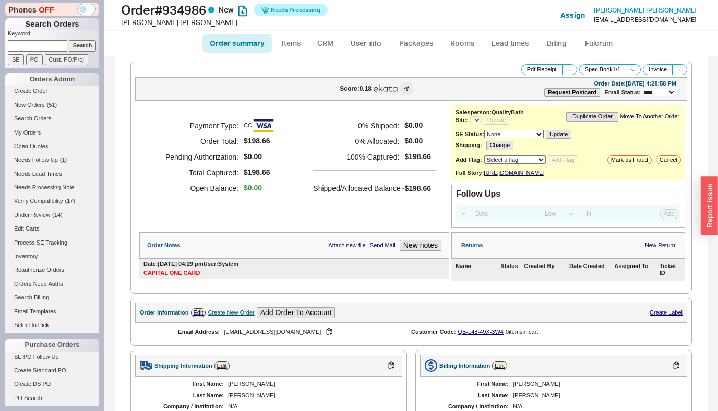
select select "*"
select select "LOW"
select select "3"
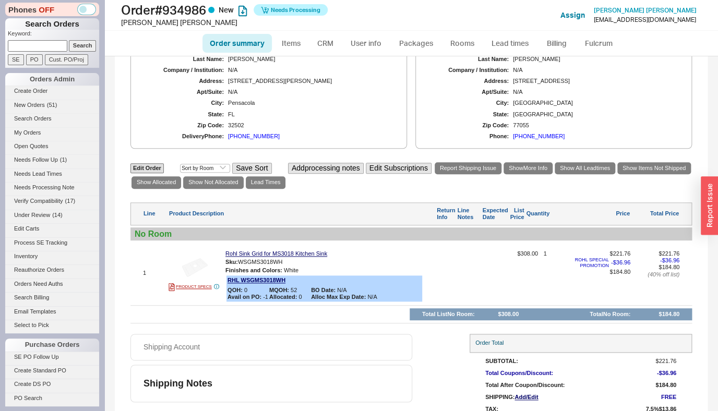
select select "*"
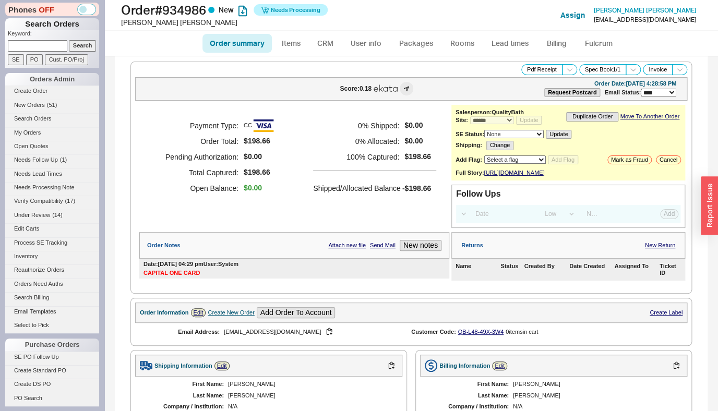
select select "10"
click option "Under Review" at bounding box center [0, 0] width 0 height 0
click at [569, 162] on button "Add Flag" at bounding box center [563, 159] width 30 height 9
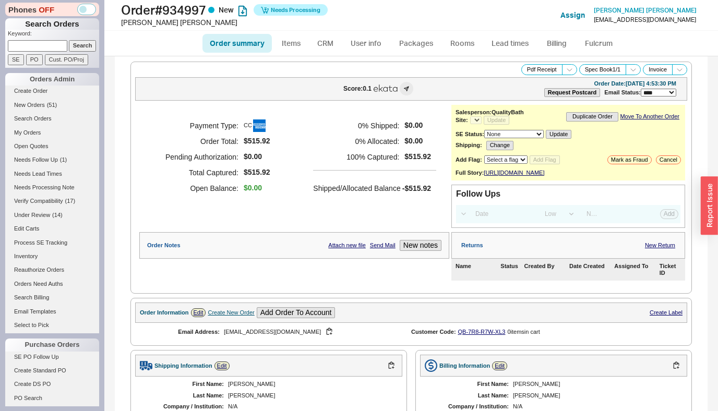
select select "*"
select select "LOW"
select select "3"
select select "*"
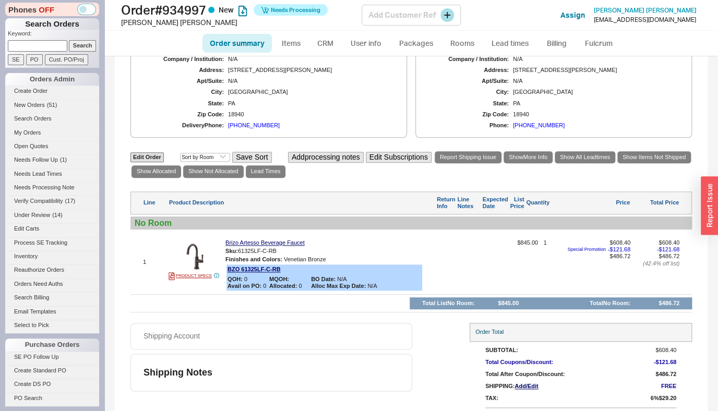
scroll to position [150, 0]
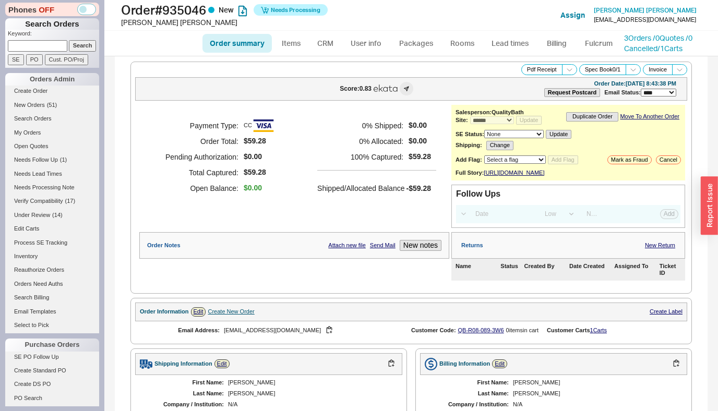
select select "*"
select select "LOW"
select select "3"
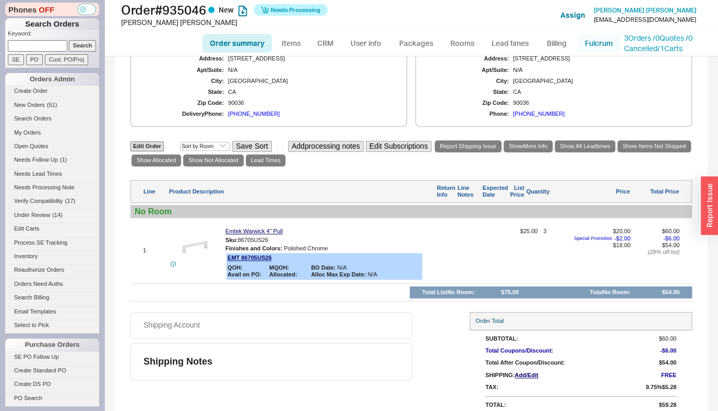
click at [590, 39] on link "Fulcrum" at bounding box center [598, 43] width 43 height 19
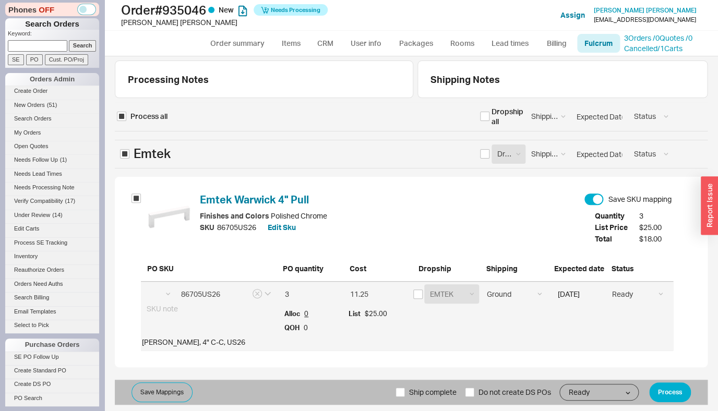
select select "EMT"
click at [420, 292] on input "checkbox" at bounding box center [417, 294] width 9 height 9
checkbox input "true"
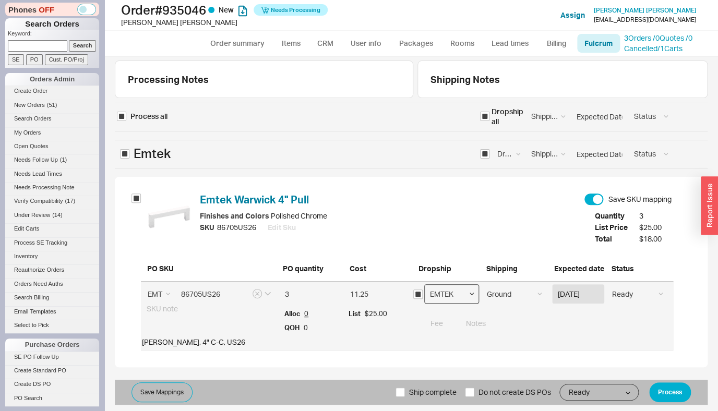
select select "796"
click option "Emtek Cabinet Hardware" at bounding box center [0, 0] width 0 height 0
click at [658, 389] on button "Process" at bounding box center [670, 392] width 42 height 20
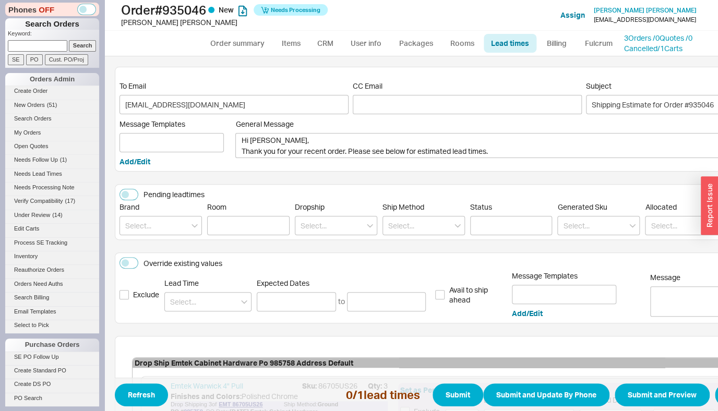
scroll to position [139, 0]
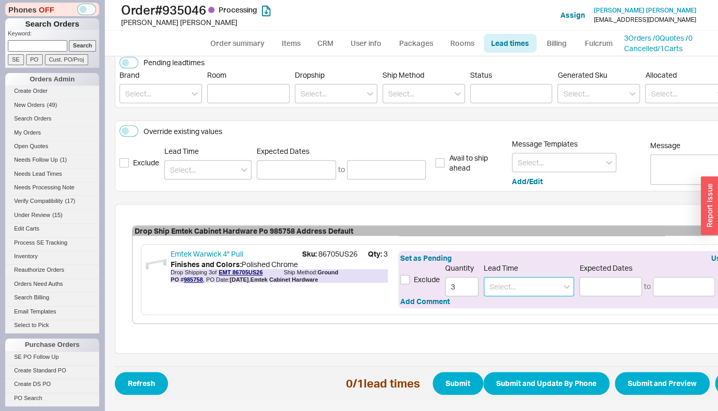
click at [519, 281] on input at bounding box center [529, 286] width 90 height 19
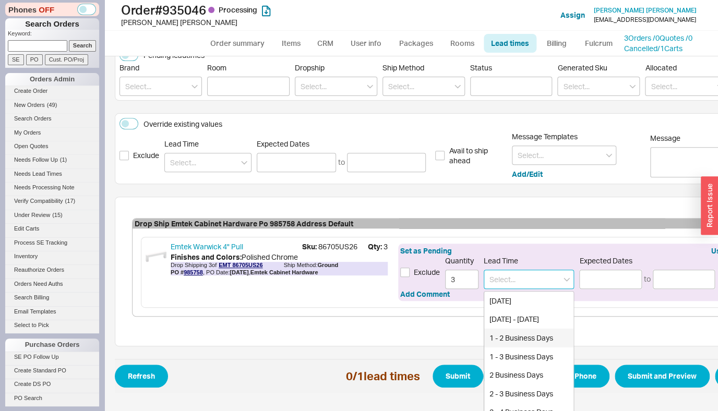
click at [516, 361] on div "1 - 3 Business Days" at bounding box center [528, 356] width 89 height 19
type input "1 - 3 Business Days"
type input "08/20/2025"
type input "08/22/2025"
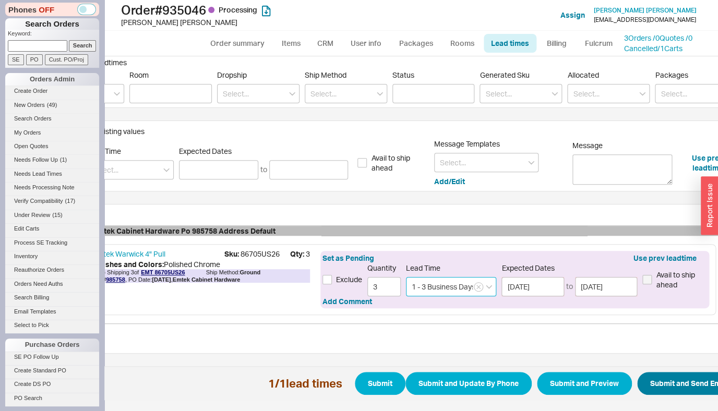
scroll to position [139, 81]
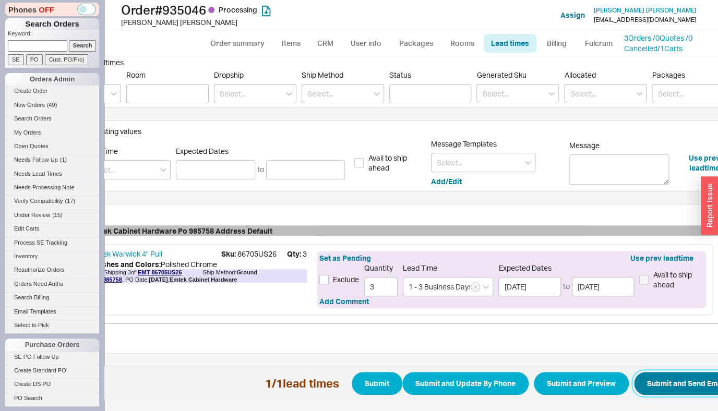
click at [691, 377] on button "Submit and Send Email" at bounding box center [686, 383] width 105 height 23
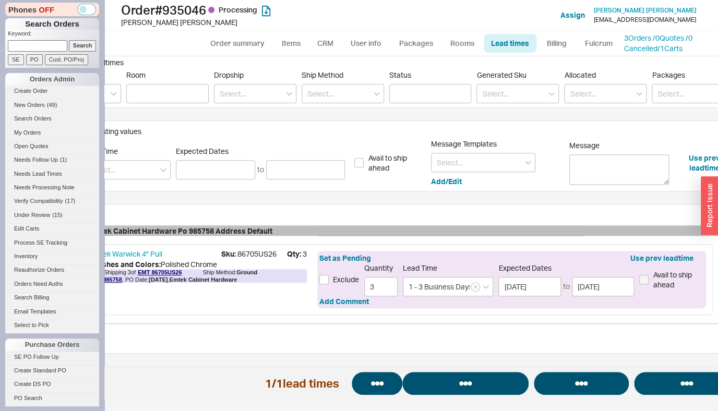
select select "*"
select select "LOW"
select select "3"
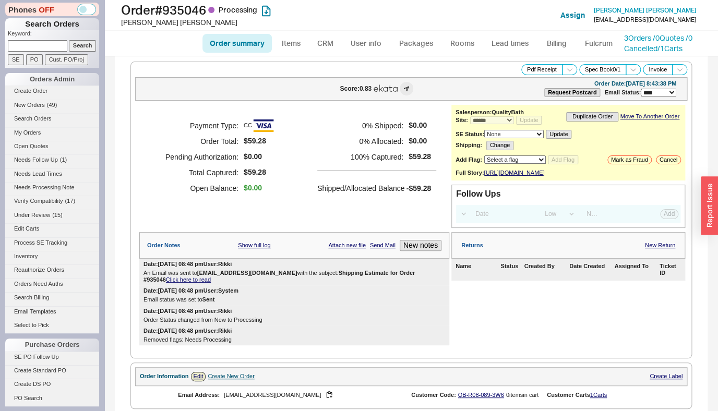
select select "*"
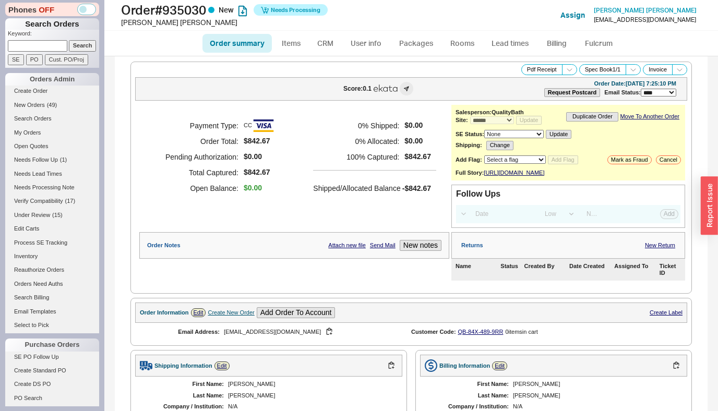
select select "*"
select select "LOW"
select select "3"
